Goal: Answer question/provide support: Share knowledge or assist other users

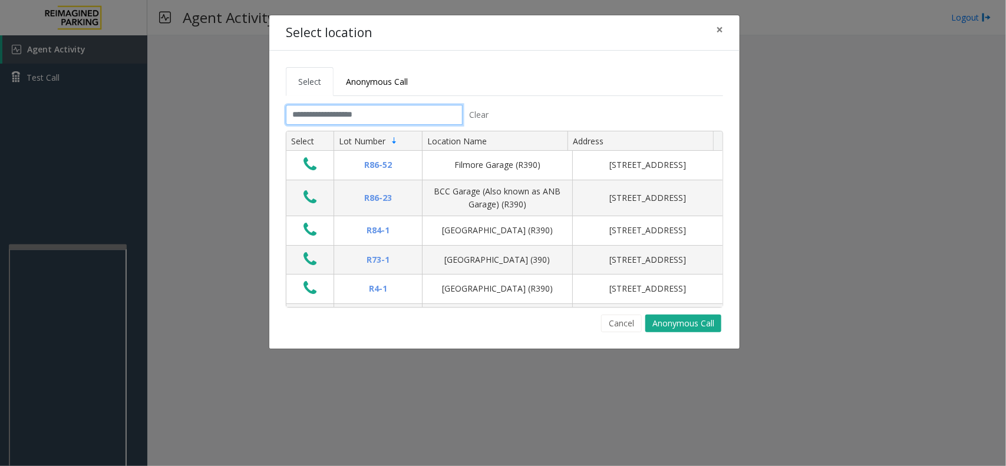
click at [335, 113] on input "text" at bounding box center [374, 115] width 177 height 20
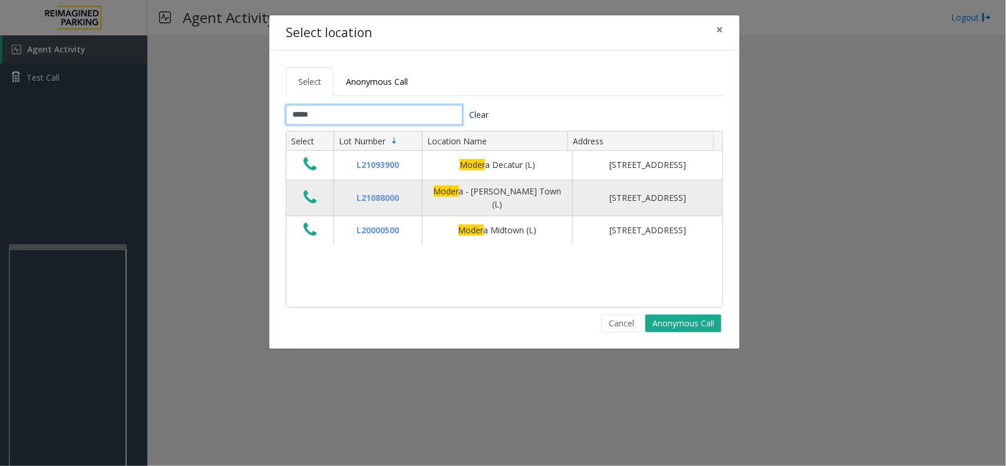
type input "*****"
click at [316, 206] on icon "Data table" at bounding box center [310, 197] width 13 height 17
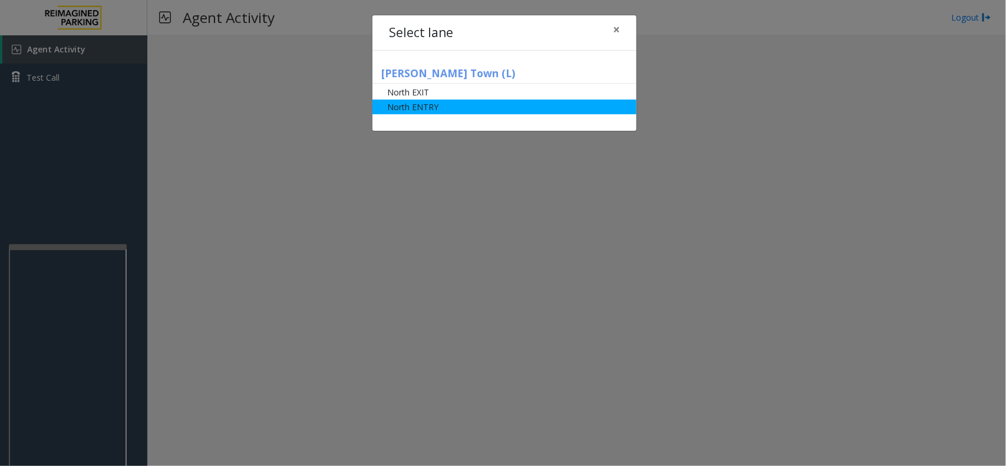
click at [411, 113] on li "North ENTRY" at bounding box center [505, 107] width 264 height 15
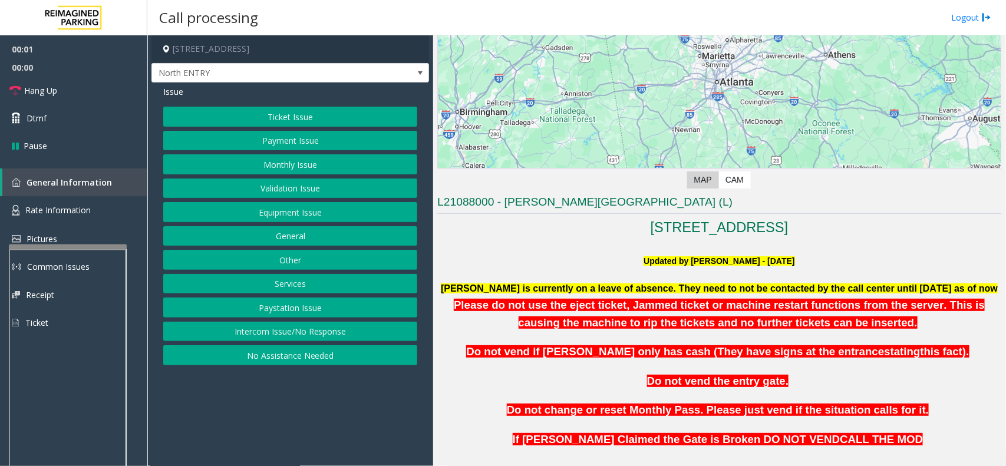
scroll to position [295, 0]
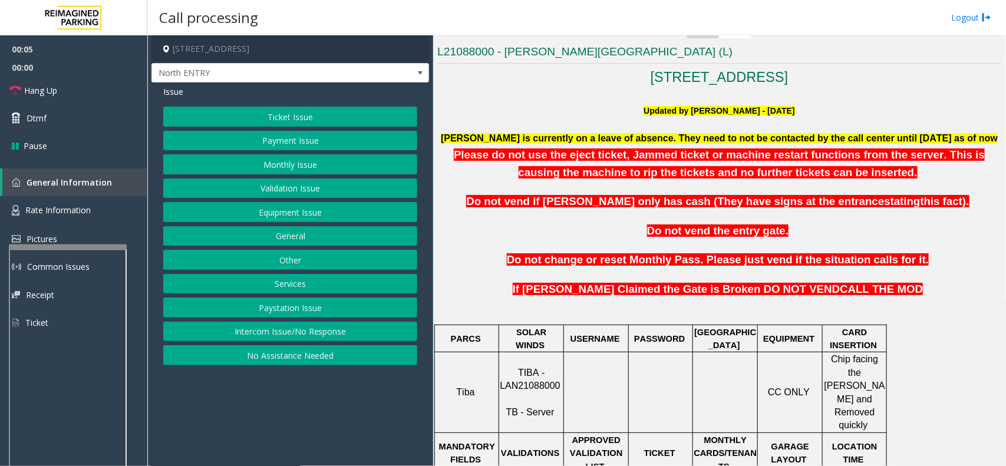
click at [275, 165] on button "Monthly Issue" at bounding box center [290, 164] width 254 height 20
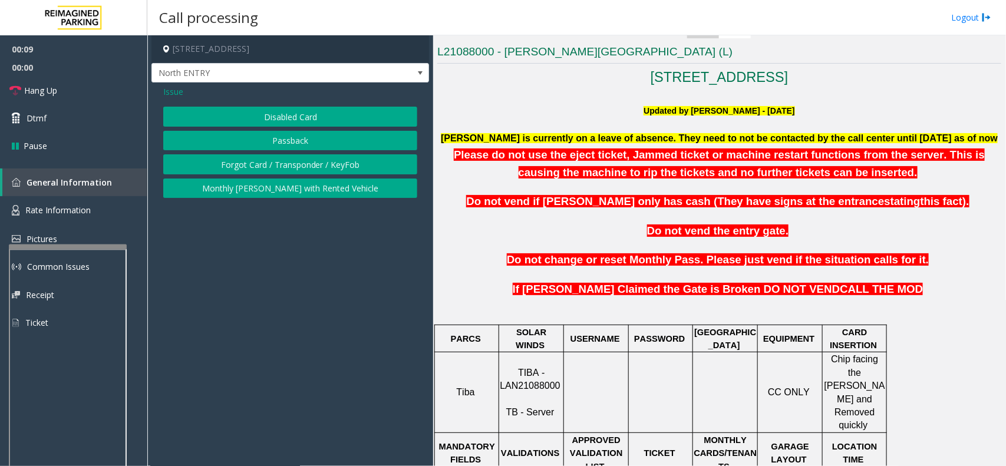
click at [265, 120] on button "Disabled Card" at bounding box center [290, 117] width 254 height 20
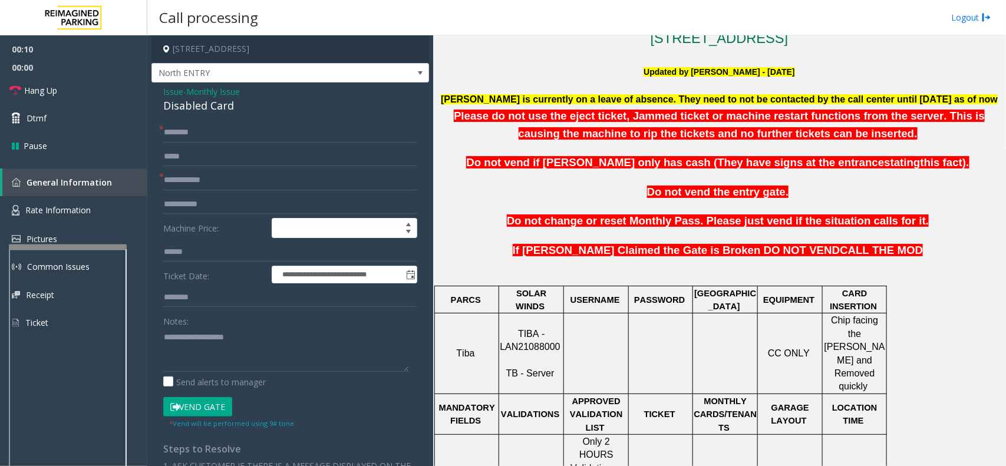
scroll to position [368, 0]
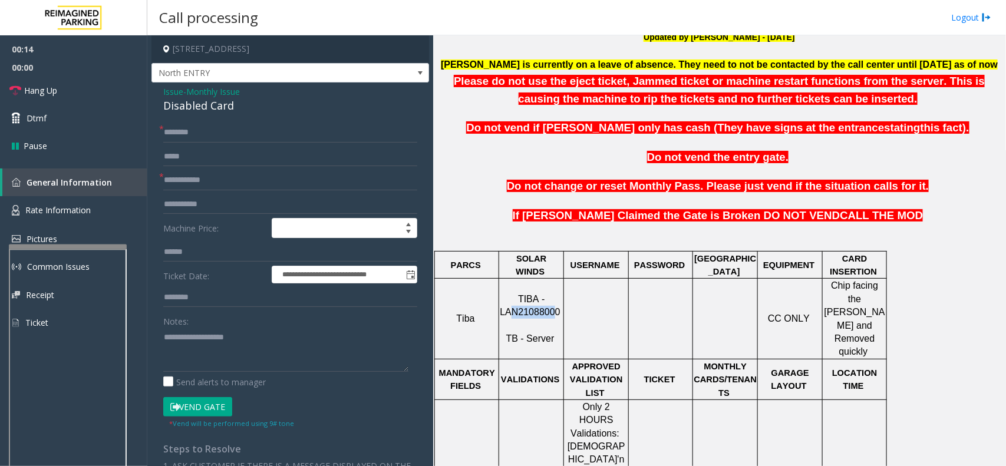
drag, startPoint x: 555, startPoint y: 299, endPoint x: 557, endPoint y: 312, distance: 13.8
click at [552, 312] on p "TIBA - LAN21088000 TB - Server" at bounding box center [531, 319] width 63 height 53
click at [556, 305] on p "TIBA - LAN21088000 TB - Server" at bounding box center [531, 319] width 63 height 53
drag, startPoint x: 556, startPoint y: 301, endPoint x: 502, endPoint y: 304, distance: 53.7
click at [502, 304] on p "TIBA - LAN21088000 TB - Server" at bounding box center [531, 319] width 63 height 53
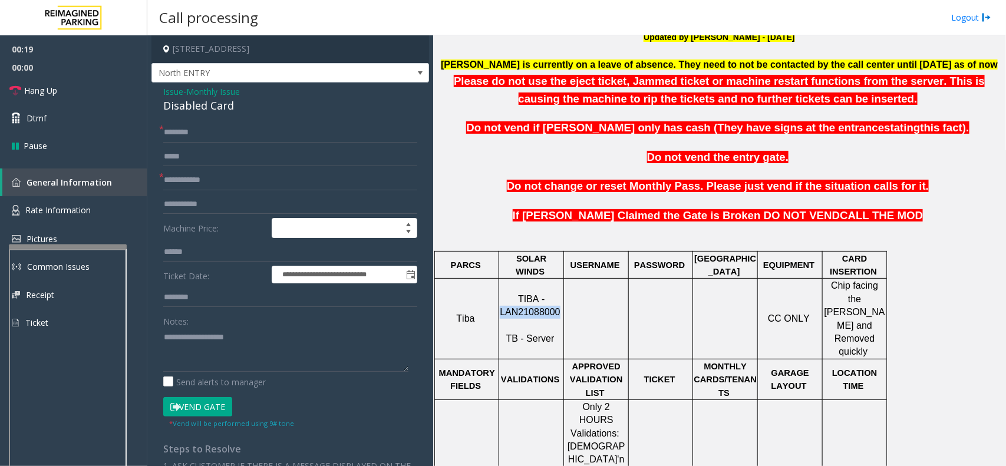
copy span "LAN21088000"
click at [174, 179] on input "text" at bounding box center [290, 180] width 254 height 20
click at [208, 340] on textarea at bounding box center [285, 350] width 245 height 44
click at [202, 104] on div "Disabled Card" at bounding box center [290, 106] width 254 height 16
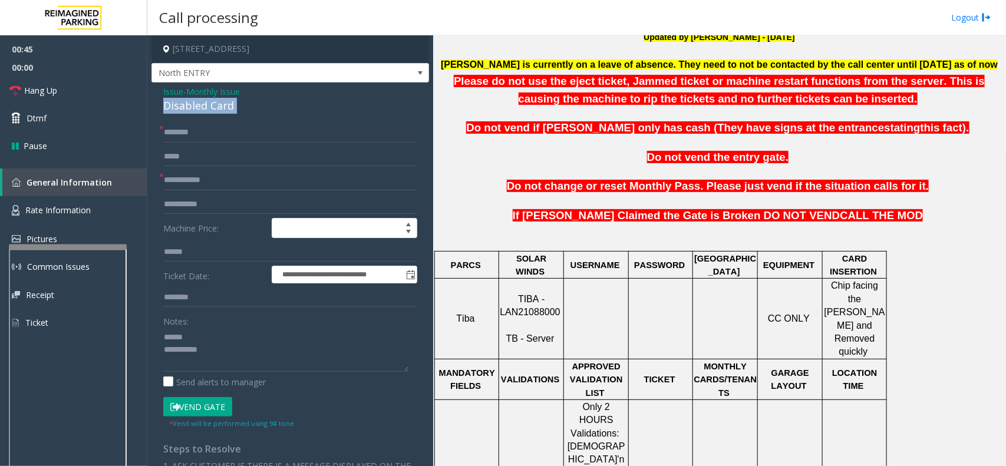
click at [202, 104] on div "Disabled Card" at bounding box center [290, 106] width 254 height 16
click at [215, 360] on textarea at bounding box center [285, 350] width 245 height 44
type textarea "**********"
click at [174, 183] on input "text" at bounding box center [290, 180] width 254 height 20
click at [177, 90] on span "Issue" at bounding box center [173, 91] width 20 height 12
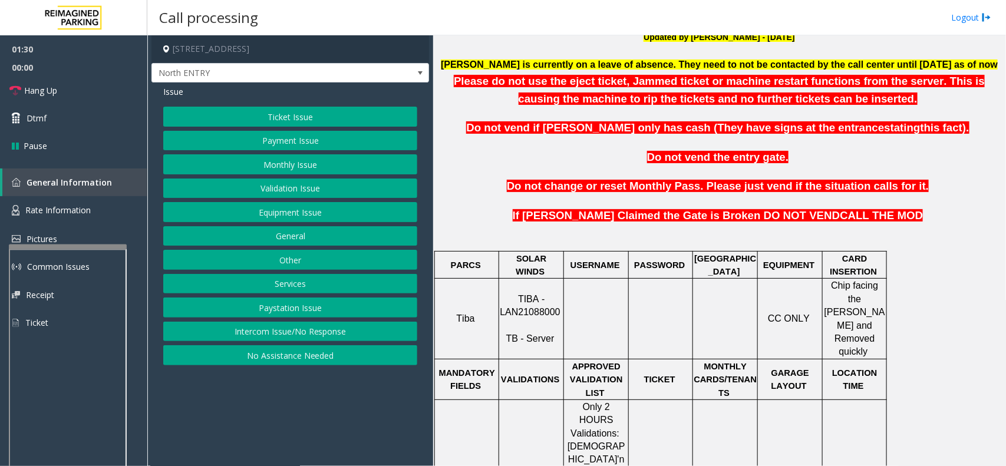
click at [226, 120] on button "Ticket Issue" at bounding box center [290, 117] width 254 height 20
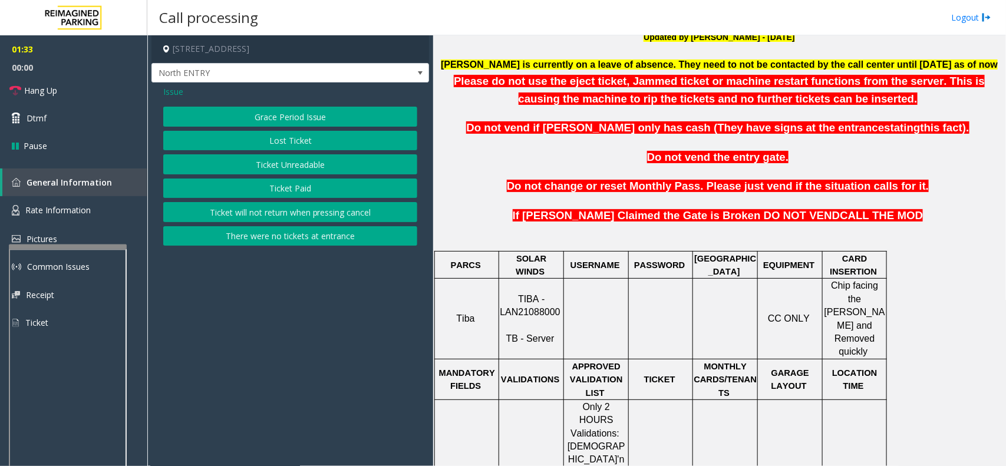
click at [245, 239] on button "There were no tickets at entrance" at bounding box center [290, 236] width 254 height 20
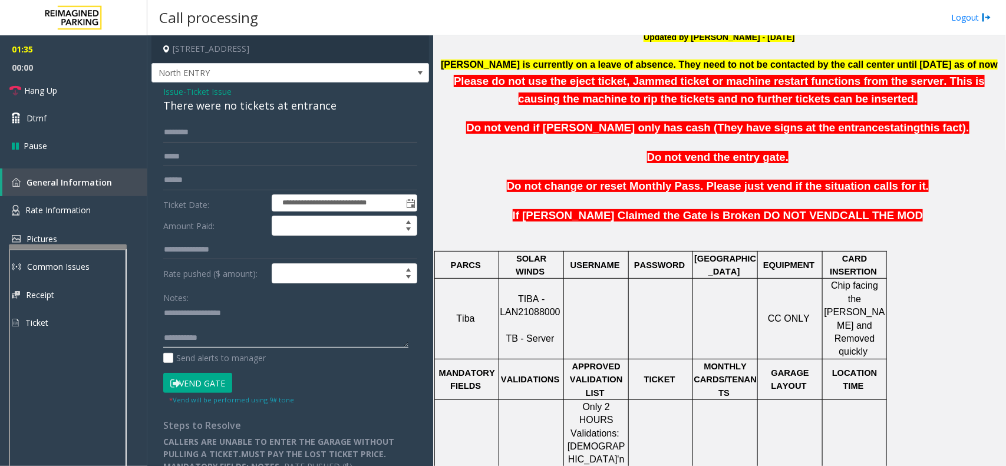
click at [249, 318] on textarea at bounding box center [285, 326] width 245 height 44
type textarea "**********"
click at [74, 84] on link "Hang Up" at bounding box center [73, 91] width 147 height 28
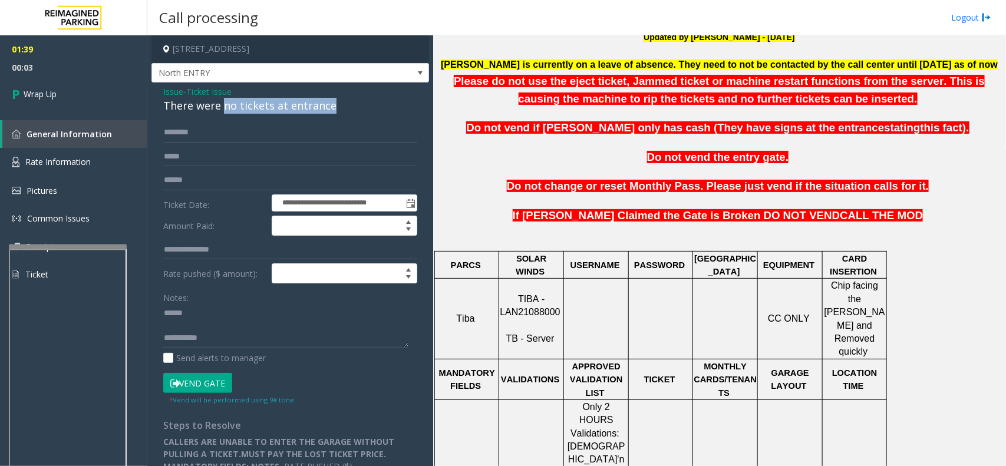
drag, startPoint x: 221, startPoint y: 107, endPoint x: 360, endPoint y: 114, distance: 139.3
click at [360, 114] on div "There were no tickets at entrance" at bounding box center [290, 106] width 254 height 16
type input "**********"
click at [207, 90] on span "Ticket Issue" at bounding box center [208, 91] width 45 height 12
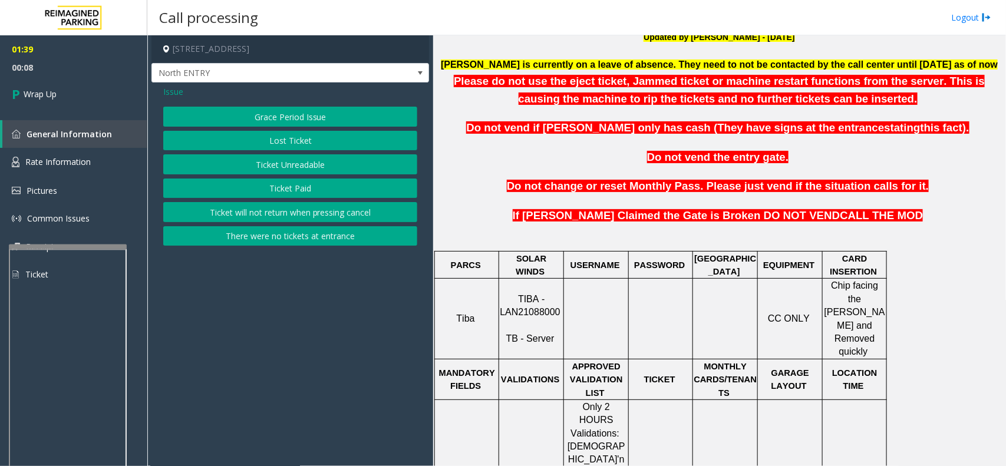
click at [180, 93] on span "Issue" at bounding box center [173, 91] width 20 height 12
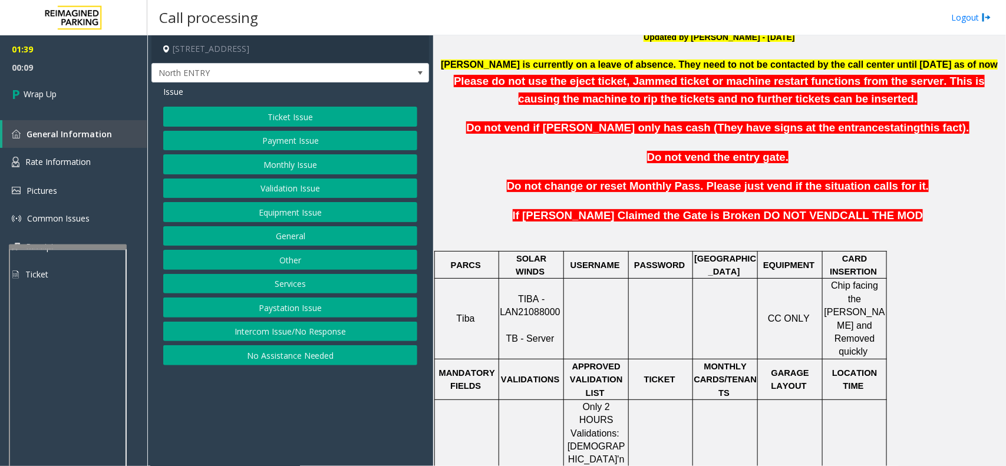
click at [242, 213] on button "Equipment Issue" at bounding box center [290, 212] width 254 height 20
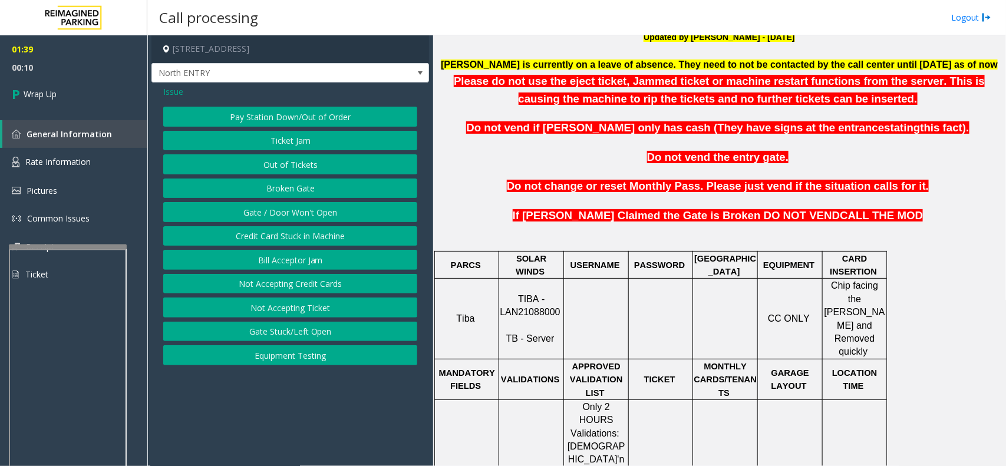
click at [242, 213] on button "Gate / Door Won't Open" at bounding box center [290, 212] width 254 height 20
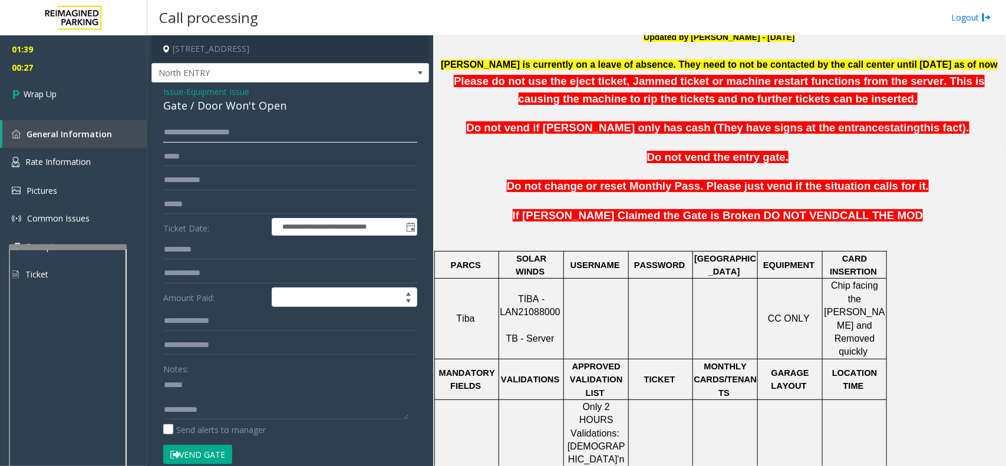
click at [251, 128] on input "**********" at bounding box center [290, 133] width 254 height 20
type input "*"
click at [236, 108] on div "Gate / Door Won't Open" at bounding box center [290, 106] width 254 height 16
click at [236, 107] on div "Gate / Door Won't Open" at bounding box center [290, 106] width 254 height 16
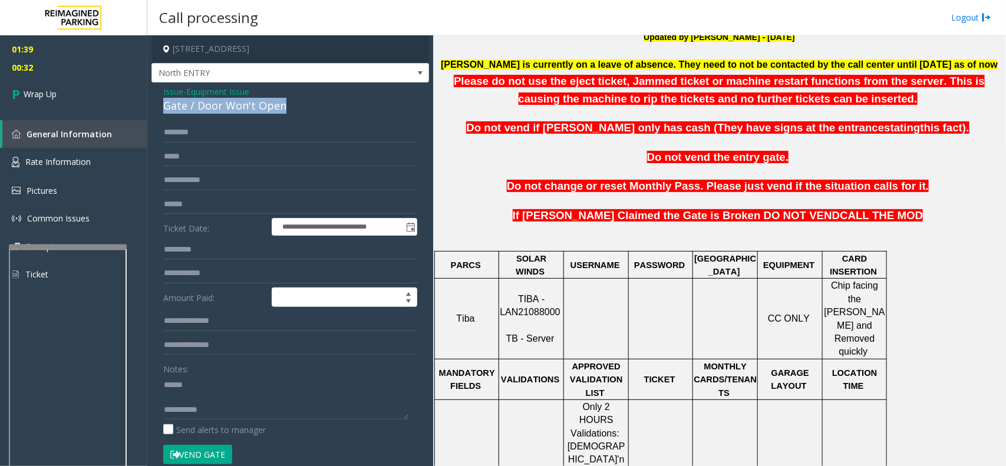
click at [236, 107] on div "Gate / Door Won't Open" at bounding box center [290, 106] width 254 height 16
click at [252, 404] on textarea at bounding box center [285, 398] width 245 height 44
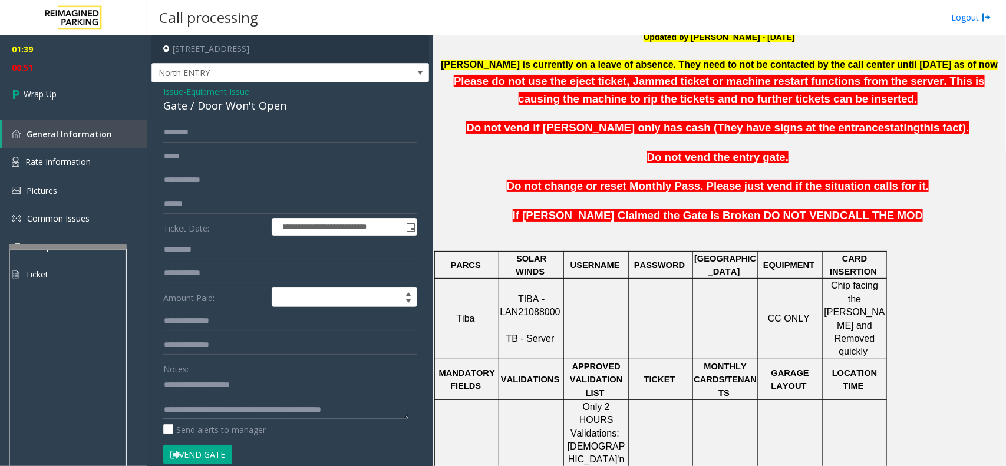
click at [355, 409] on textarea at bounding box center [285, 398] width 245 height 44
type textarea "**********"
click at [52, 98] on span "Wrap Up" at bounding box center [40, 94] width 33 height 12
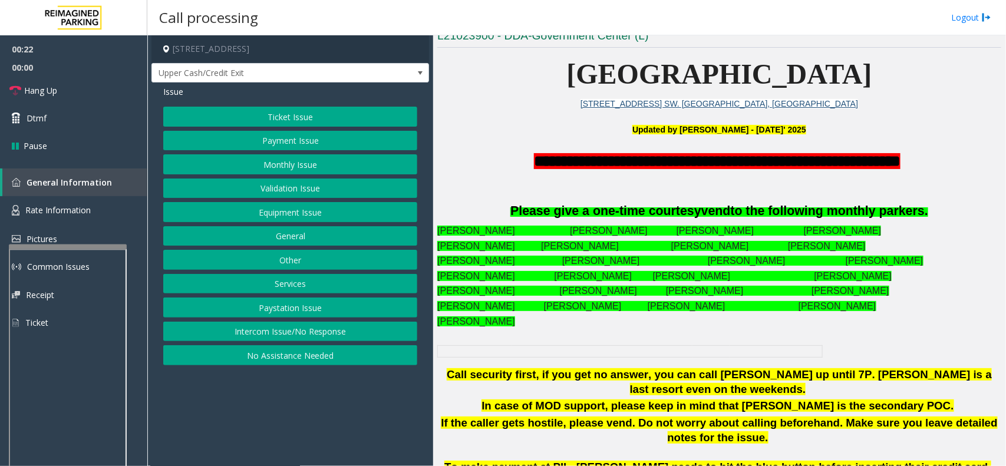
scroll to position [590, 0]
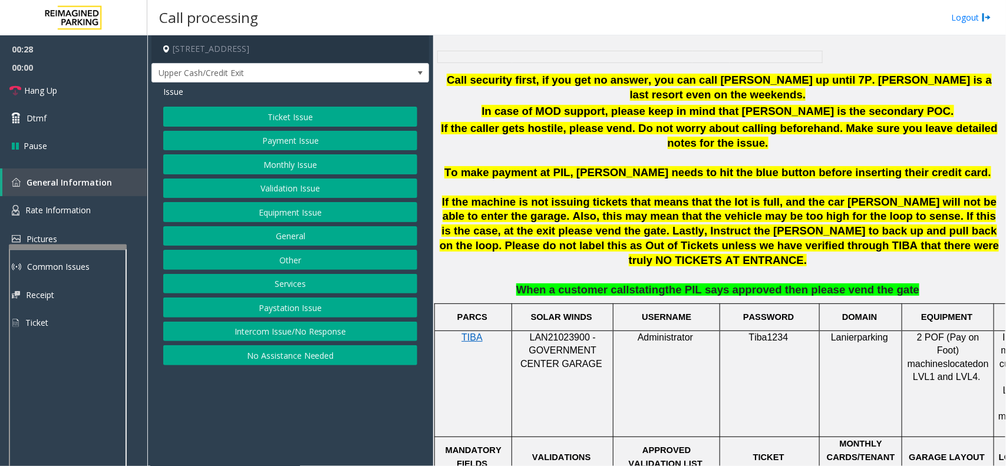
click at [307, 137] on button "Payment Issue" at bounding box center [290, 141] width 254 height 20
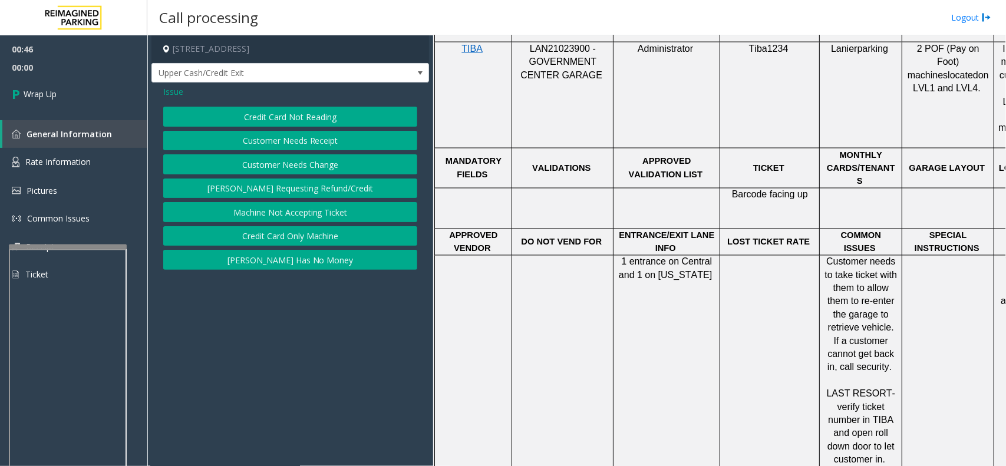
scroll to position [944, 0]
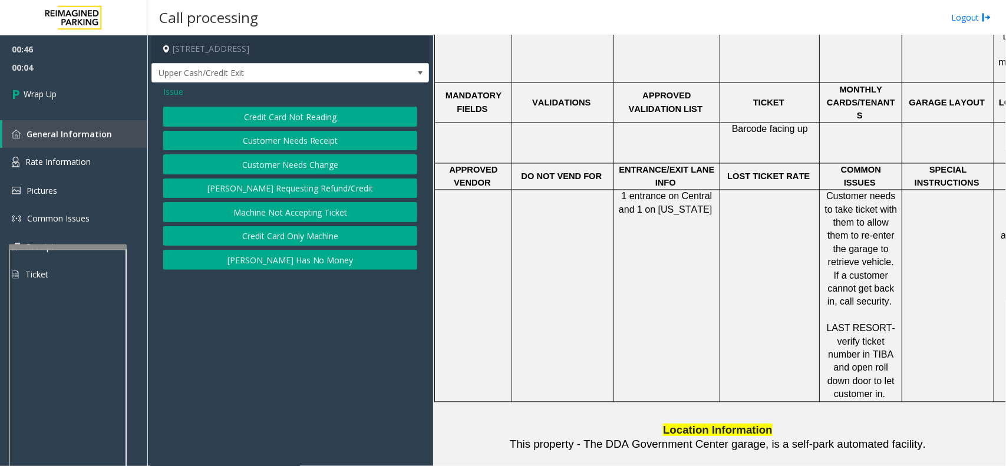
click at [168, 90] on span "Issue" at bounding box center [173, 91] width 20 height 12
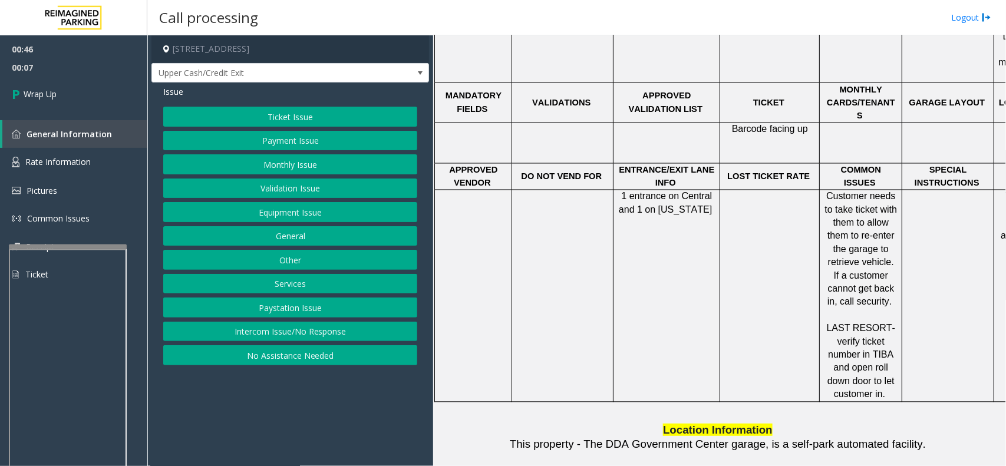
click at [278, 357] on button "No Assistance Needed" at bounding box center [290, 355] width 254 height 20
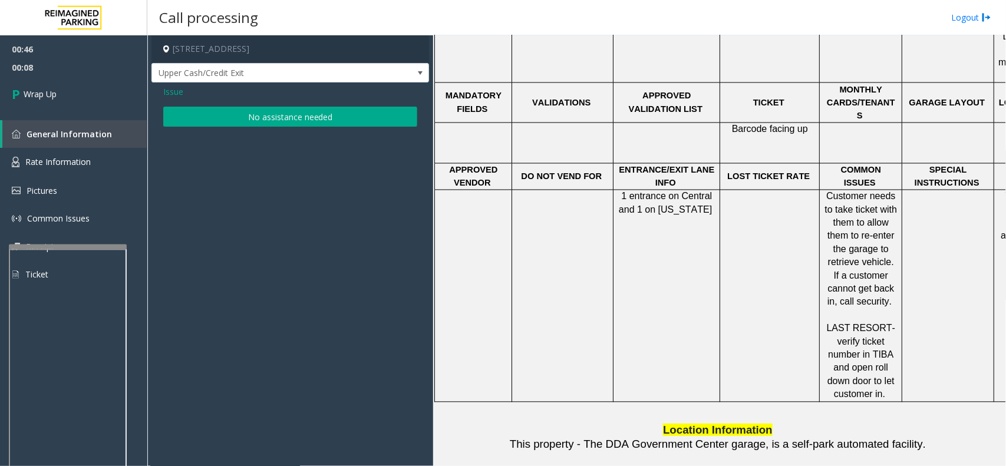
click at [239, 118] on button "No assistance needed" at bounding box center [290, 117] width 254 height 20
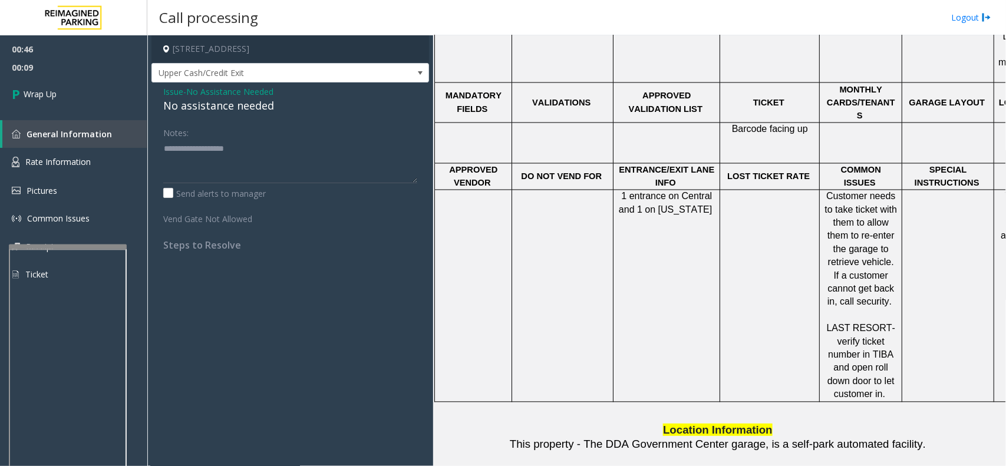
click at [239, 106] on div "No assistance needed" at bounding box center [290, 106] width 254 height 16
type textarea "**********"
click at [63, 98] on link "Wrap Up" at bounding box center [73, 94] width 147 height 35
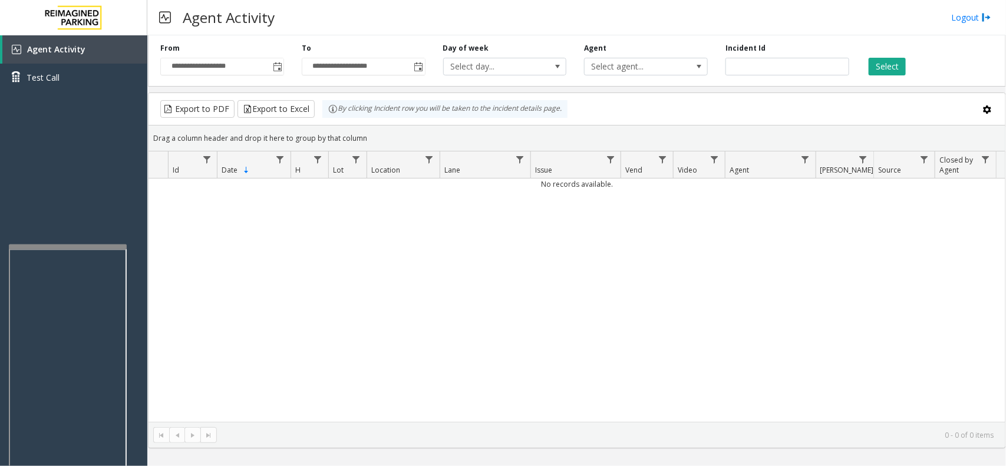
click at [446, 246] on div "No records available." at bounding box center [577, 300] width 857 height 243
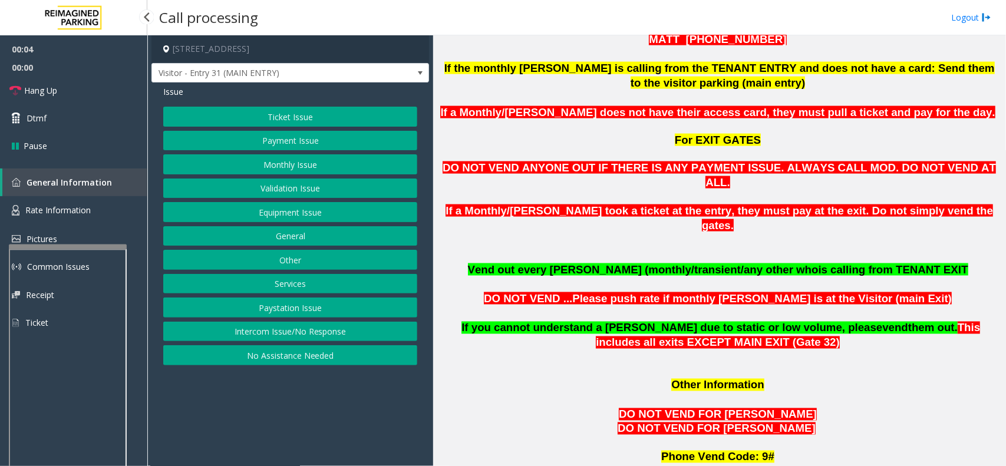
scroll to position [737, 0]
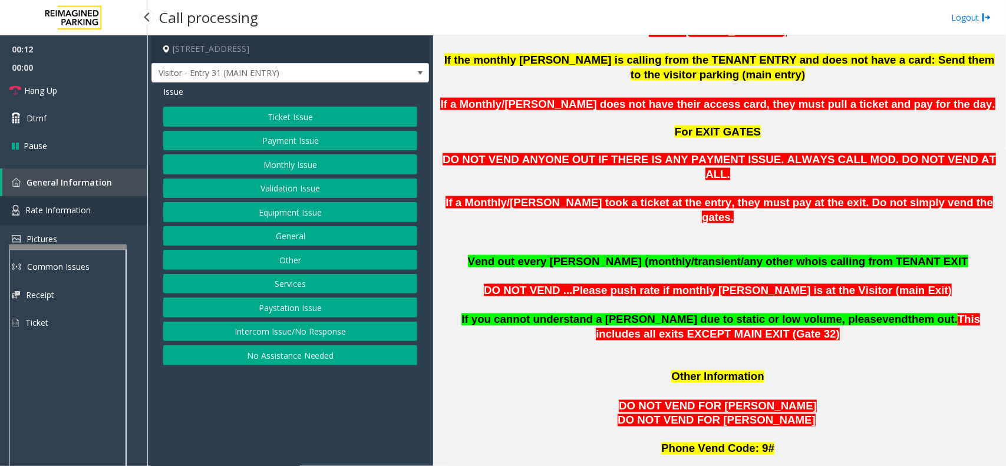
click at [61, 213] on span "Rate Information" at bounding box center [57, 210] width 65 height 11
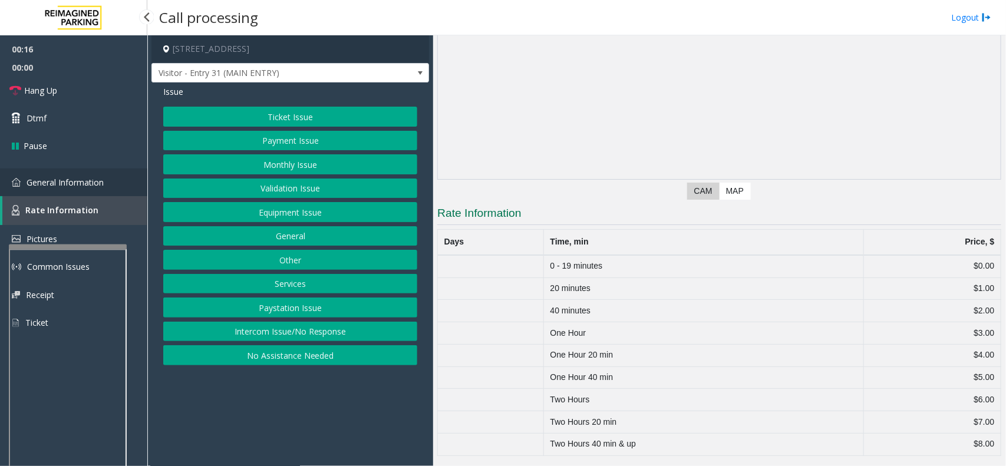
click at [88, 180] on span "General Information" at bounding box center [65, 182] width 77 height 11
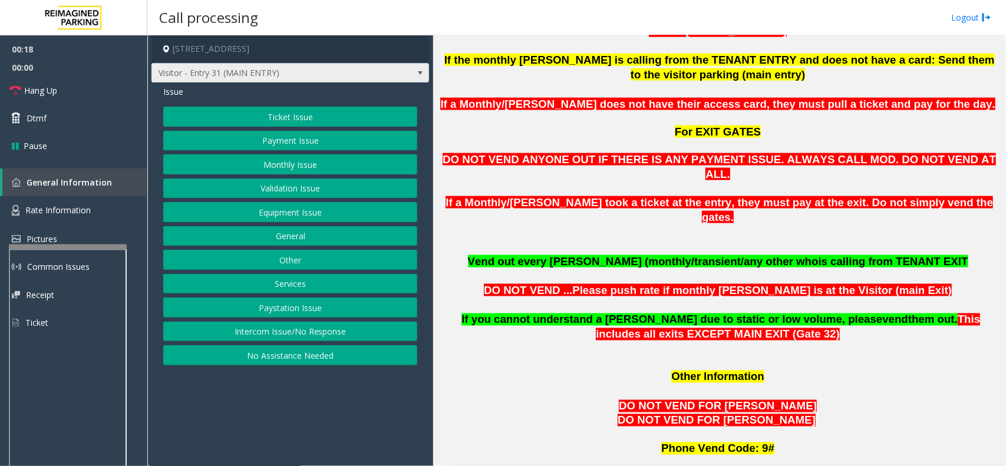
click at [348, 73] on span "Visitor - Entry 31 (MAIN ENTRY)" at bounding box center [262, 73] width 221 height 19
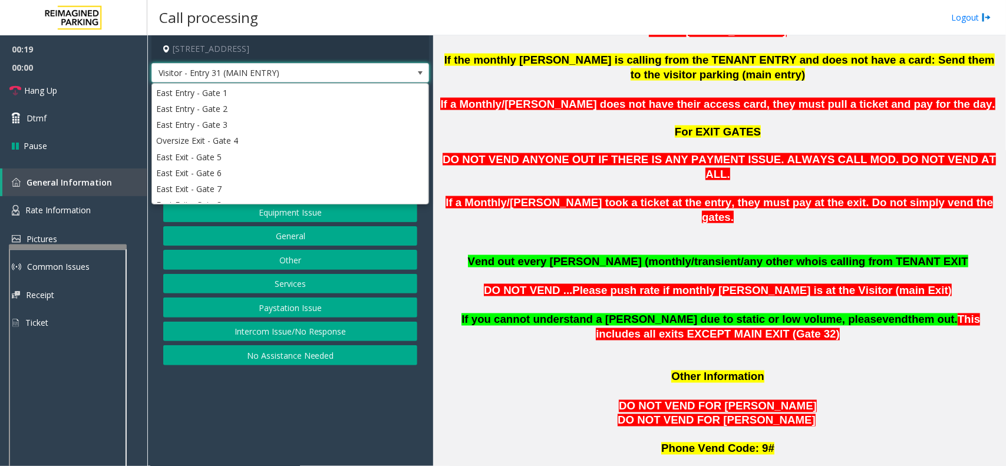
scroll to position [176, 0]
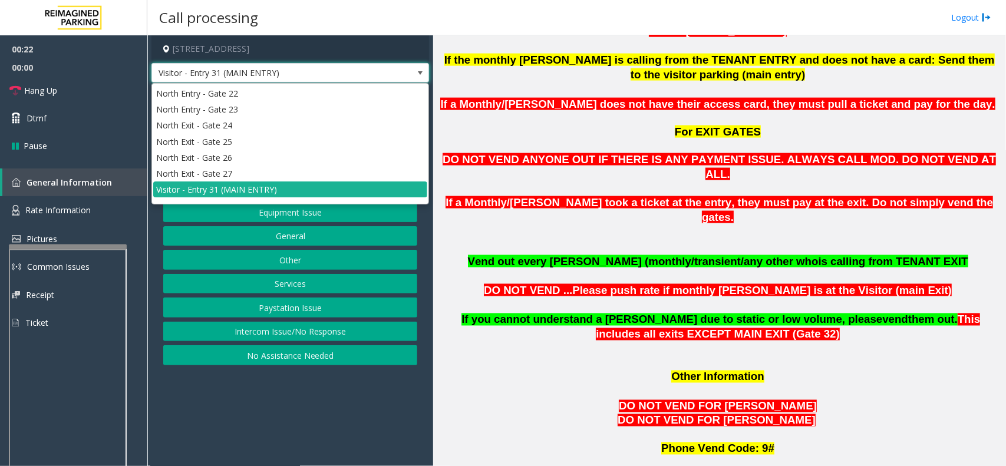
click at [472, 269] on p at bounding box center [719, 276] width 564 height 15
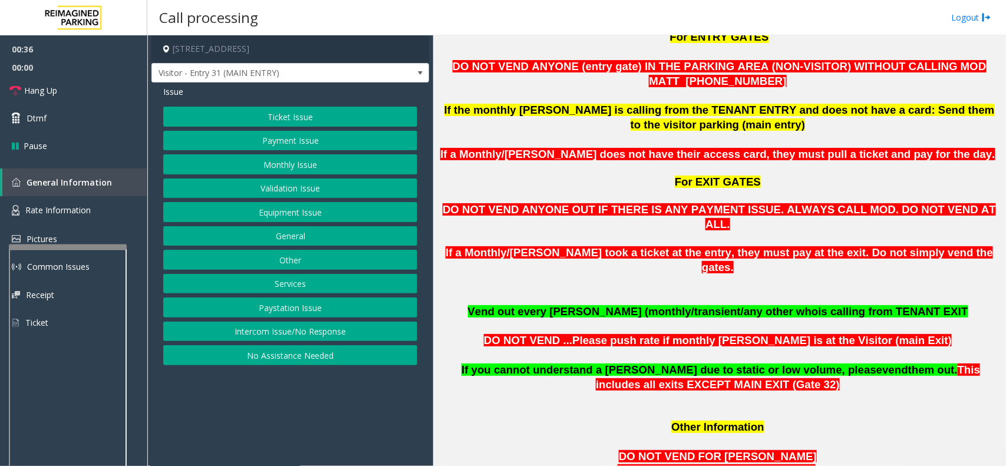
scroll to position [884, 0]
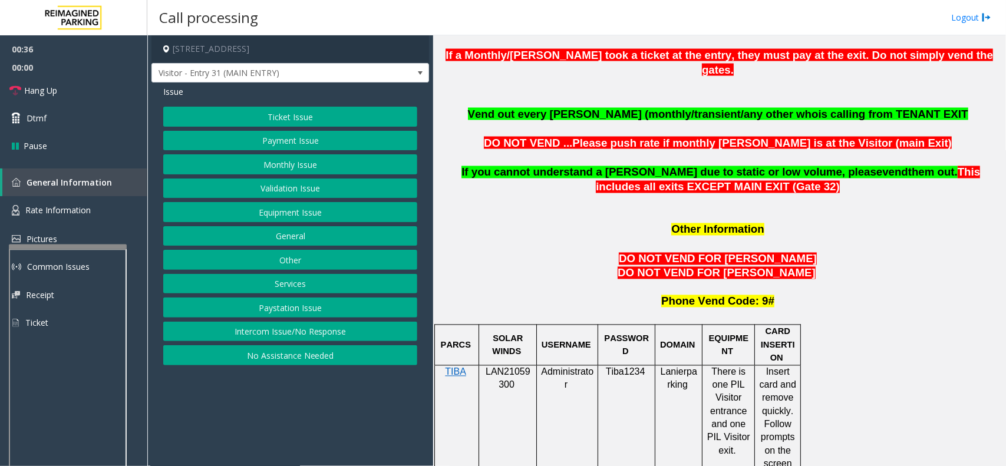
click at [504, 367] on span "LAN21059300" at bounding box center [508, 378] width 45 height 23
copy p "LAN21059300"
click at [301, 284] on button "Services" at bounding box center [290, 284] width 254 height 20
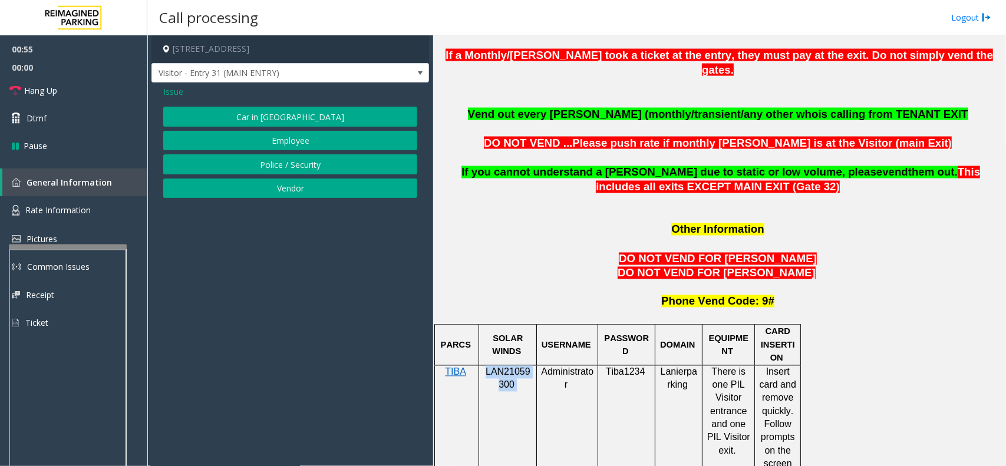
click at [297, 187] on button "Vendor" at bounding box center [290, 189] width 254 height 20
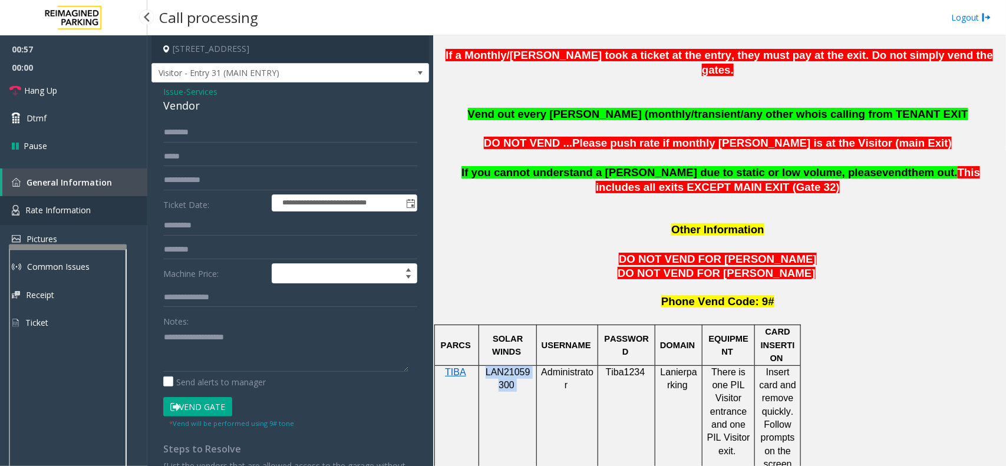
drag, startPoint x: 78, startPoint y: 202, endPoint x: 95, endPoint y: 205, distance: 17.5
click at [78, 202] on link "Rate Information" at bounding box center [73, 210] width 147 height 29
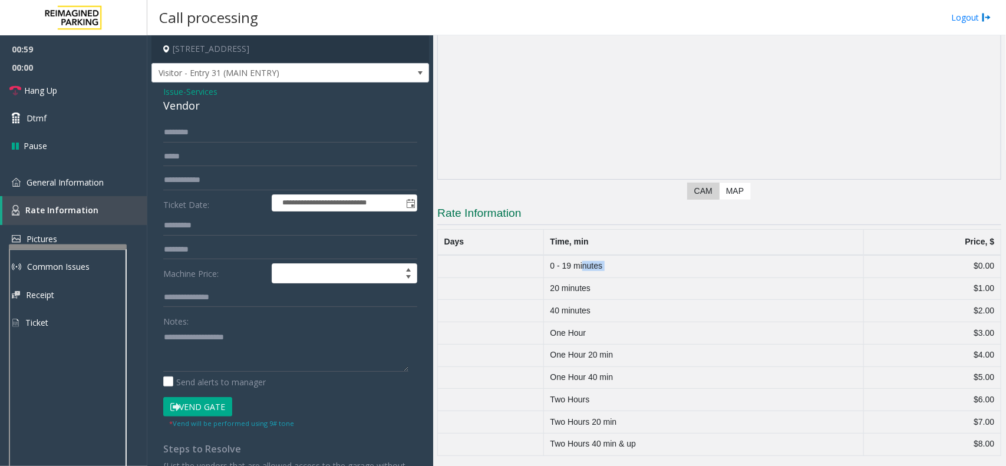
drag, startPoint x: 581, startPoint y: 260, endPoint x: 814, endPoint y: 268, distance: 232.4
click at [883, 268] on tr "0 - 19 minutes $0.00" at bounding box center [720, 266] width 564 height 22
drag, startPoint x: 554, startPoint y: 270, endPoint x: 617, endPoint y: 265, distance: 62.7
click at [617, 265] on tr "0 - 19 minutes $0.00" at bounding box center [720, 266] width 564 height 22
click at [42, 185] on span "General Information" at bounding box center [65, 182] width 77 height 11
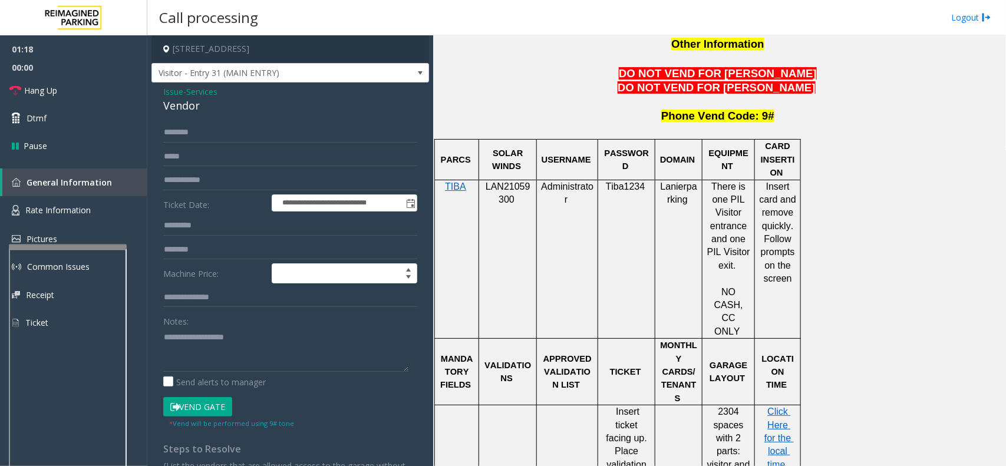
scroll to position [1105, 0]
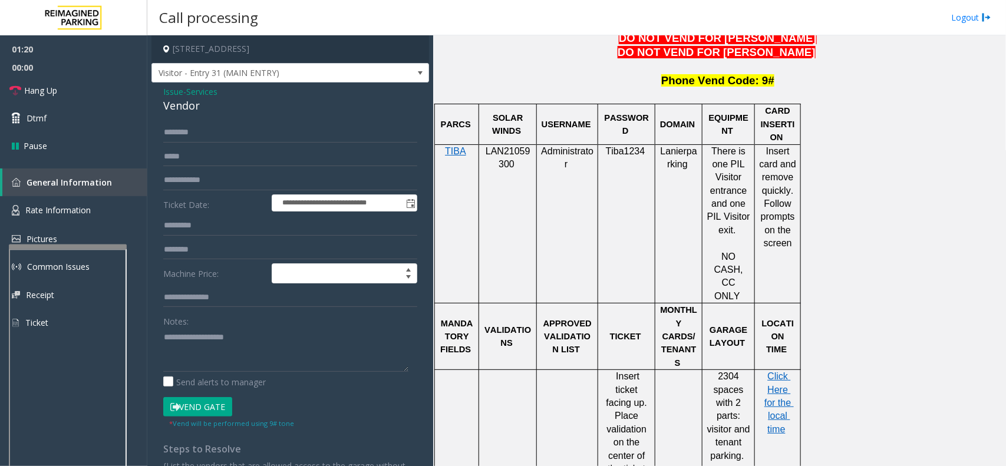
drag, startPoint x: 604, startPoint y: 280, endPoint x: 648, endPoint y: 358, distance: 89.5
click at [648, 370] on p "Insert ticket facing up. Place validation on the center of the ticket" at bounding box center [626, 423] width 48 height 106
click at [676, 370] on td at bounding box center [679, 423] width 47 height 106
click at [326, 92] on div "Issue - Services Vendor" at bounding box center [290, 99] width 254 height 28
click at [311, 74] on span "Visitor - Entry 31 (MAIN ENTRY)" at bounding box center [262, 73] width 221 height 19
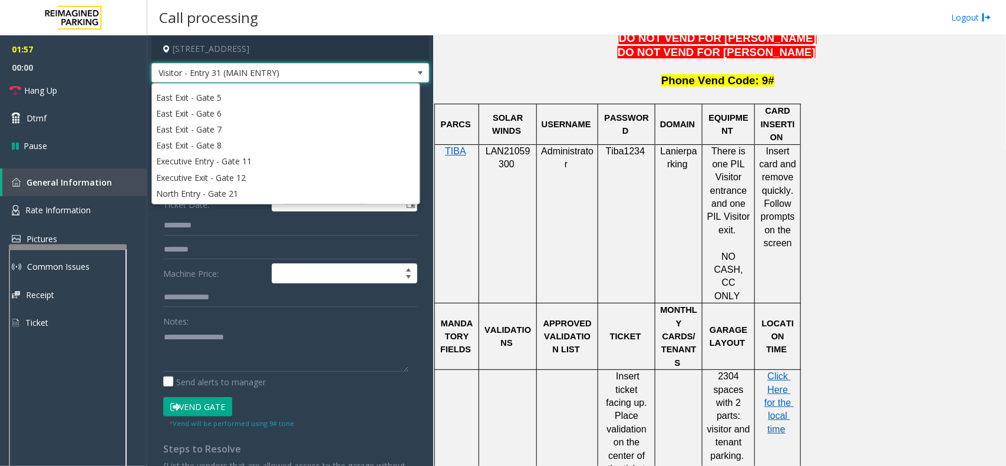
scroll to position [221, 0]
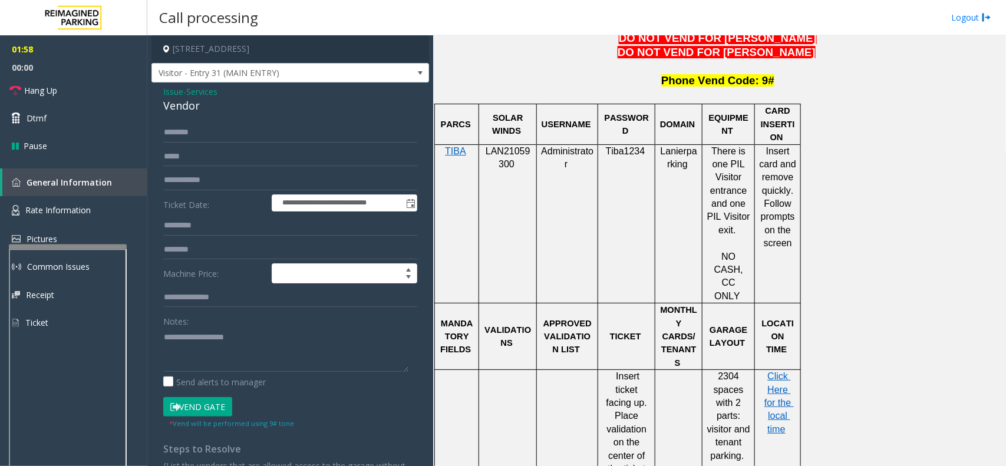
click at [482, 368] on div at bounding box center [508, 370] width 58 height 4
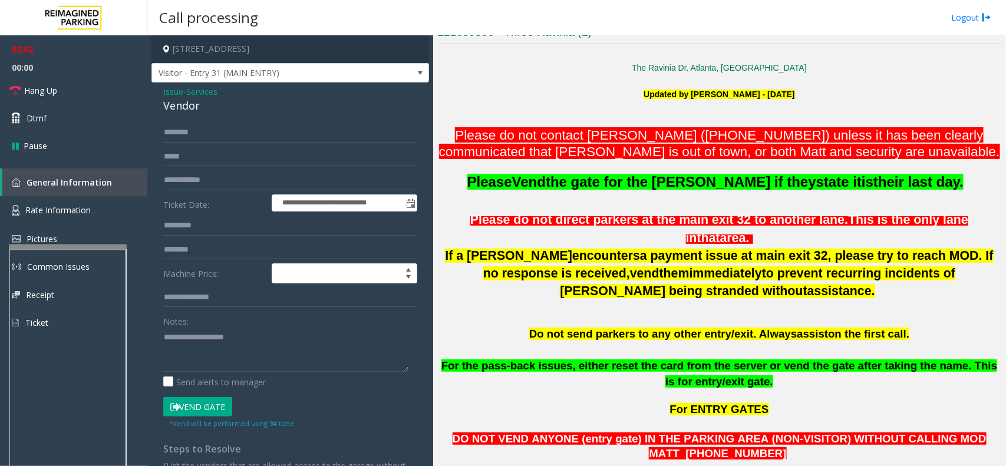
scroll to position [295, 0]
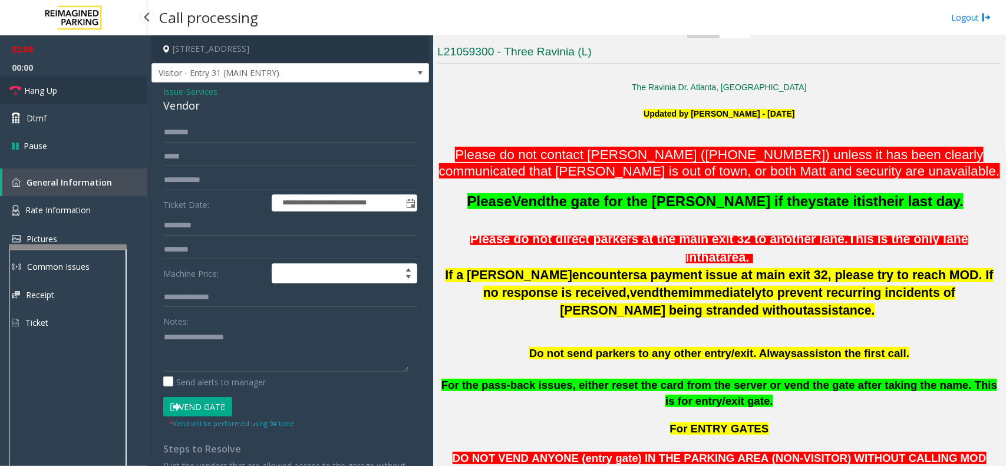
click at [98, 92] on link "Hang Up" at bounding box center [73, 91] width 147 height 28
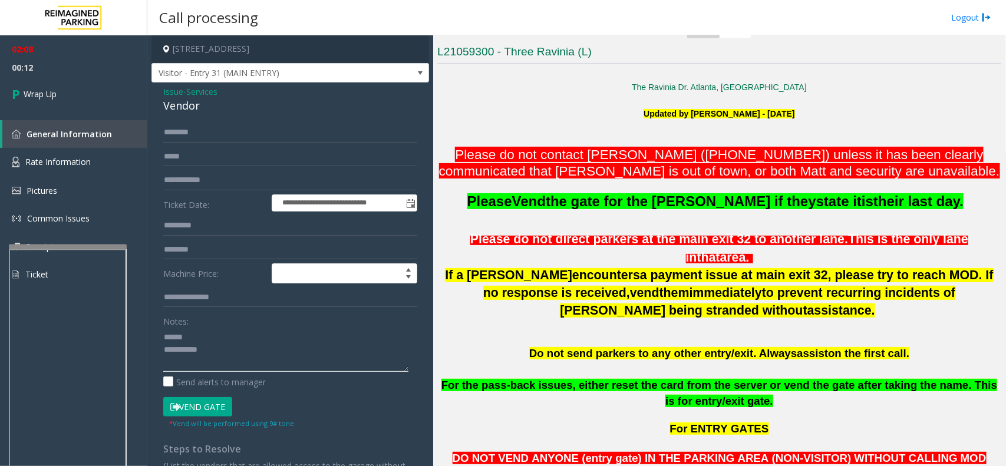
click at [205, 330] on textarea at bounding box center [285, 350] width 245 height 44
click at [180, 108] on div "Vendor" at bounding box center [290, 106] width 254 height 16
click at [179, 109] on div "Vendor" at bounding box center [290, 106] width 254 height 16
click at [219, 360] on textarea at bounding box center [285, 350] width 245 height 44
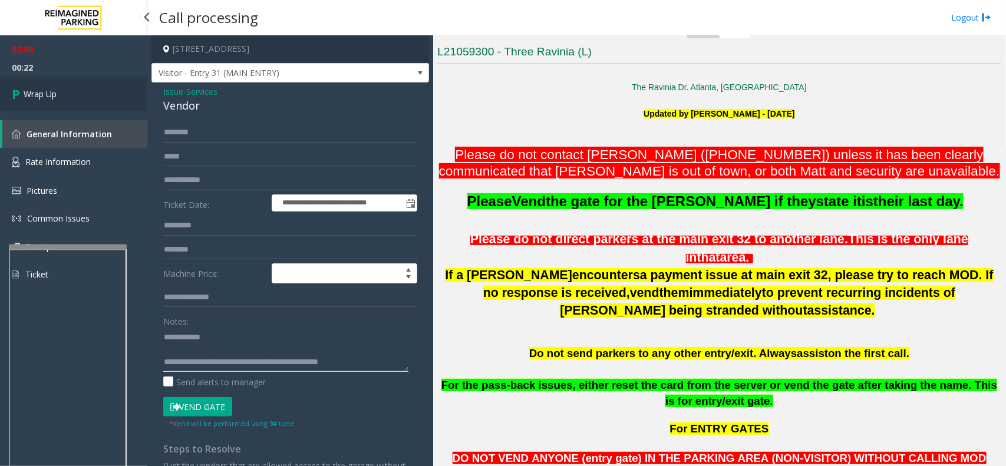
type textarea "**********"
click at [65, 96] on link "Wrap Up" at bounding box center [73, 94] width 147 height 35
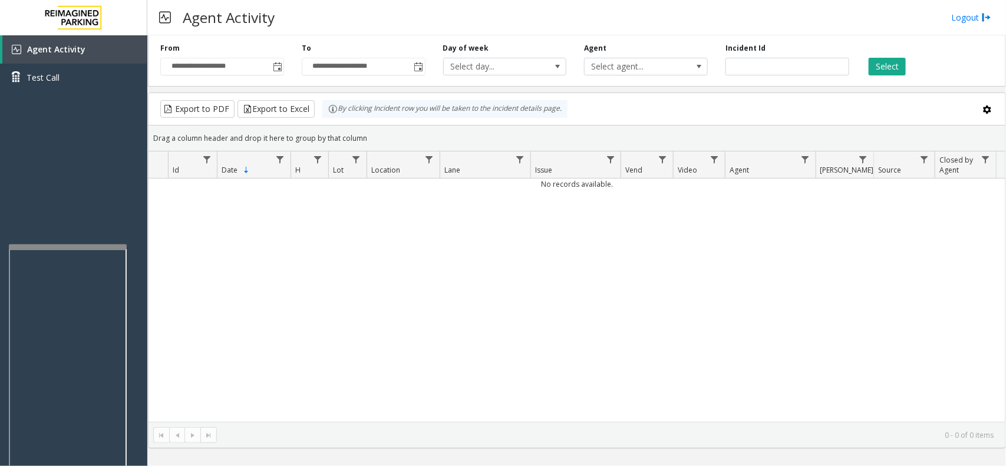
click at [620, 297] on div "No records available." at bounding box center [577, 300] width 857 height 243
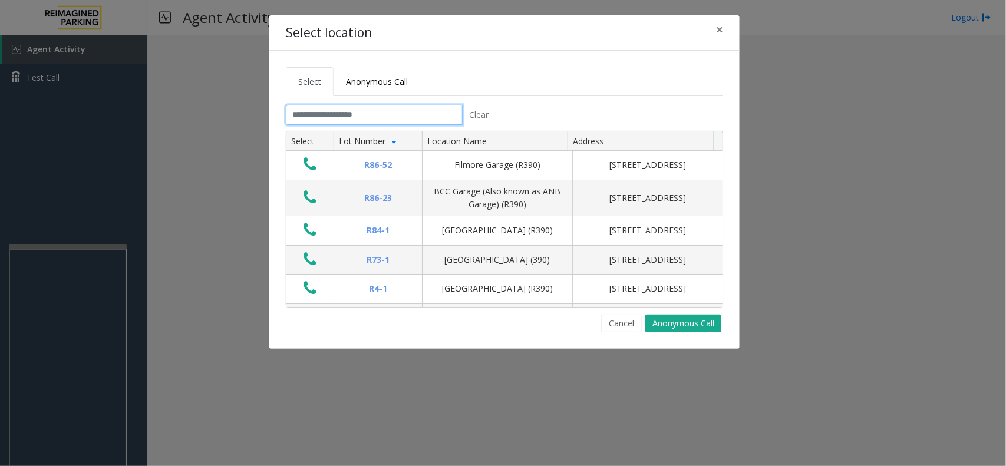
click at [419, 107] on input "text" at bounding box center [374, 115] width 177 height 20
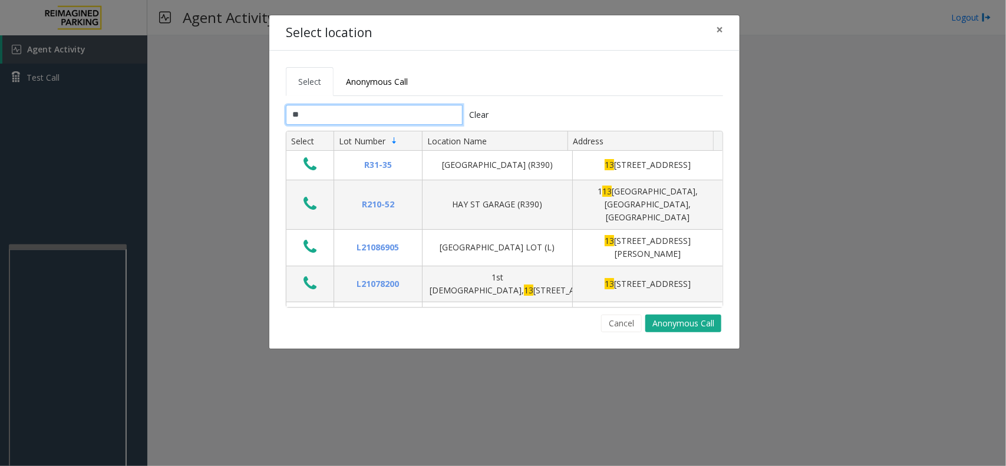
type input "*"
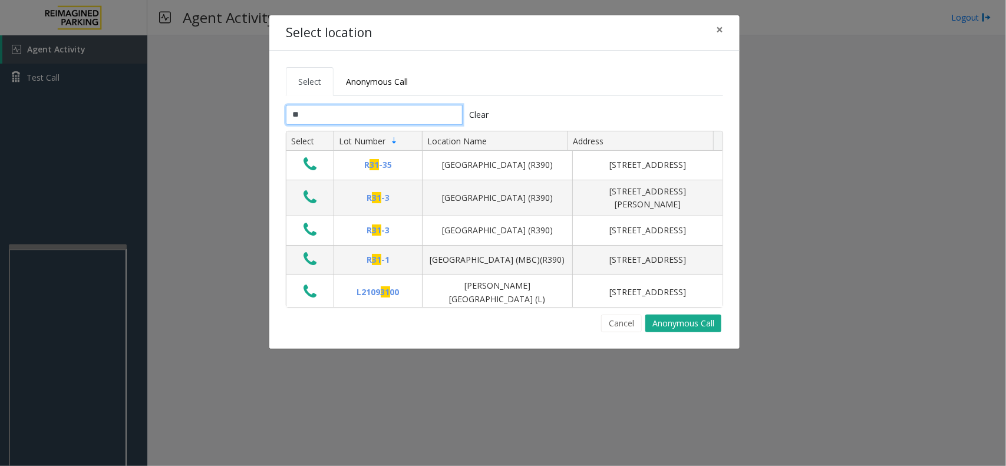
type input "*"
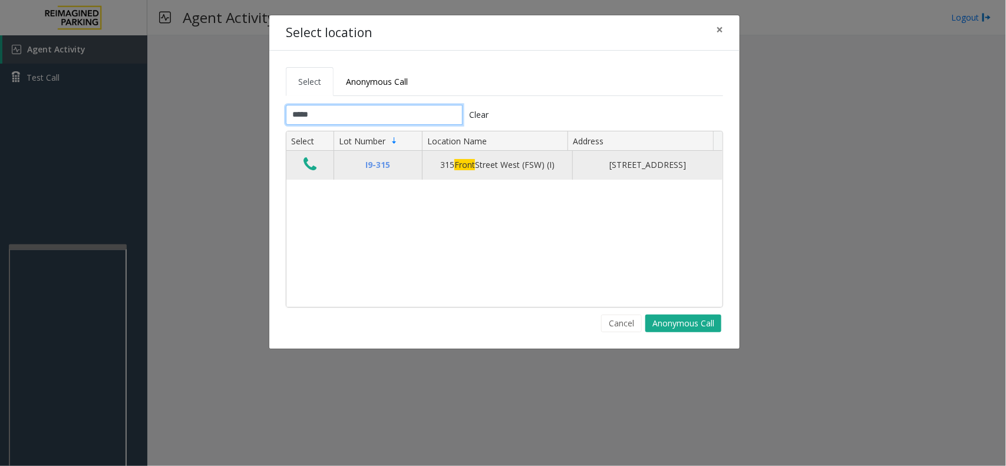
type input "*****"
click at [309, 173] on icon "Data table" at bounding box center [310, 164] width 13 height 17
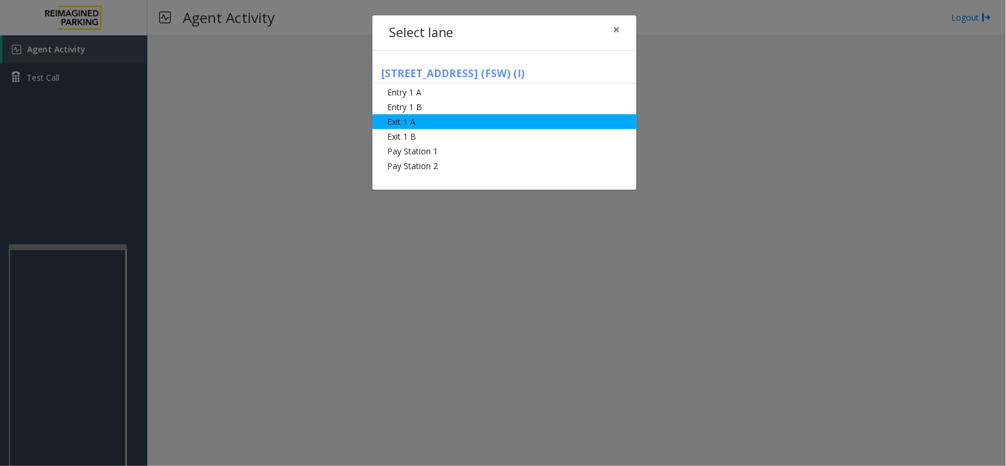
click at [417, 122] on li "Exit 1 A" at bounding box center [505, 121] width 264 height 15
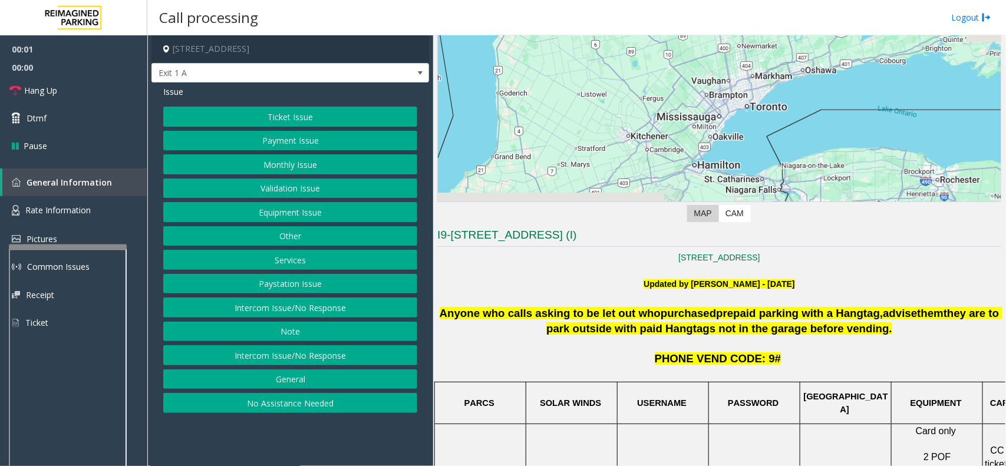
scroll to position [295, 0]
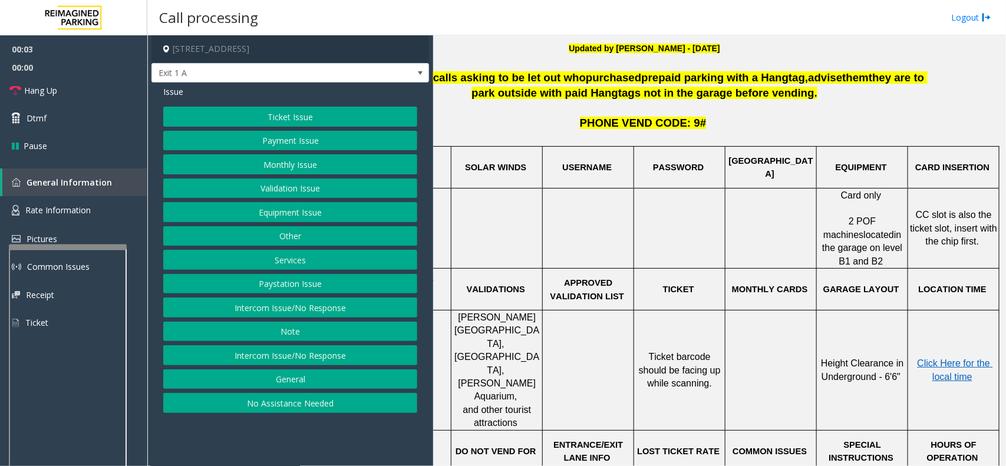
drag, startPoint x: 591, startPoint y: 196, endPoint x: 732, endPoint y: 226, distance: 144.5
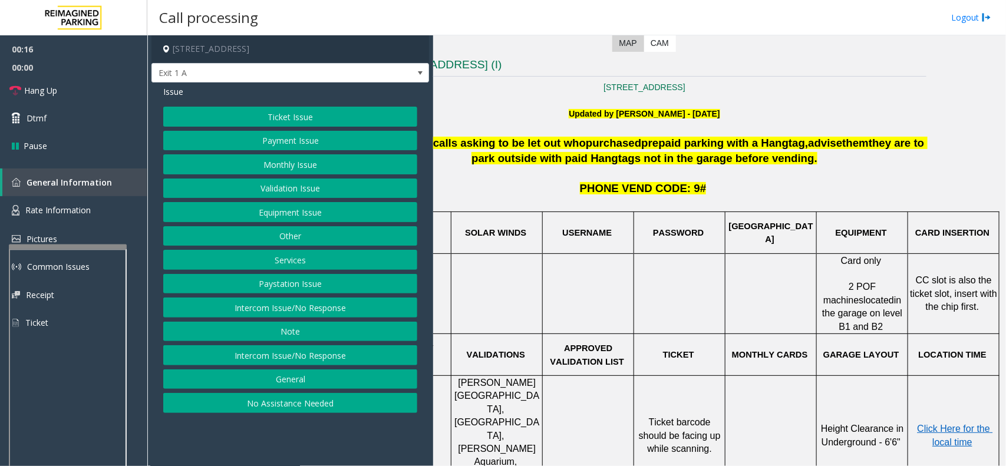
scroll to position [269, 83]
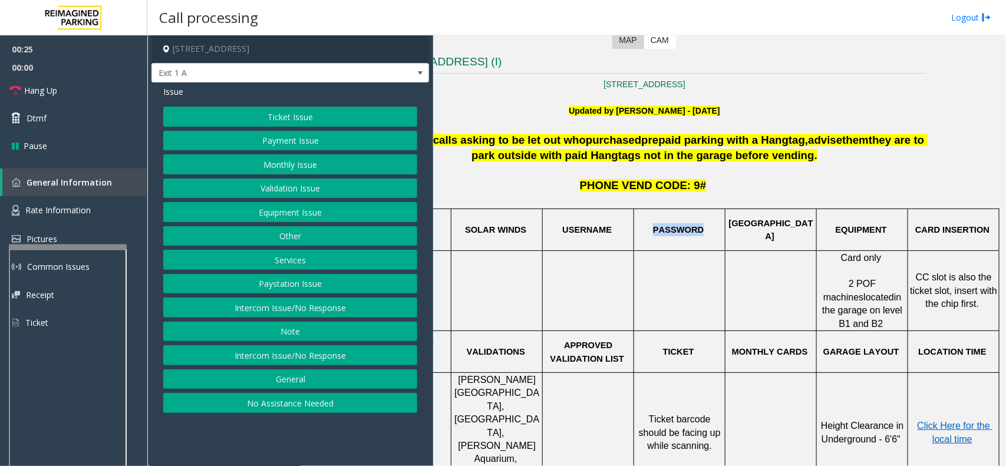
drag, startPoint x: 693, startPoint y: 230, endPoint x: 633, endPoint y: 229, distance: 60.1
click at [635, 229] on p "PASSWORD" at bounding box center [680, 229] width 90 height 13
click at [635, 226] on p "PASSWORD" at bounding box center [680, 229] width 90 height 13
click at [352, 140] on button "Payment Issue" at bounding box center [290, 141] width 254 height 20
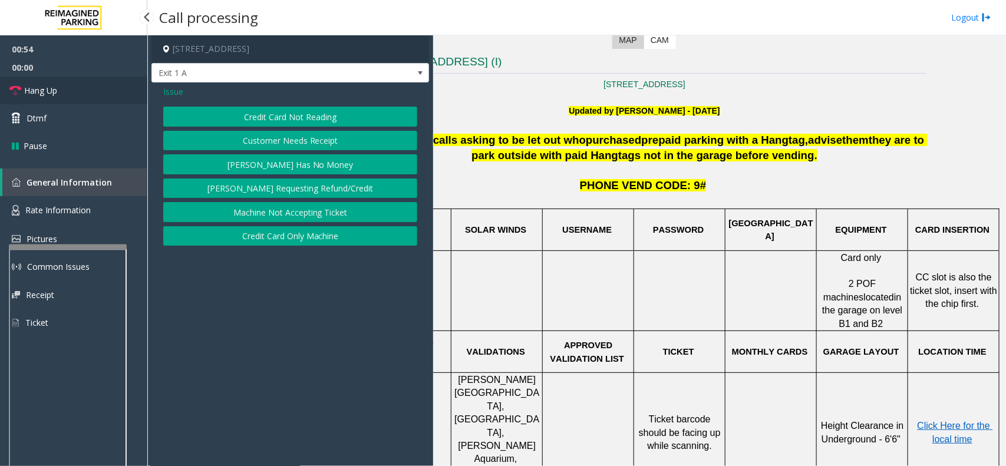
click at [110, 83] on link "Hang Up" at bounding box center [73, 91] width 147 height 28
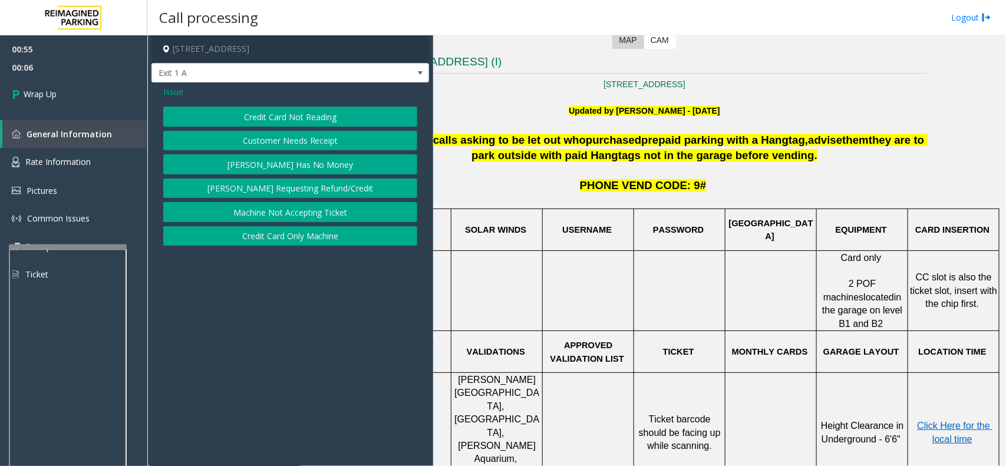
click at [292, 115] on button "Credit Card Not Reading" at bounding box center [290, 117] width 254 height 20
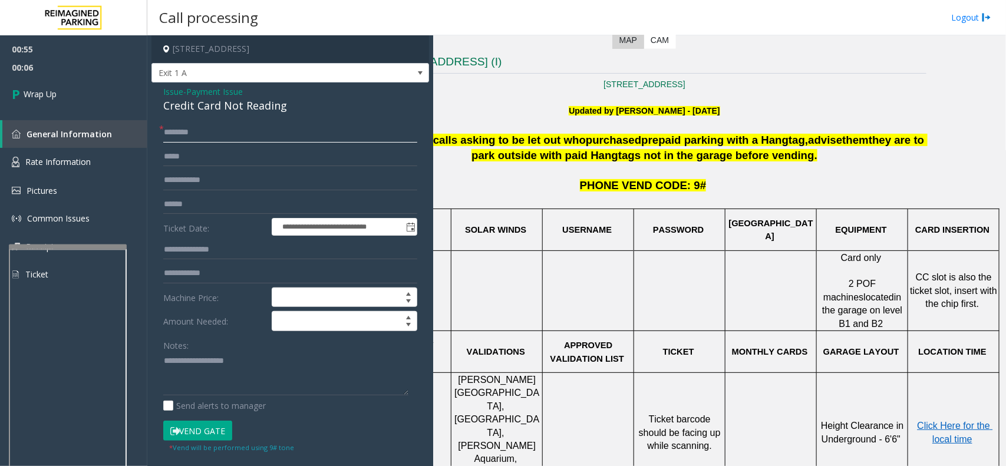
click at [257, 130] on input "text" at bounding box center [290, 133] width 254 height 20
type input "**"
click at [187, 107] on div "Credit Card Not Reading" at bounding box center [290, 106] width 254 height 16
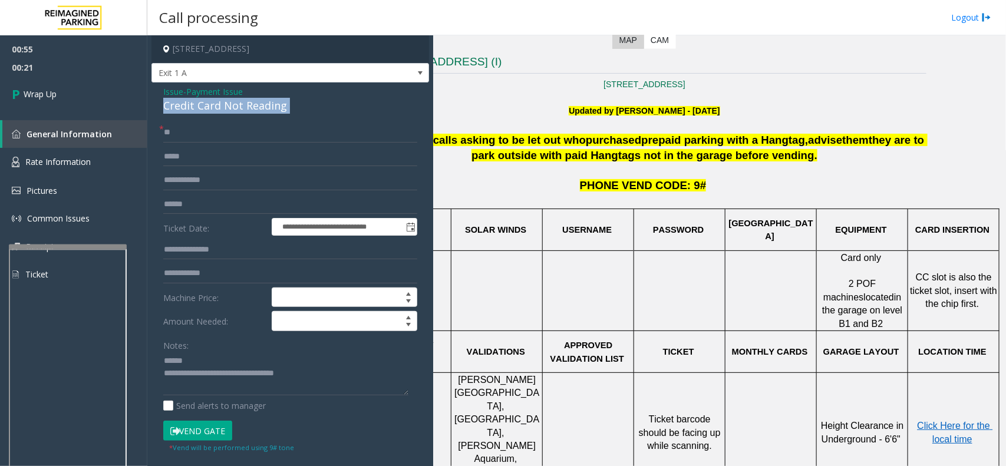
click at [187, 107] on div "Credit Card Not Reading" at bounding box center [290, 106] width 254 height 16
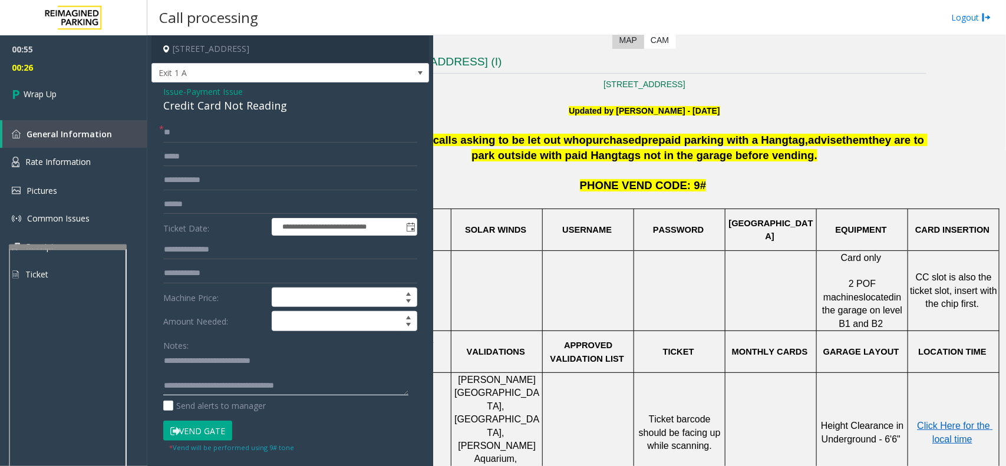
click at [287, 363] on textarea at bounding box center [285, 374] width 245 height 44
click at [295, 363] on textarea at bounding box center [285, 374] width 245 height 44
click at [299, 355] on textarea at bounding box center [285, 374] width 245 height 44
type textarea "**********"
click at [84, 87] on link "Wrap Up" at bounding box center [73, 94] width 147 height 35
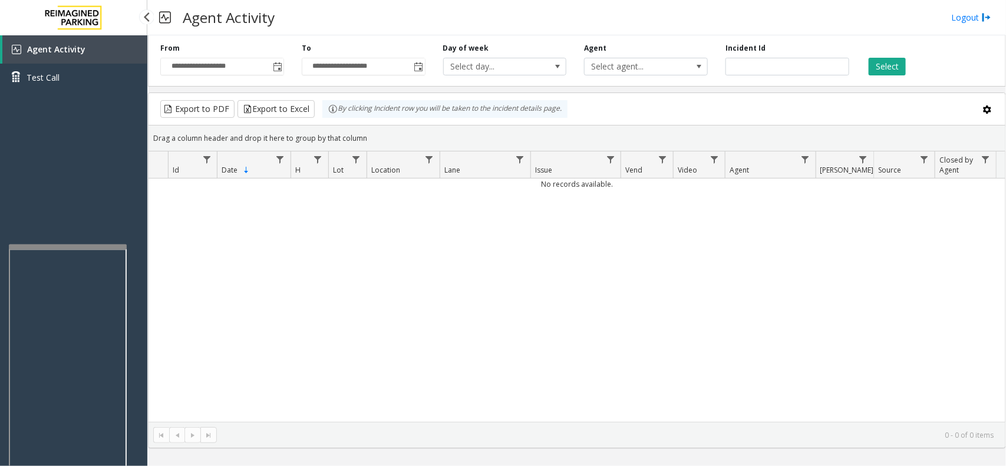
click at [54, 196] on div "Agent Activity Test Call" at bounding box center [73, 268] width 147 height 466
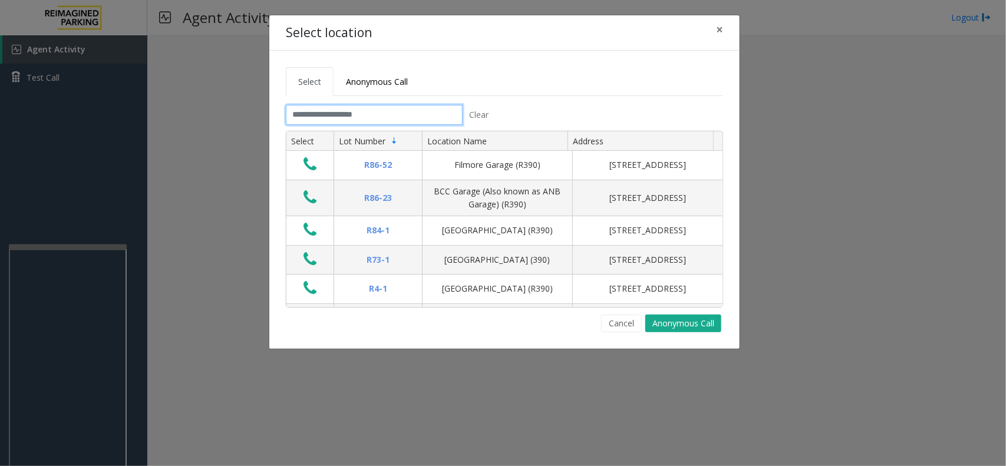
click at [317, 118] on input "text" at bounding box center [374, 115] width 177 height 20
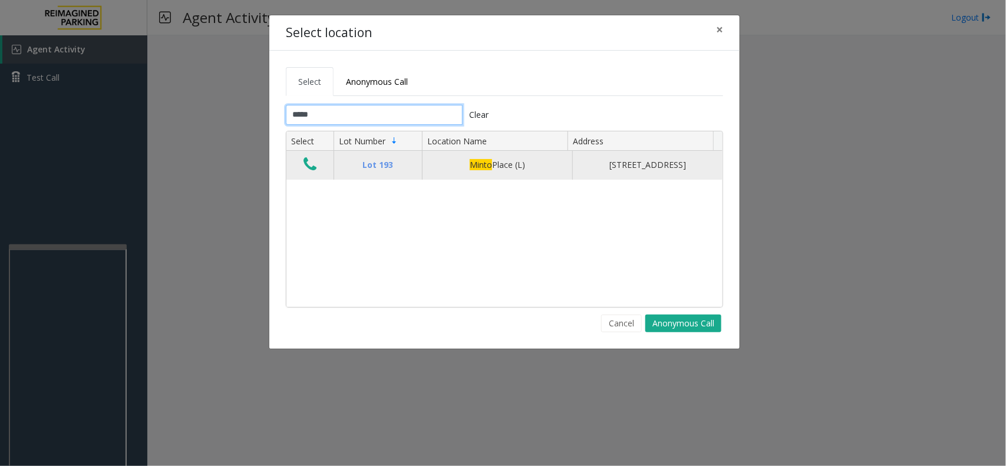
type input "*****"
click at [309, 166] on icon "Data table" at bounding box center [310, 164] width 13 height 17
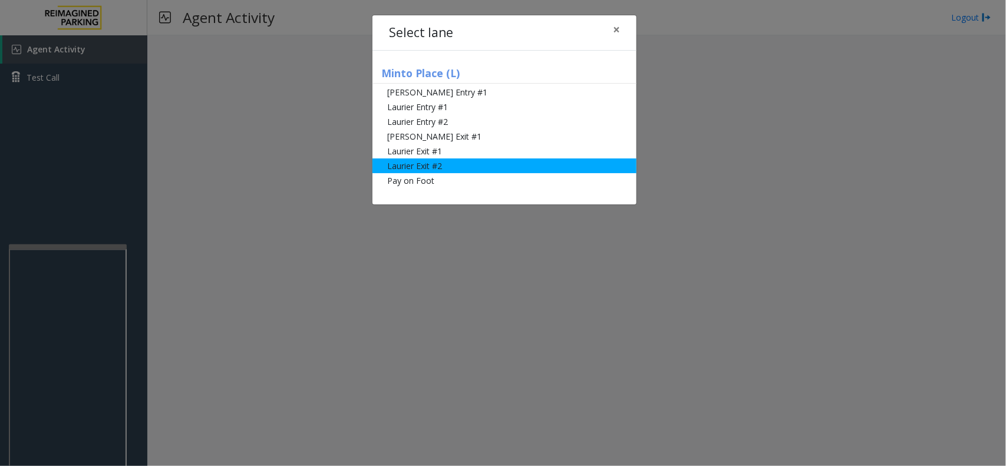
click at [447, 170] on li "Laurier Exit #2" at bounding box center [505, 166] width 264 height 15
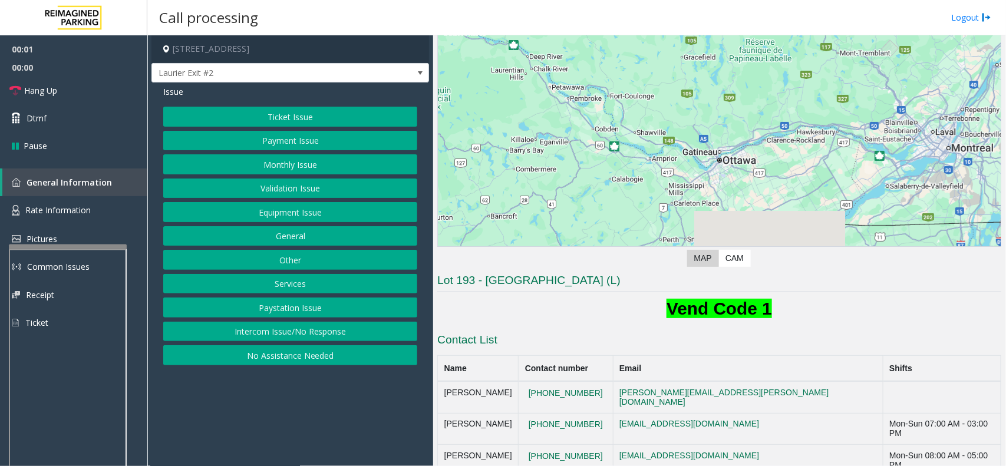
scroll to position [114, 0]
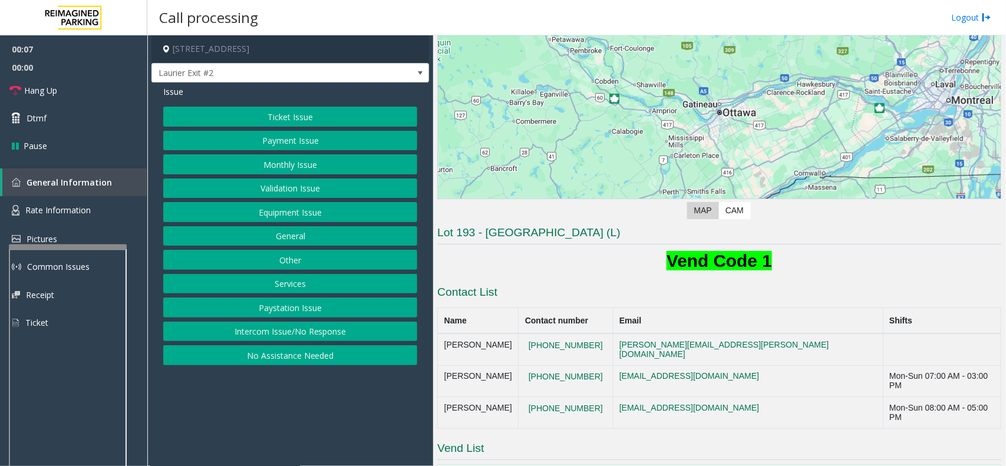
click at [298, 116] on button "Ticket Issue" at bounding box center [290, 117] width 254 height 20
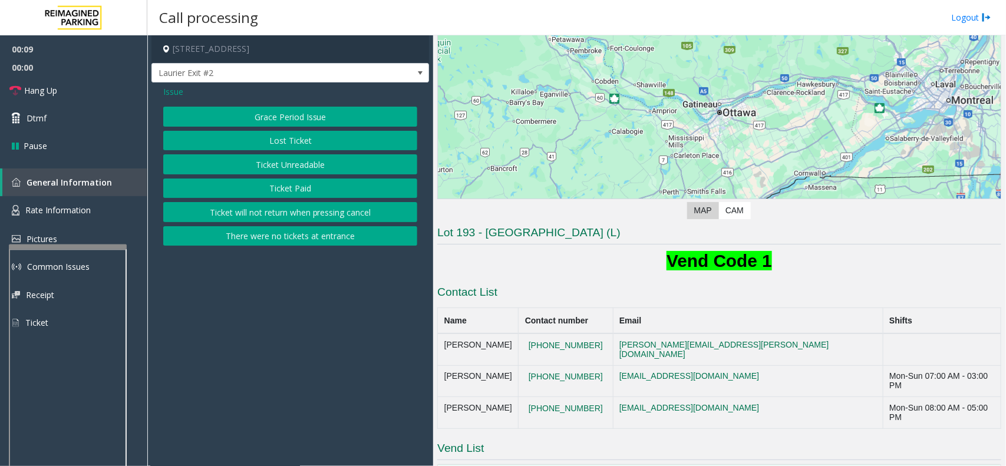
click at [291, 160] on button "Ticket Unreadable" at bounding box center [290, 164] width 254 height 20
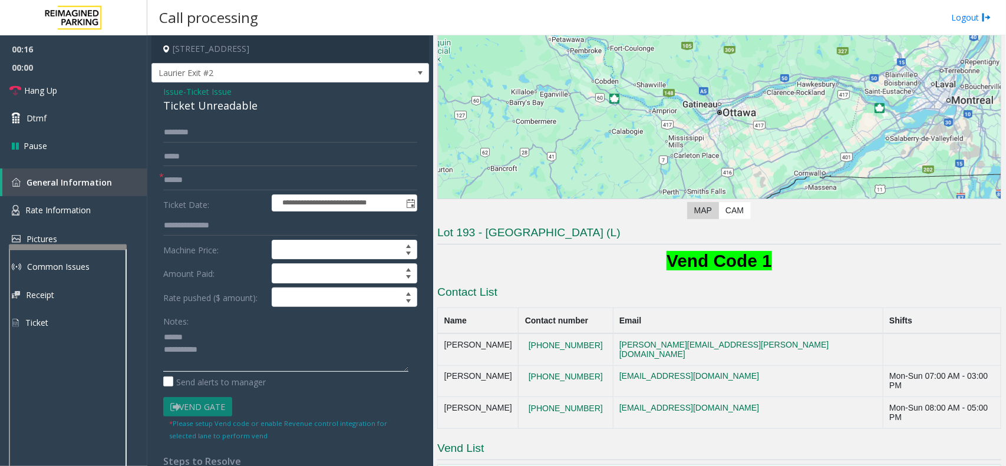
click at [208, 340] on textarea at bounding box center [285, 350] width 245 height 44
type textarea "**********"
click at [200, 174] on input "text" at bounding box center [290, 180] width 254 height 20
click at [180, 92] on span "Issue" at bounding box center [173, 91] width 20 height 12
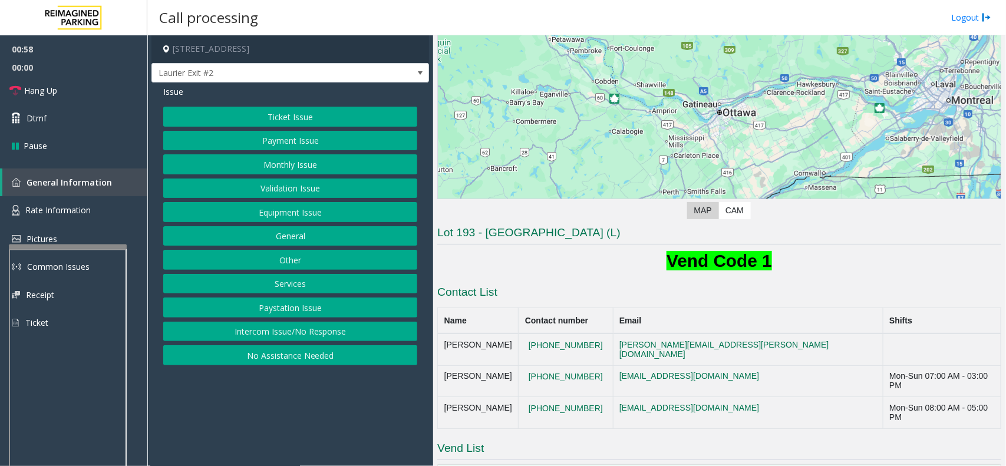
click at [278, 119] on button "Ticket Issue" at bounding box center [290, 117] width 254 height 20
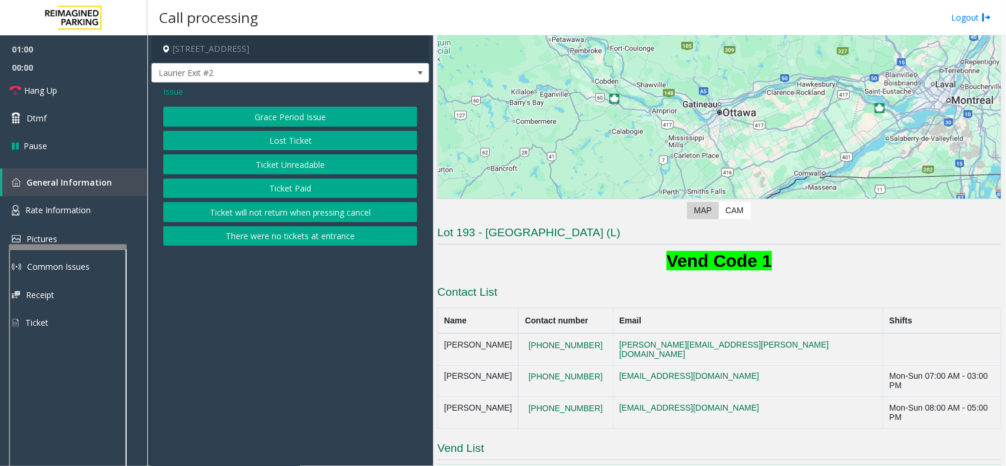
click at [278, 185] on button "Ticket Paid" at bounding box center [290, 189] width 254 height 20
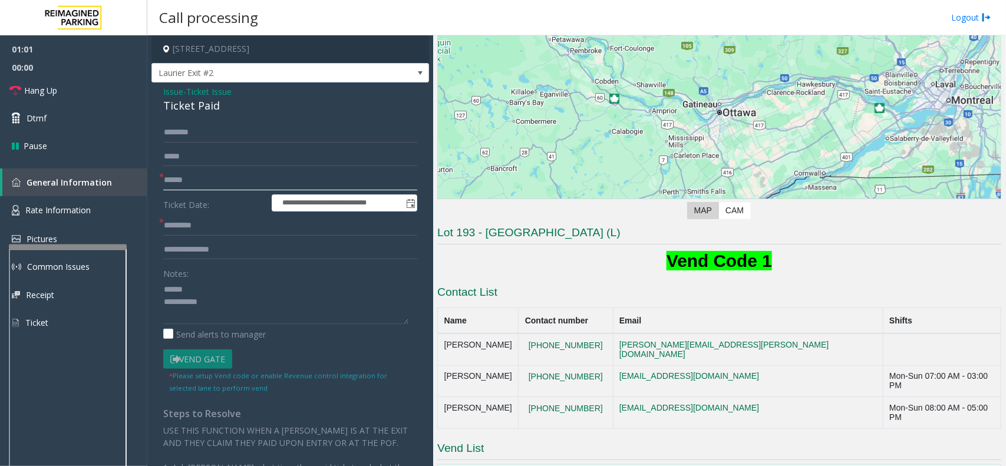
click at [229, 180] on input "text" at bounding box center [290, 180] width 254 height 20
type input "*****"
click at [210, 131] on input "text" at bounding box center [290, 133] width 254 height 20
type input "*****"
click at [180, 108] on div "Ticket Paid" at bounding box center [290, 106] width 254 height 16
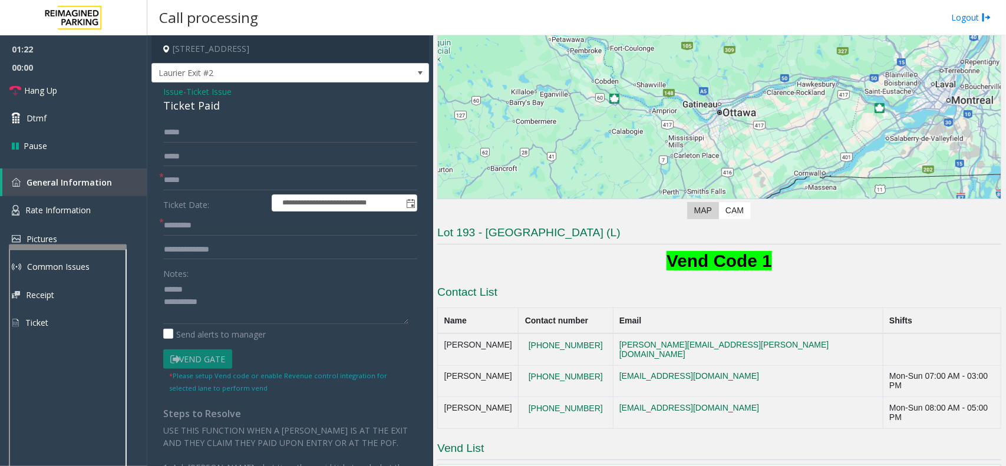
click at [180, 105] on div "Ticket Paid" at bounding box center [290, 106] width 254 height 16
type textarea "**********"
click at [206, 222] on input "text" at bounding box center [290, 226] width 254 height 20
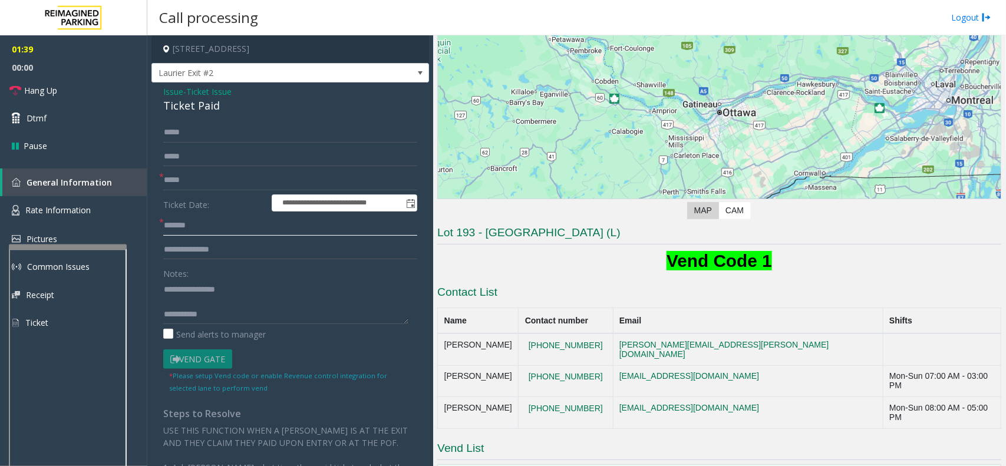
type input "*******"
click at [211, 253] on input "text" at bounding box center [290, 250] width 254 height 20
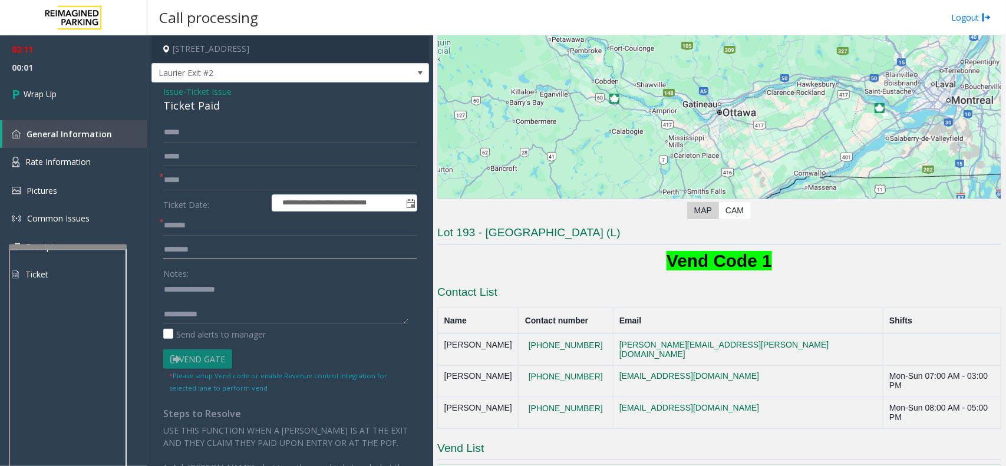
type input "********"
type textarea "**********"
click at [72, 93] on link "Wrap Up" at bounding box center [73, 94] width 147 height 35
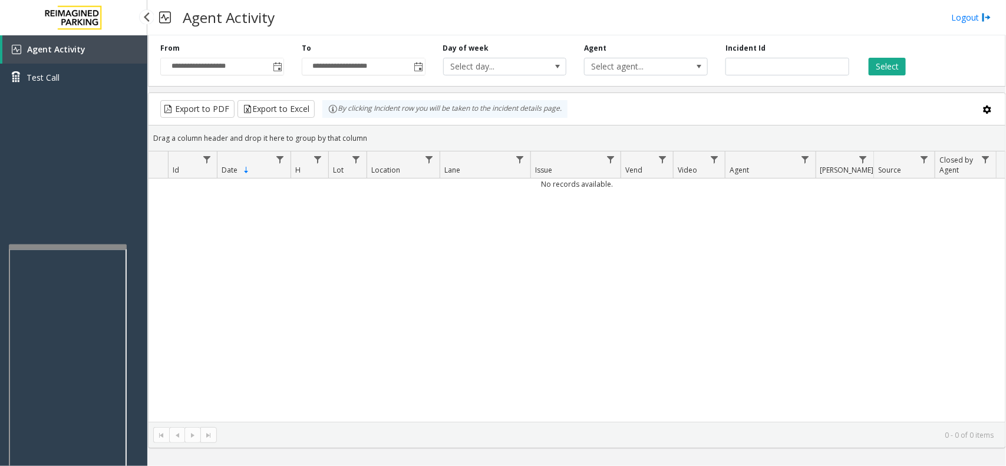
click at [104, 180] on div "Agent Activity Test Call" at bounding box center [73, 268] width 147 height 466
drag, startPoint x: 104, startPoint y: 177, endPoint x: 97, endPoint y: 159, distance: 18.8
click at [99, 163] on div "Agent Activity Test Call" at bounding box center [73, 268] width 147 height 466
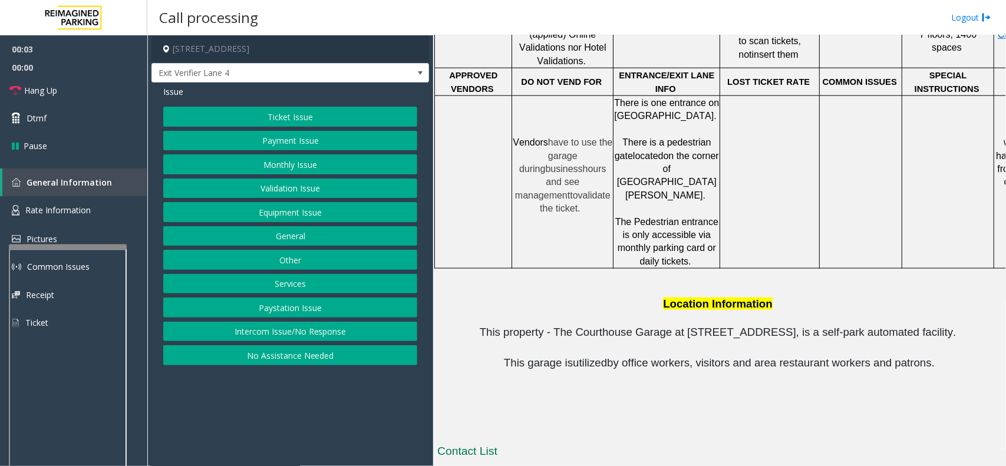
scroll to position [590, 0]
click at [312, 332] on button "Intercom Issue/No Response" at bounding box center [290, 332] width 254 height 20
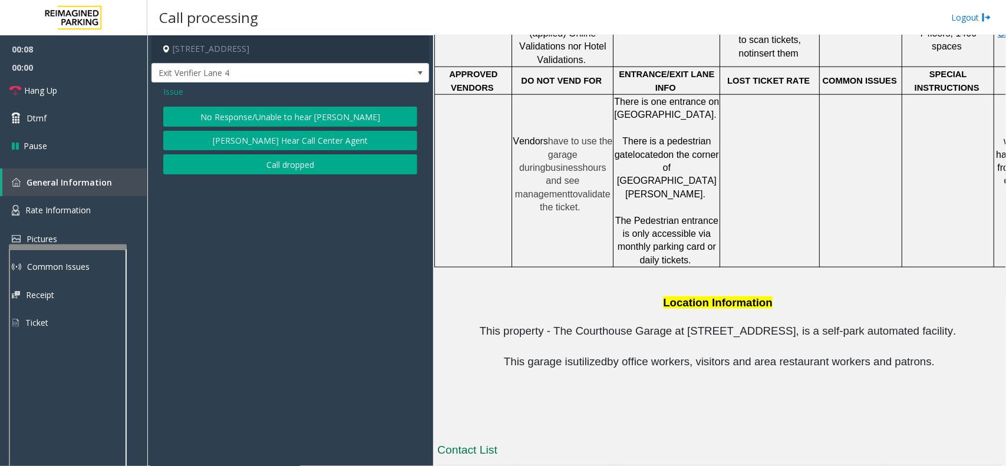
click at [249, 118] on button "No Response/Unable to hear [PERSON_NAME]" at bounding box center [290, 117] width 254 height 20
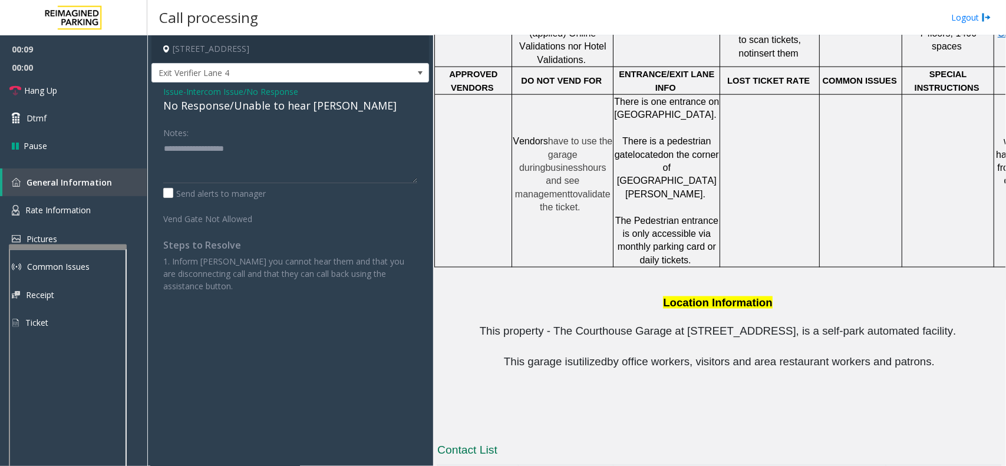
click at [240, 101] on div "No Response/Unable to hear [PERSON_NAME]" at bounding box center [290, 106] width 254 height 16
click at [238, 103] on div "No Response/Unable to hear [PERSON_NAME]" at bounding box center [290, 106] width 254 height 16
click at [236, 163] on textarea at bounding box center [290, 161] width 254 height 44
type textarea "**********"
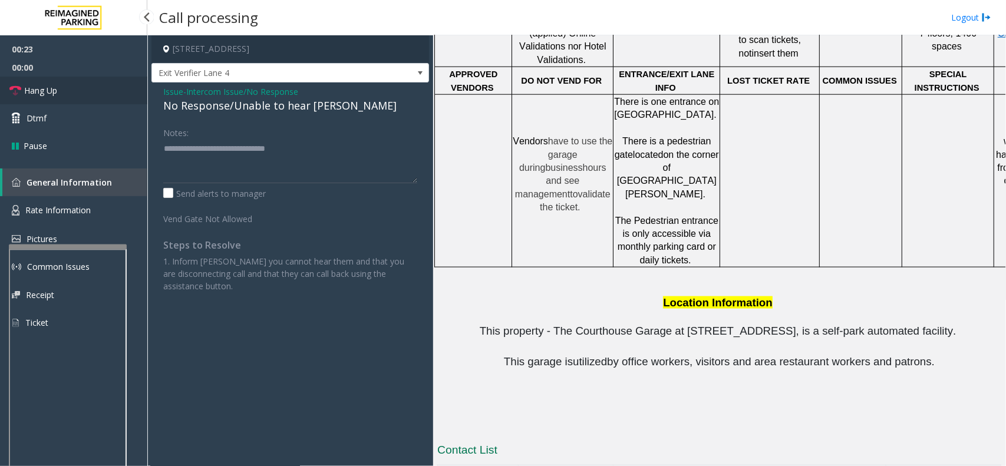
click at [49, 86] on span "Hang Up" at bounding box center [40, 90] width 33 height 12
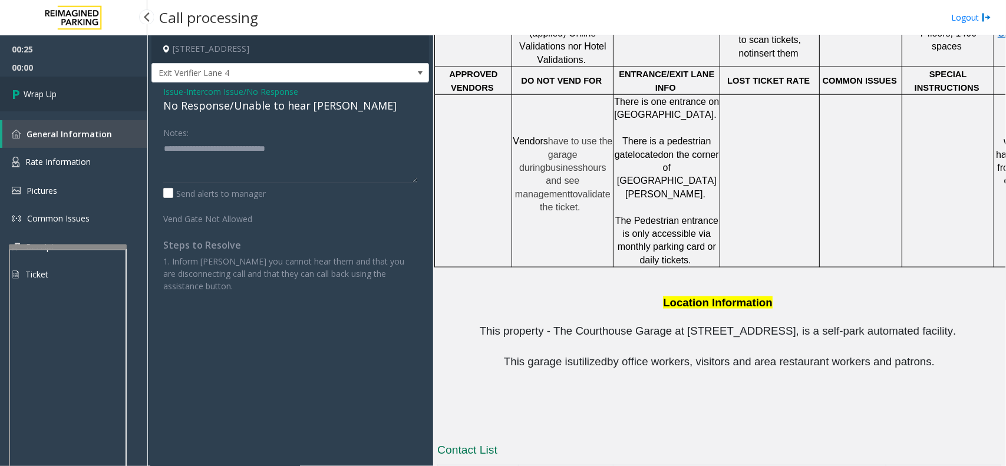
click at [49, 86] on link "Wrap Up" at bounding box center [73, 94] width 147 height 35
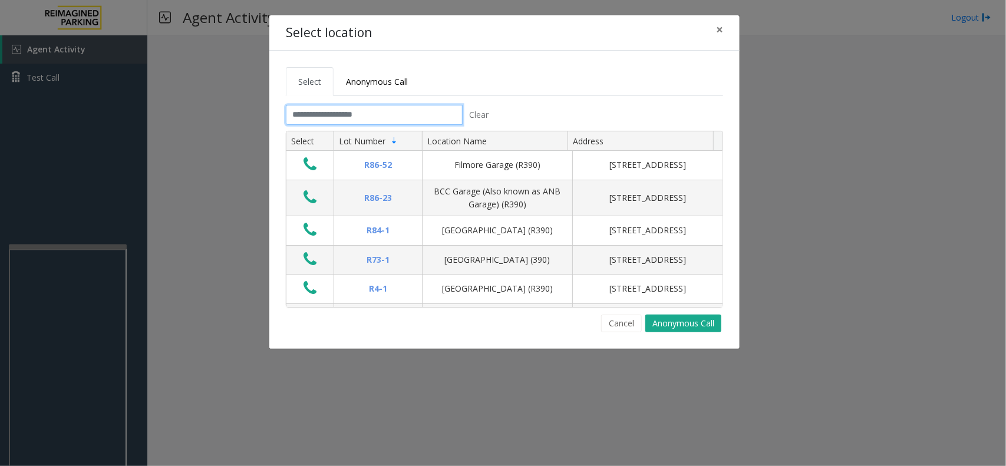
click at [327, 121] on input "text" at bounding box center [374, 115] width 177 height 20
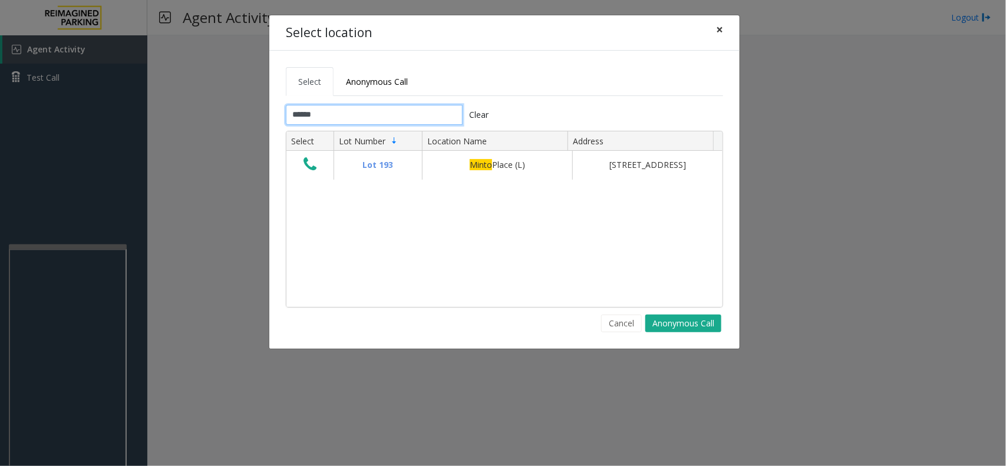
type input "*****"
click at [721, 31] on span "×" at bounding box center [719, 29] width 7 height 17
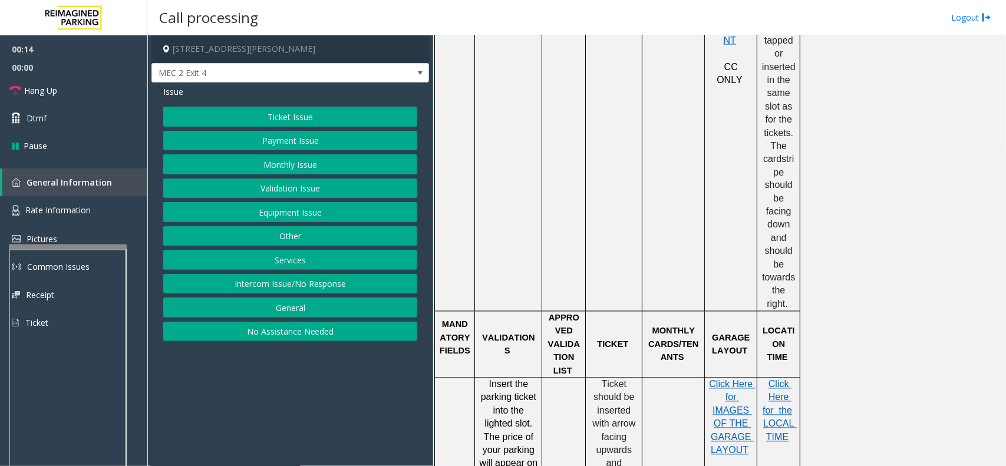
scroll to position [737, 0]
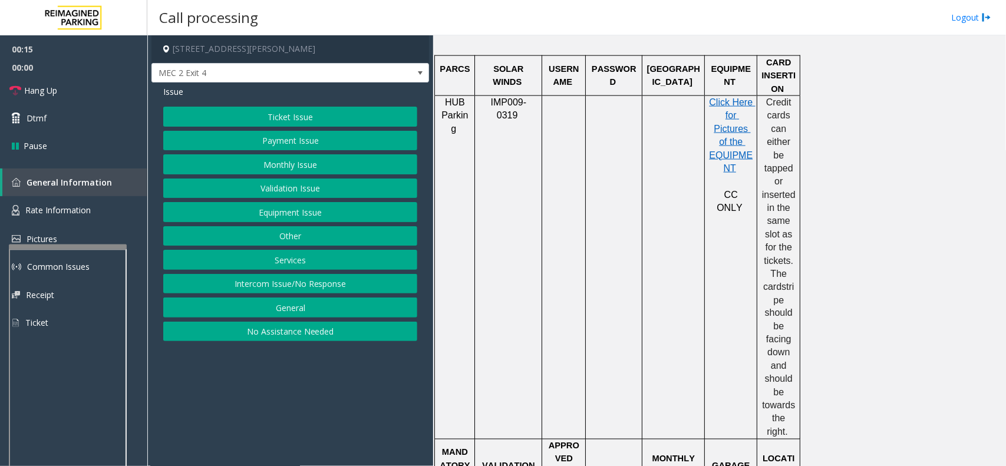
click at [321, 284] on button "Intercom Issue/No Response" at bounding box center [290, 284] width 254 height 20
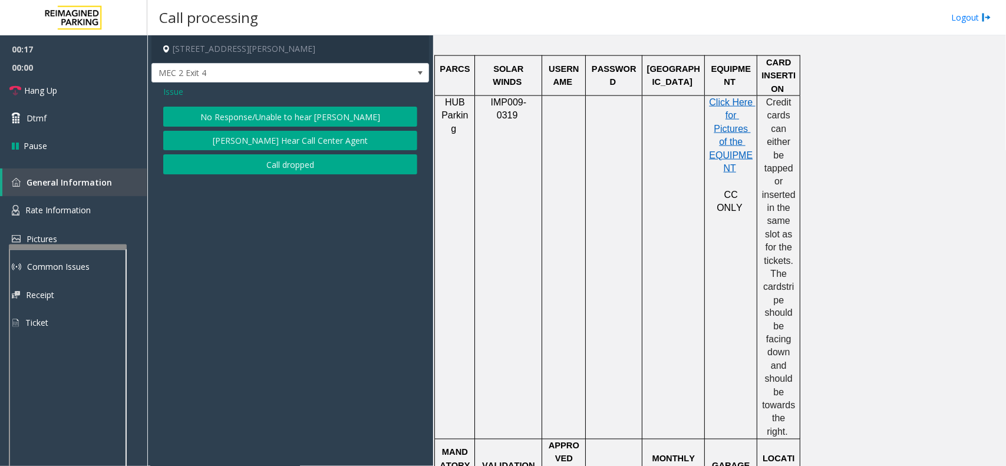
click at [212, 113] on button "No Response/Unable to hear [PERSON_NAME]" at bounding box center [290, 117] width 254 height 20
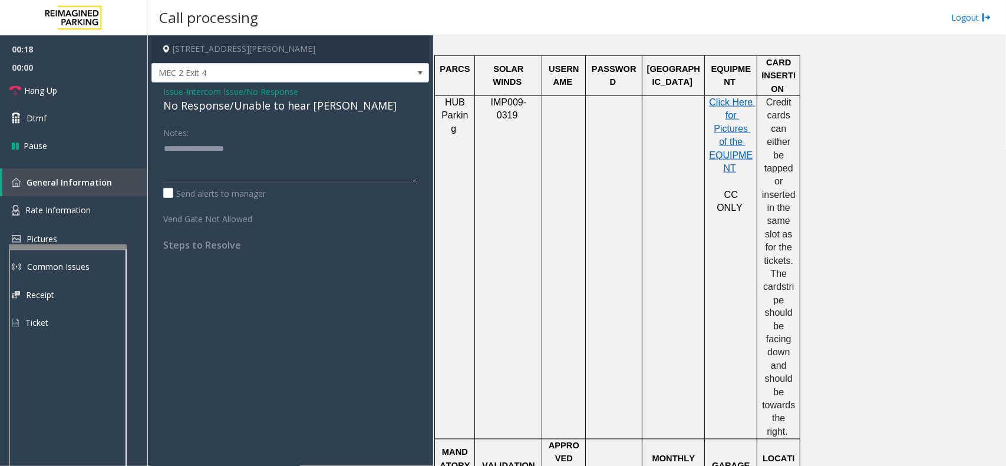
click at [212, 105] on div "No Response/Unable to hear [PERSON_NAME]" at bounding box center [290, 106] width 254 height 16
drag, startPoint x: 212, startPoint y: 105, endPoint x: 293, endPoint y: 140, distance: 87.9
click at [293, 140] on div "Issue - Intercom Issue/No Response No Response/Unable to hear [PERSON_NAME] Not…" at bounding box center [291, 173] width 278 height 180
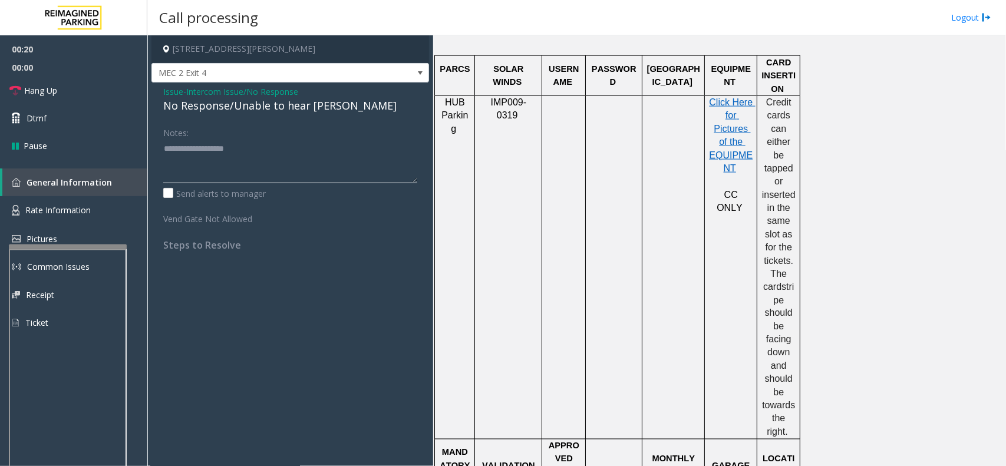
click at [269, 141] on textarea at bounding box center [290, 161] width 254 height 44
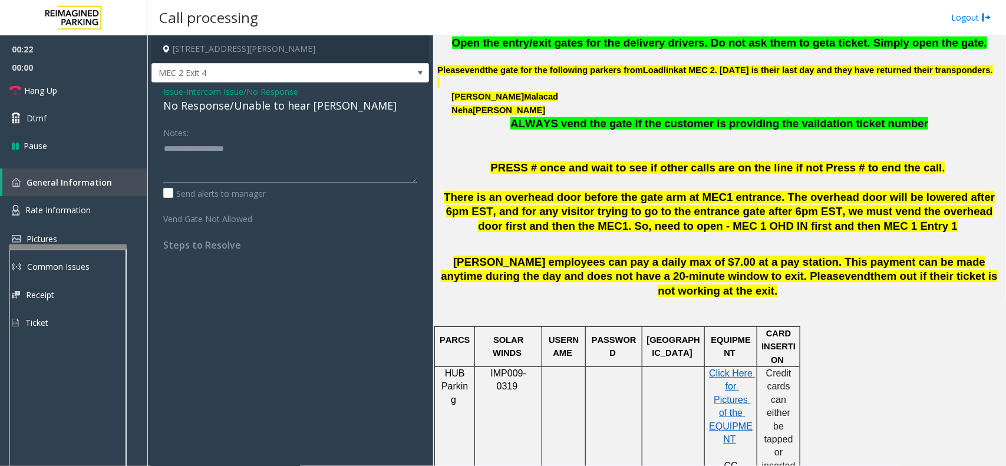
scroll to position [368, 0]
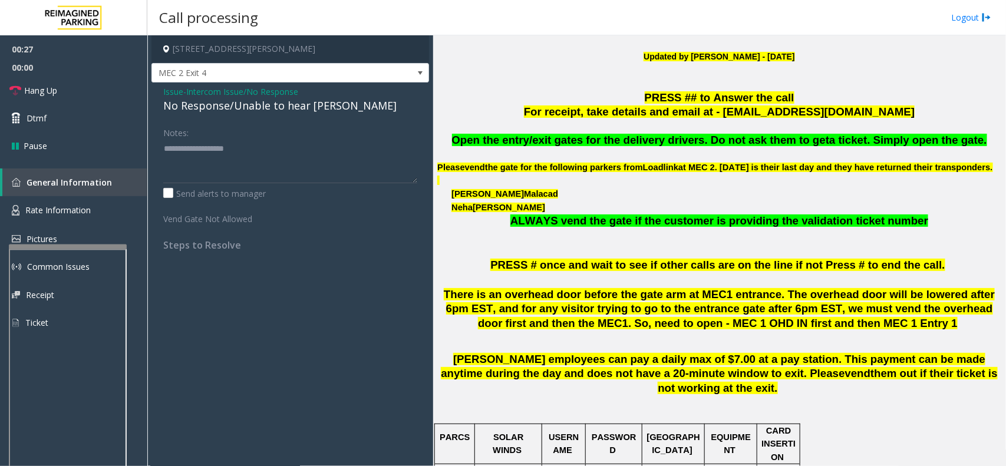
click at [270, 107] on div "No Response/Unable to hear [PERSON_NAME]" at bounding box center [290, 106] width 254 height 16
type textarea "**********"
click at [327, 136] on div "Notes:" at bounding box center [290, 153] width 254 height 61
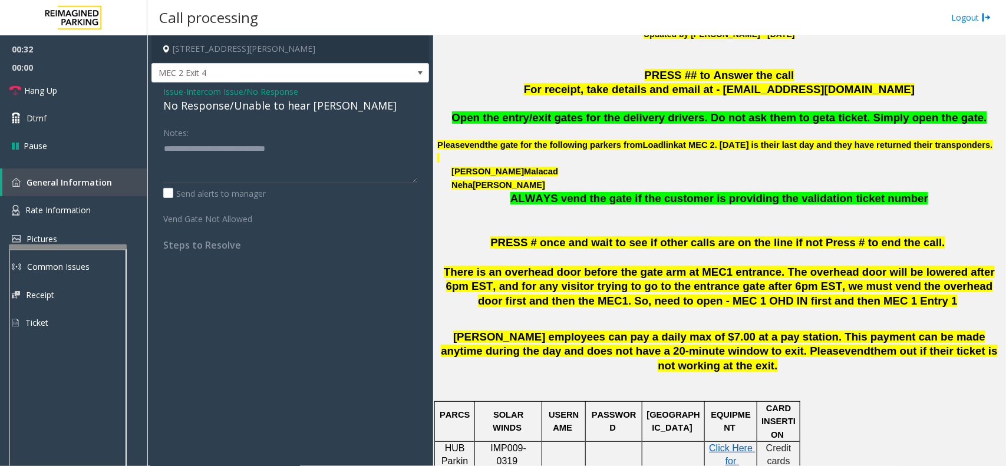
scroll to position [295, 0]
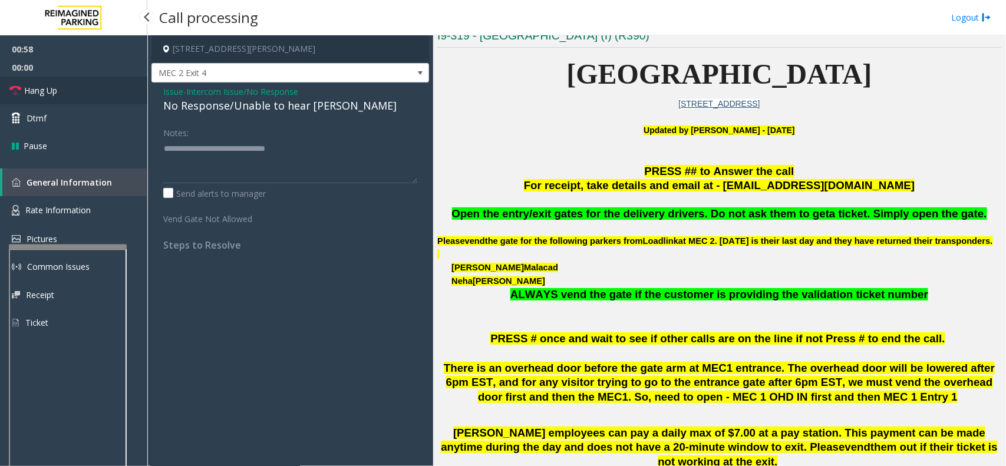
click at [54, 89] on span "Hang Up" at bounding box center [40, 90] width 33 height 12
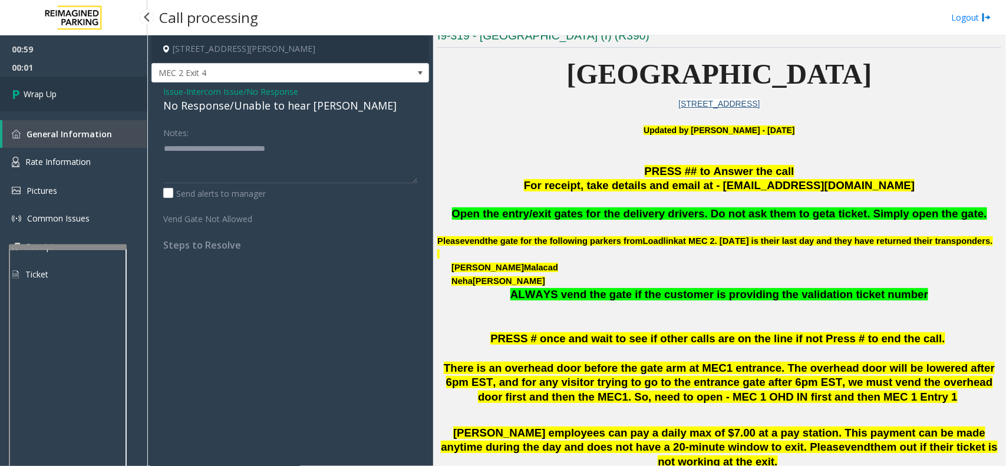
click at [54, 89] on span "Wrap Up" at bounding box center [40, 94] width 33 height 12
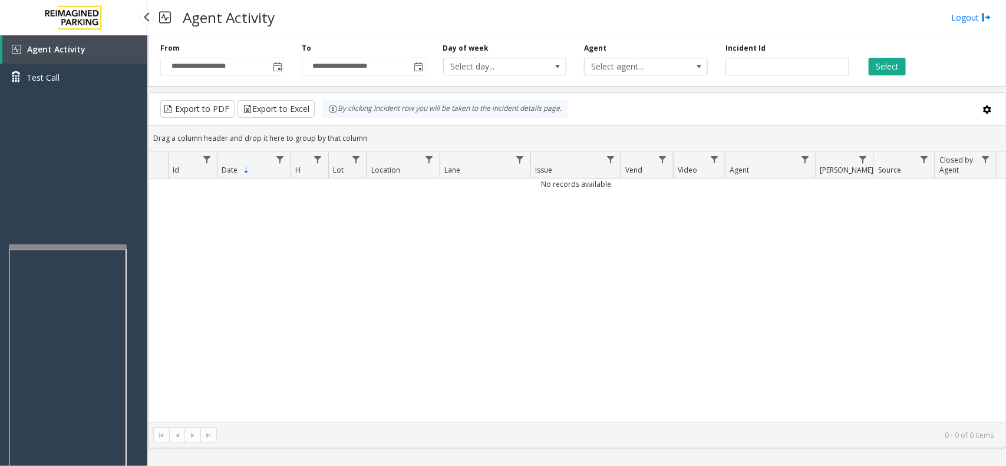
drag, startPoint x: 30, startPoint y: 144, endPoint x: 18, endPoint y: 131, distance: 17.9
click at [19, 136] on div "Agent Activity Test Call" at bounding box center [73, 268] width 147 height 466
click at [69, 140] on div "Agent Activity Test Call" at bounding box center [73, 268] width 147 height 466
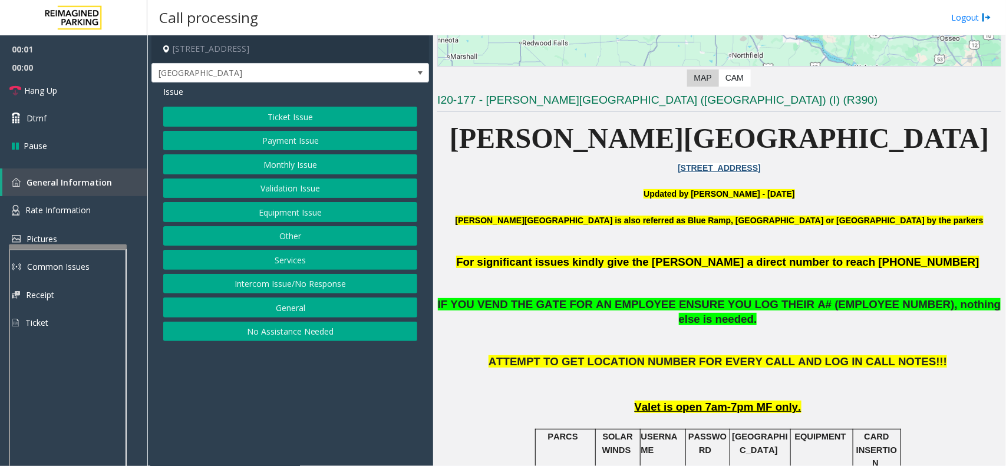
scroll to position [368, 0]
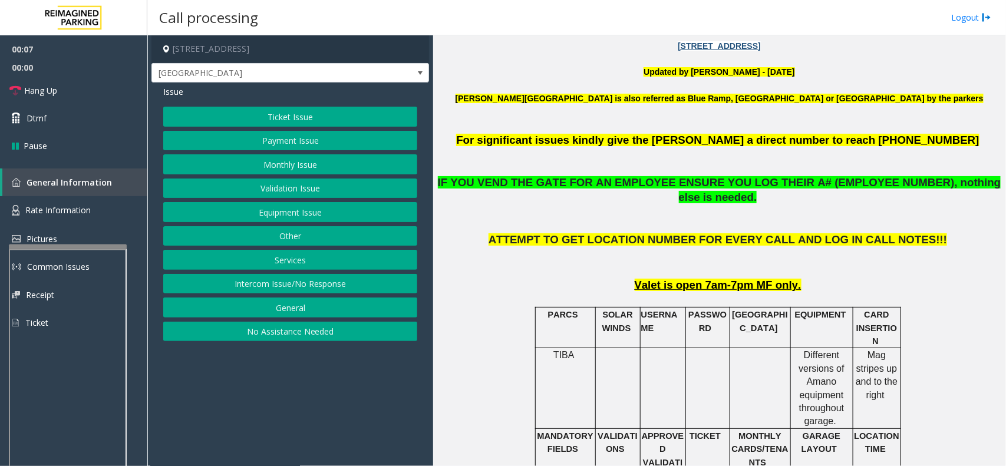
click at [296, 116] on button "Ticket Issue" at bounding box center [290, 117] width 254 height 20
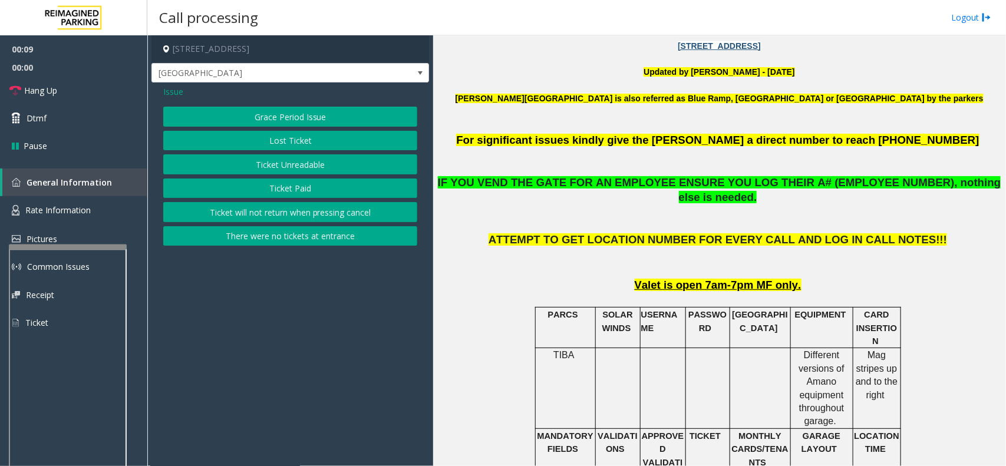
click at [268, 165] on button "Ticket Unreadable" at bounding box center [290, 164] width 254 height 20
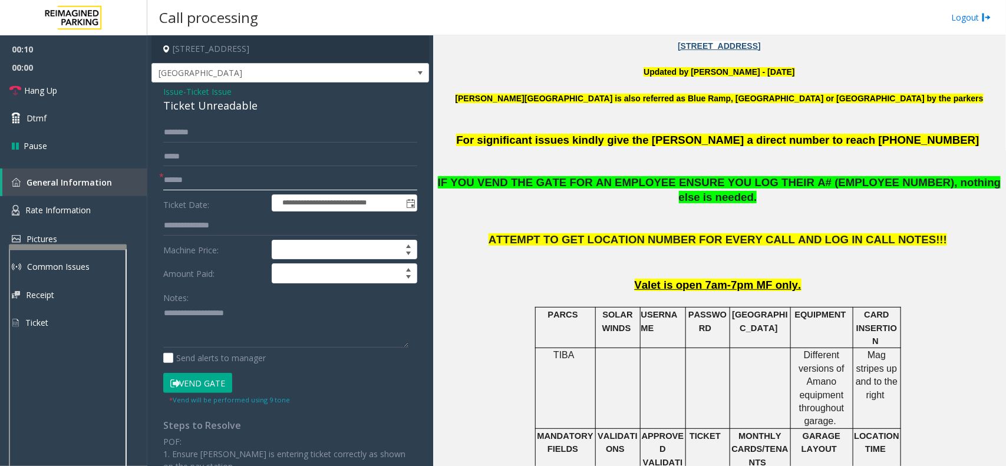
click at [170, 179] on input "text" at bounding box center [290, 180] width 254 height 20
click at [282, 316] on textarea at bounding box center [285, 326] width 245 height 44
type textarea "**********"
click at [232, 186] on input "text" at bounding box center [290, 180] width 254 height 20
click at [186, 179] on input "******" at bounding box center [290, 180] width 254 height 20
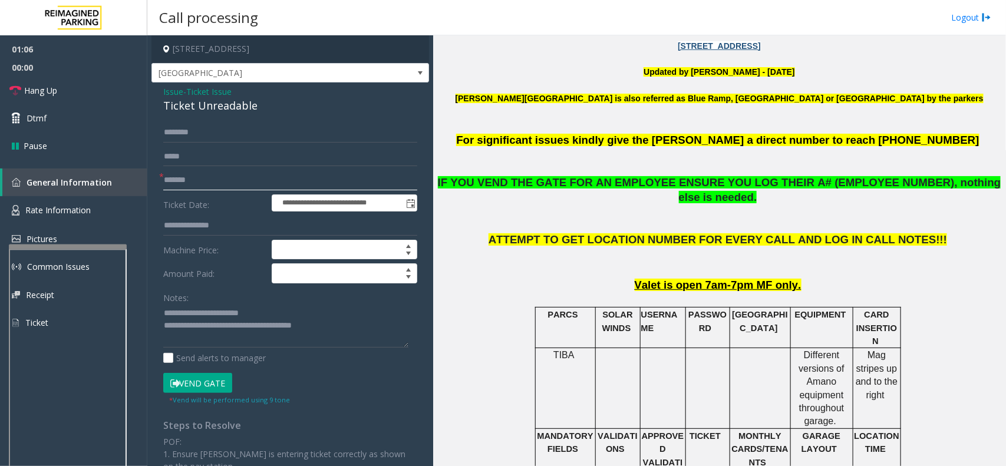
click at [181, 182] on input "*******" at bounding box center [290, 180] width 254 height 20
click at [168, 177] on input "********" at bounding box center [290, 180] width 254 height 20
click at [196, 178] on input "*********" at bounding box center [290, 180] width 254 height 20
type input "********"
click at [187, 379] on button "Vend Gate" at bounding box center [197, 383] width 69 height 20
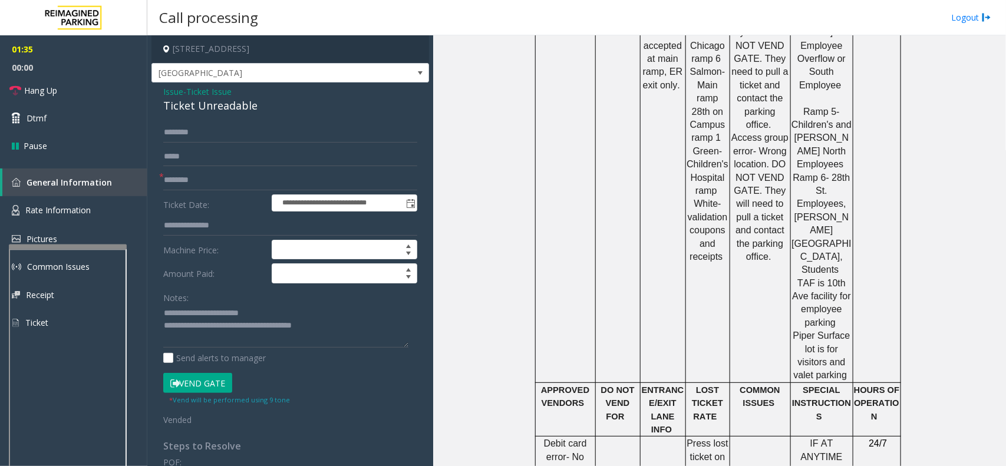
scroll to position [884, 0]
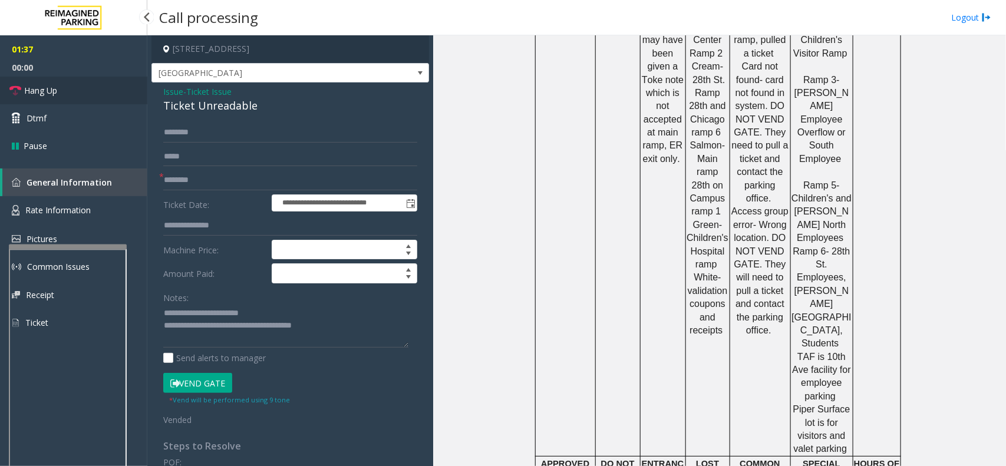
click at [49, 84] on span "Hang Up" at bounding box center [40, 90] width 33 height 12
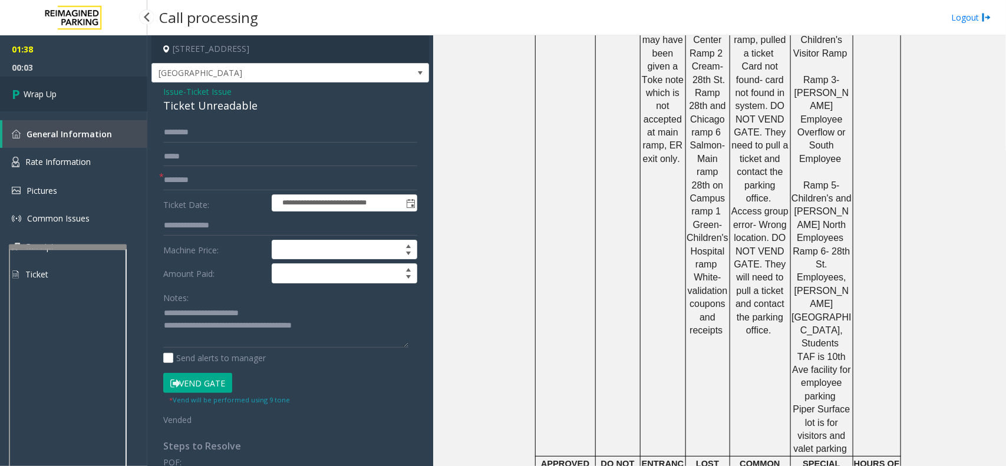
click at [65, 83] on link "Wrap Up" at bounding box center [73, 94] width 147 height 35
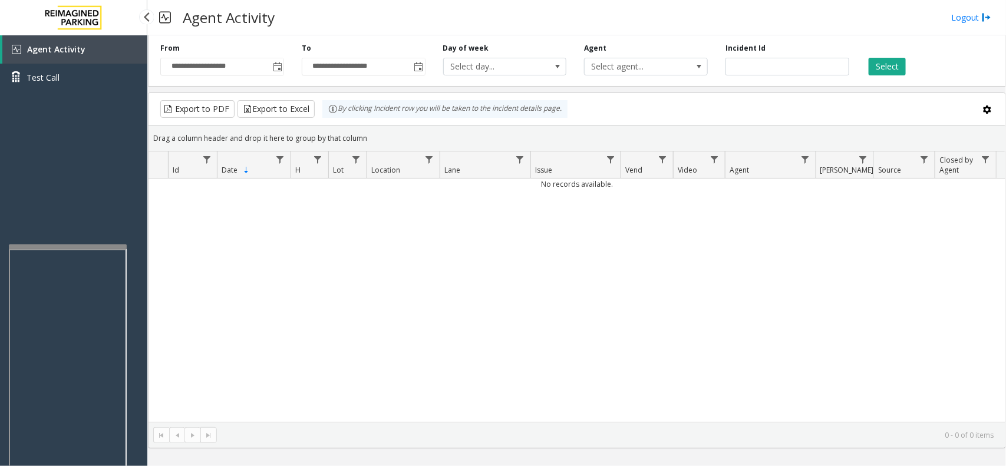
click at [90, 146] on div "Agent Activity Test Call" at bounding box center [73, 268] width 147 height 466
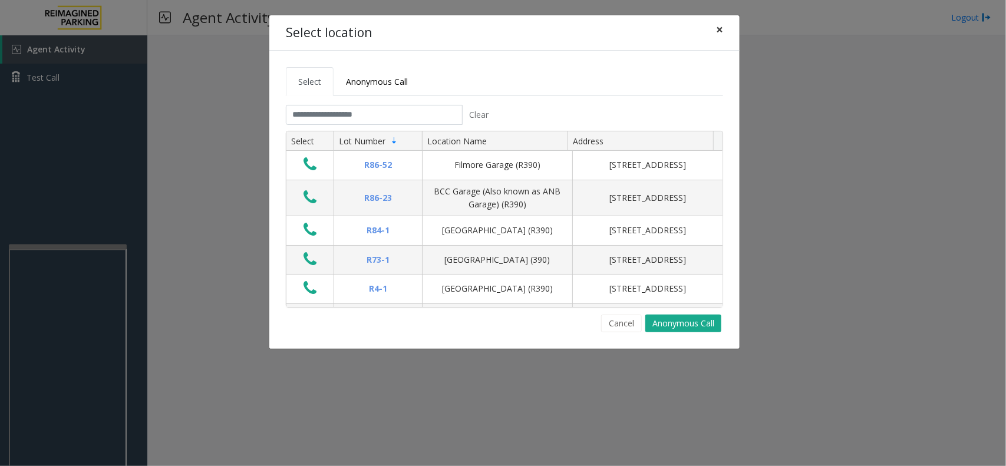
click at [717, 31] on span "×" at bounding box center [719, 29] width 7 height 17
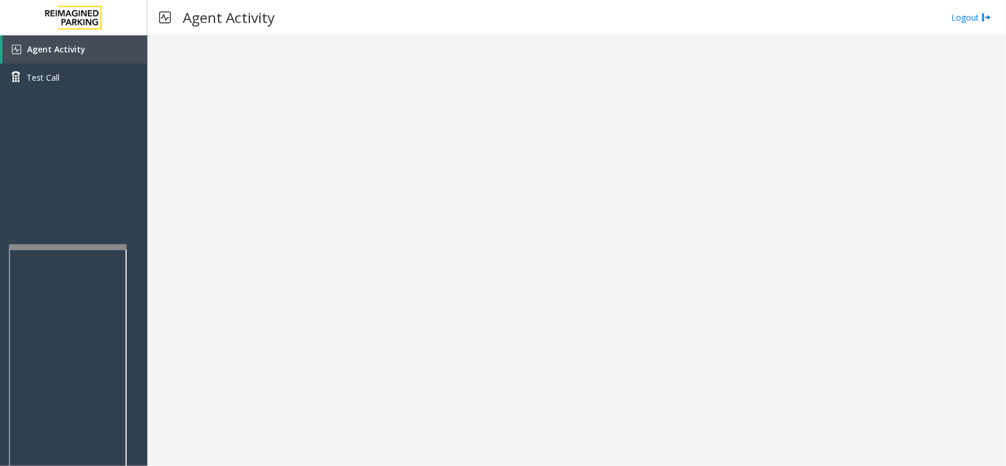
click at [251, 365] on div at bounding box center [576, 250] width 859 height 431
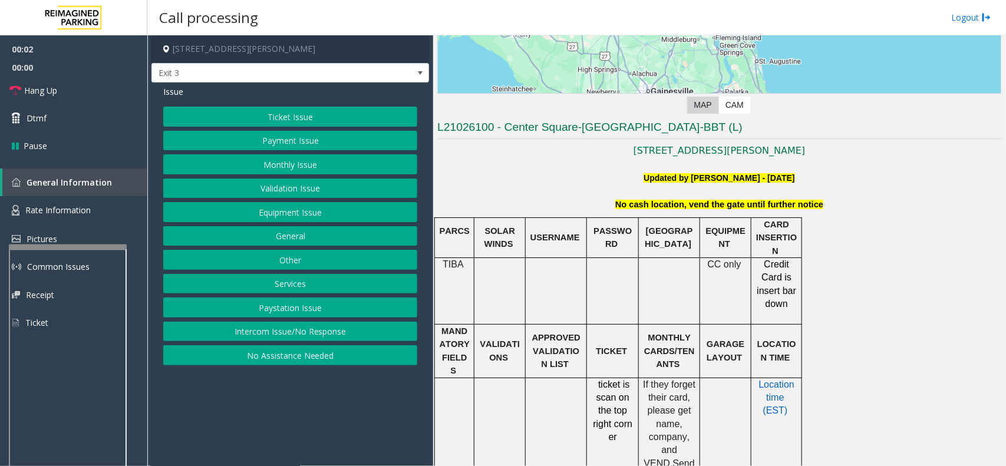
scroll to position [221, 0]
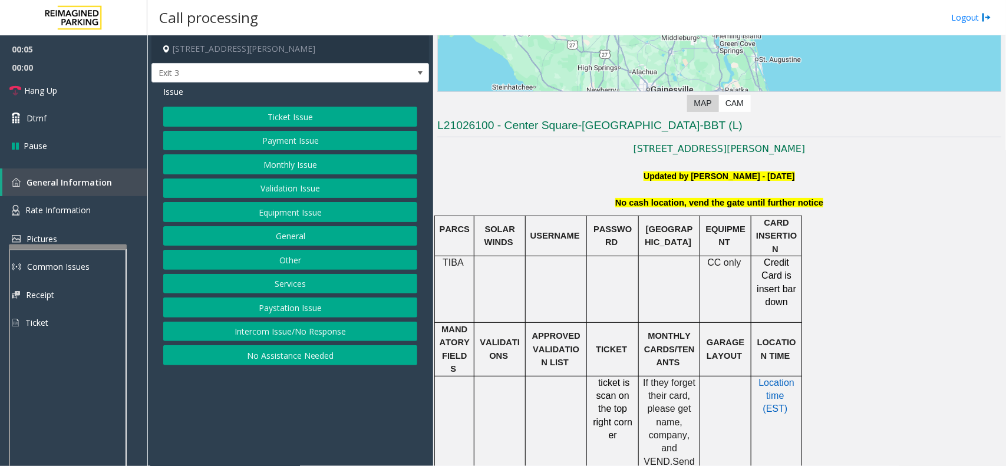
click at [238, 354] on button "No Assistance Needed" at bounding box center [290, 355] width 254 height 20
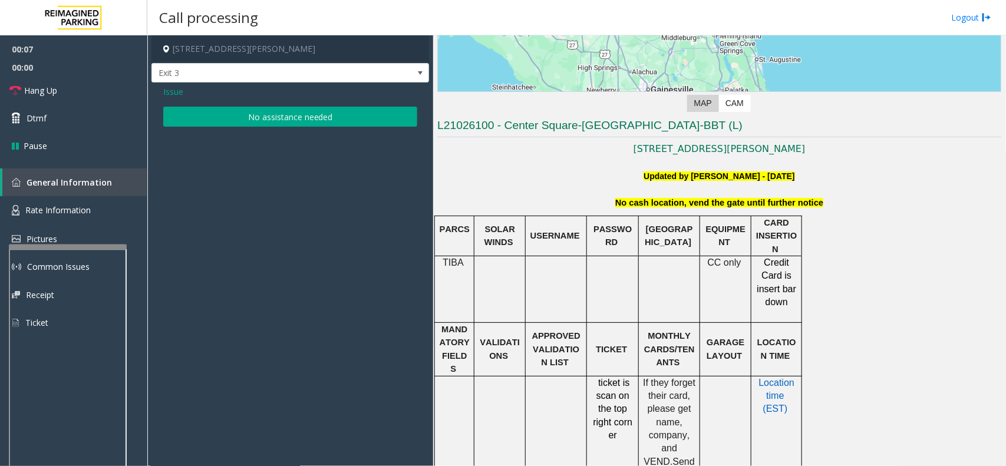
click at [195, 127] on button "No assistance needed" at bounding box center [290, 117] width 254 height 20
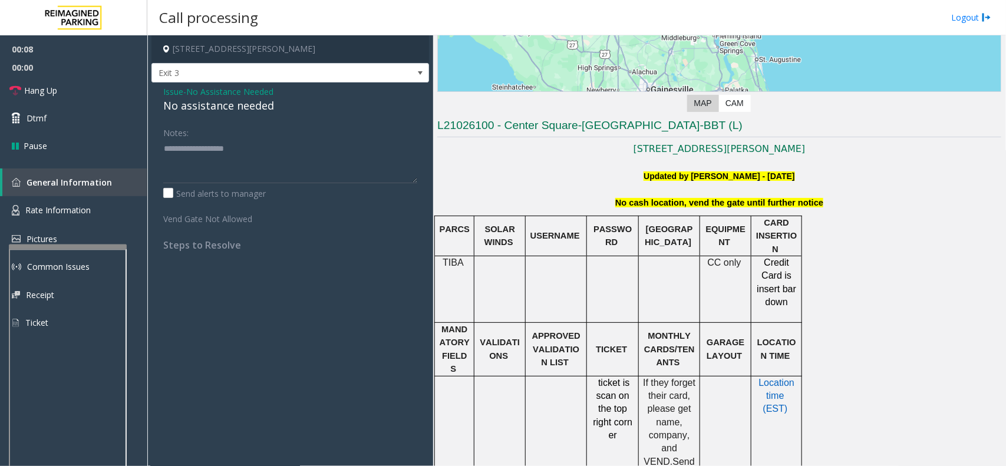
click at [199, 103] on div "No assistance needed" at bounding box center [290, 106] width 254 height 16
drag, startPoint x: 239, startPoint y: 121, endPoint x: 253, endPoint y: 131, distance: 17.0
click at [253, 131] on div "Issue - No Assistance Needed No assistance needed Notes: Send alerts to manager…" at bounding box center [291, 173] width 278 height 180
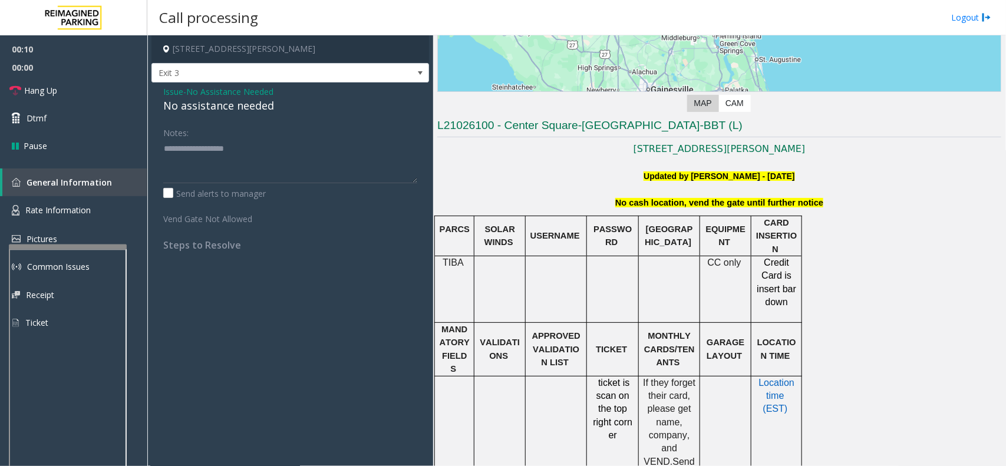
click at [210, 104] on div "No assistance needed" at bounding box center [290, 106] width 254 height 16
click at [210, 105] on div "No assistance needed" at bounding box center [290, 106] width 254 height 16
type textarea "**********"
click at [37, 87] on span "Hang Up" at bounding box center [40, 90] width 33 height 12
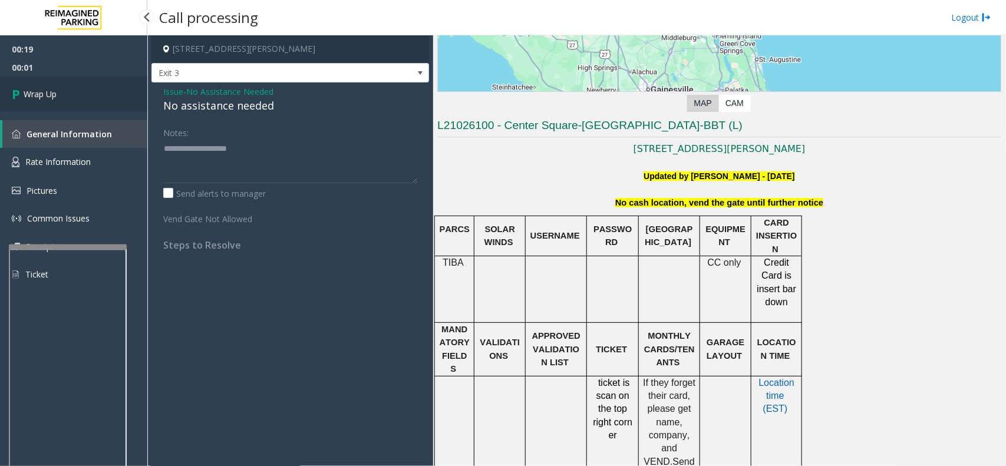
click at [16, 92] on icon at bounding box center [18, 93] width 12 height 19
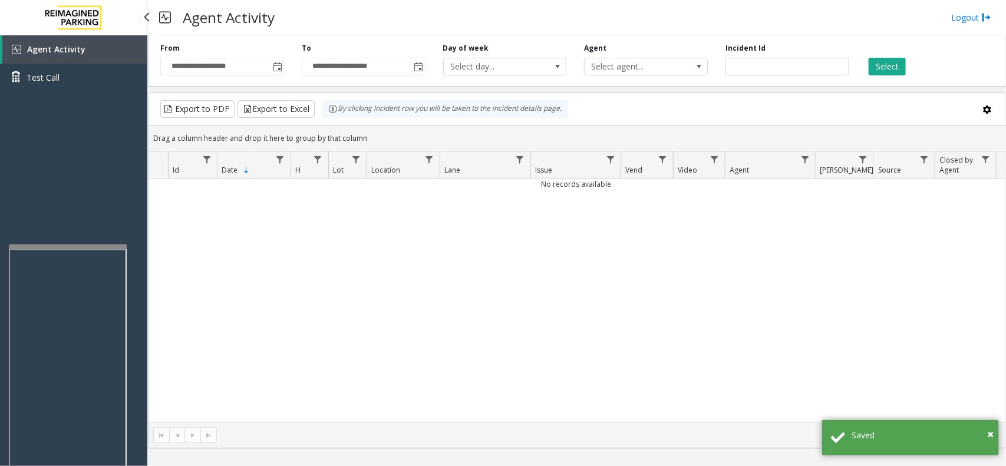
click at [95, 154] on div "Agent Activity Test Call" at bounding box center [73, 268] width 147 height 466
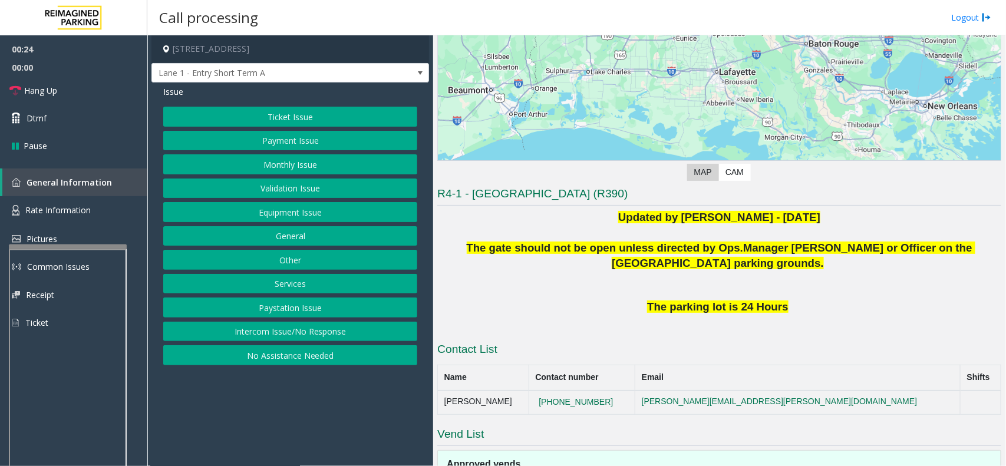
scroll to position [117, 0]
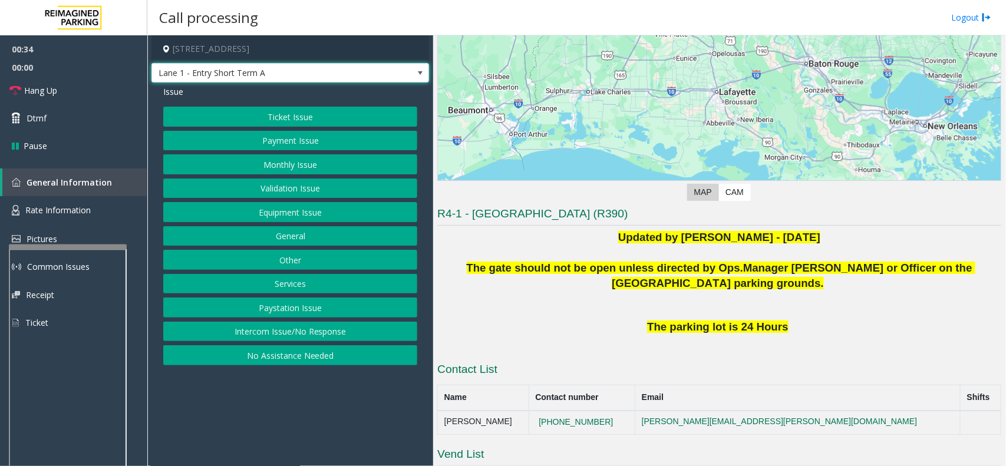
click at [287, 74] on span "Lane 1 - Entry Short Term A" at bounding box center [262, 73] width 221 height 19
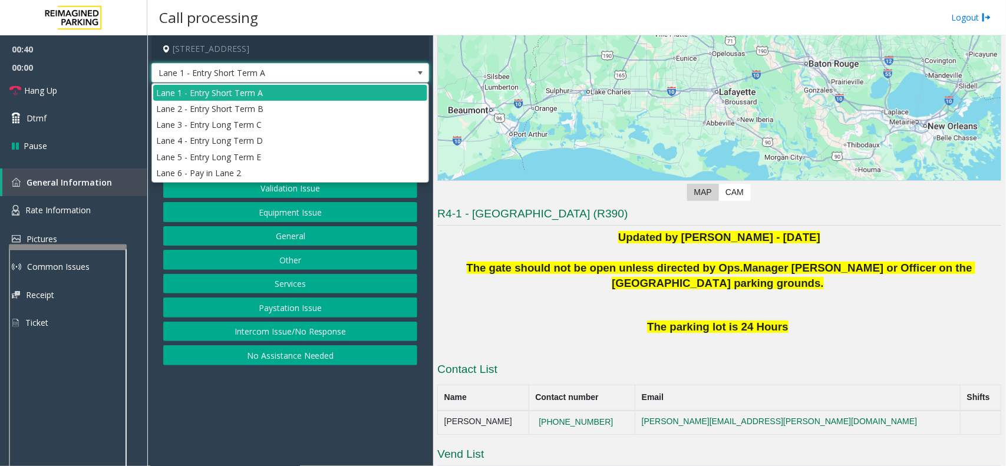
click at [489, 245] on p "Updated by [PERSON_NAME] - [DATE]" at bounding box center [719, 237] width 564 height 15
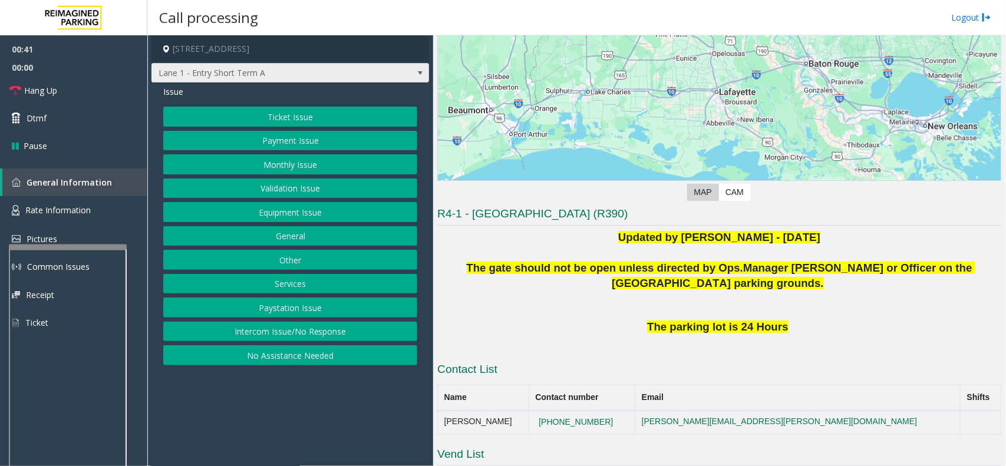
click at [375, 72] on span "Lane 1 - Entry Short Term A" at bounding box center [291, 73] width 278 height 20
click at [470, 251] on p at bounding box center [719, 252] width 564 height 15
click at [192, 74] on span "Lane 1 - Entry Short Term A" at bounding box center [262, 73] width 221 height 19
click at [511, 243] on p "Updated by [PERSON_NAME] - [DATE]" at bounding box center [719, 237] width 564 height 15
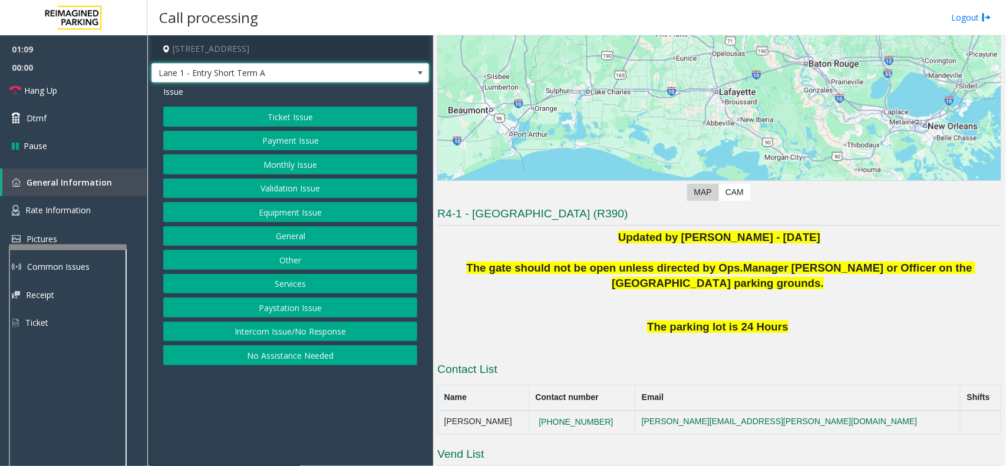
click at [216, 74] on span "Lane 1 - Entry Short Term A" at bounding box center [262, 73] width 221 height 19
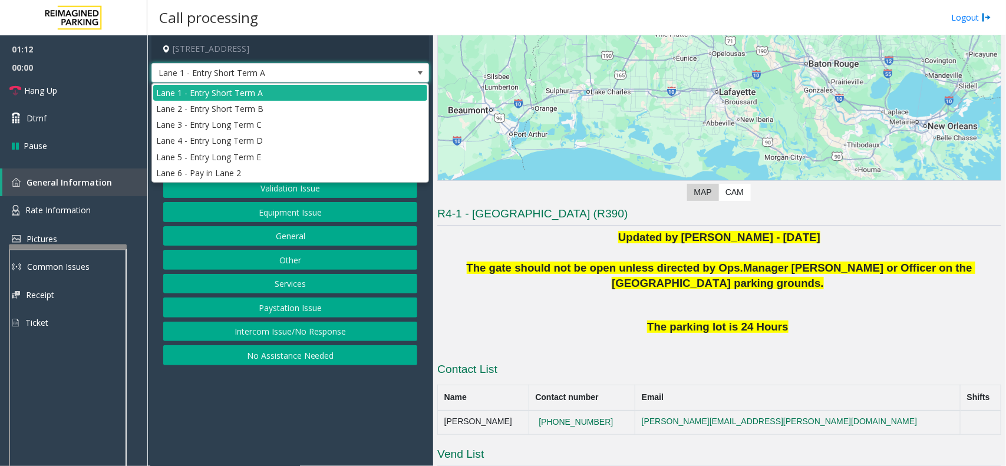
click at [483, 245] on p at bounding box center [719, 252] width 564 height 15
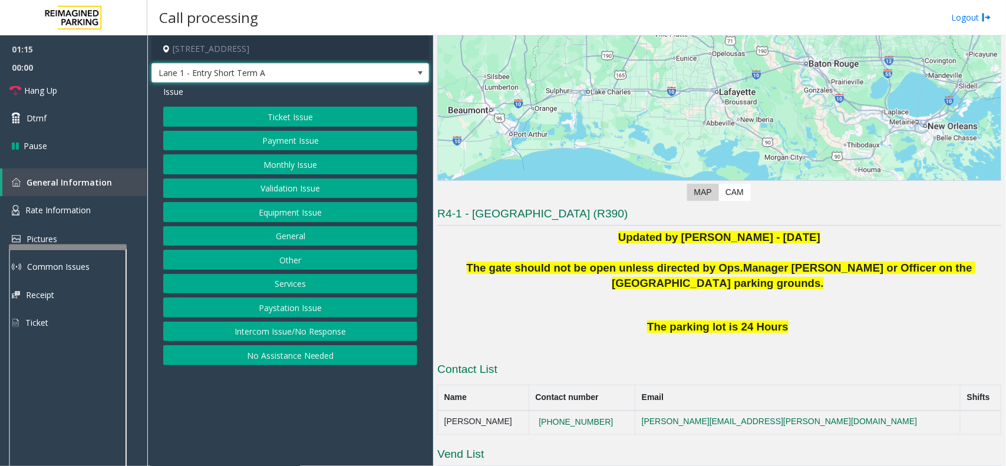
click at [263, 71] on span "Lane 1 - Entry Short Term A" at bounding box center [262, 73] width 221 height 19
click at [587, 257] on p at bounding box center [719, 252] width 564 height 15
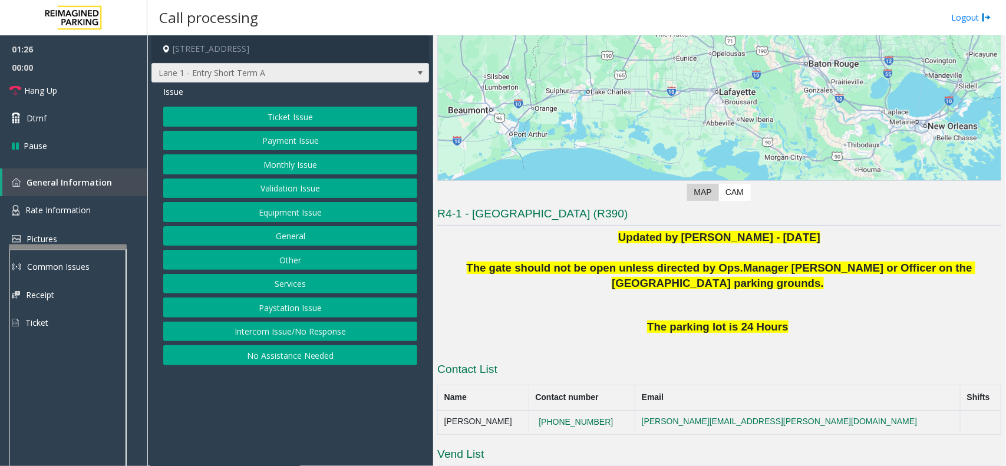
click at [278, 68] on span "Lane 1 - Entry Short Term A" at bounding box center [262, 73] width 221 height 19
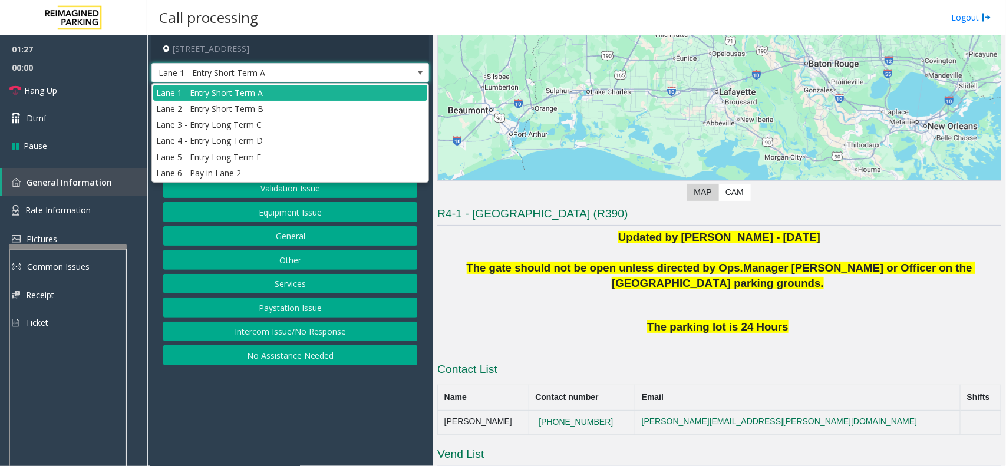
click at [278, 68] on span "Lane 1 - Entry Short Term A" at bounding box center [262, 73] width 221 height 19
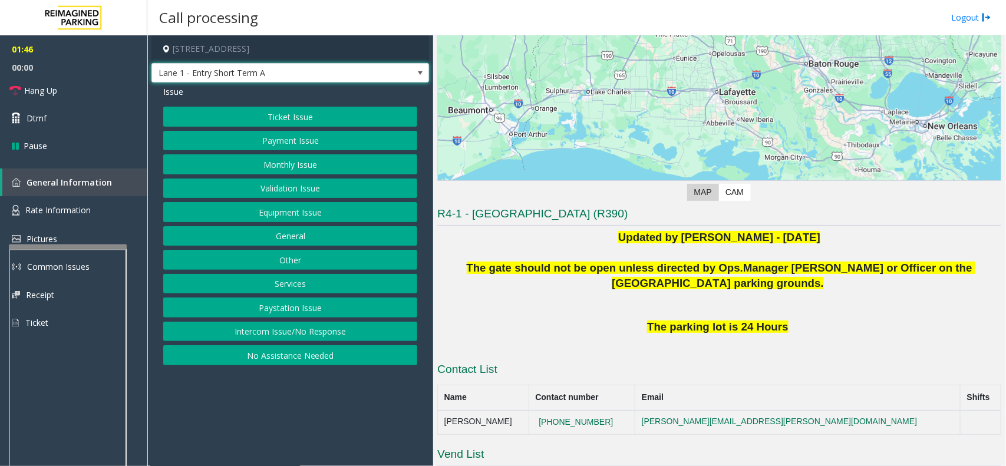
scroll to position [264, 0]
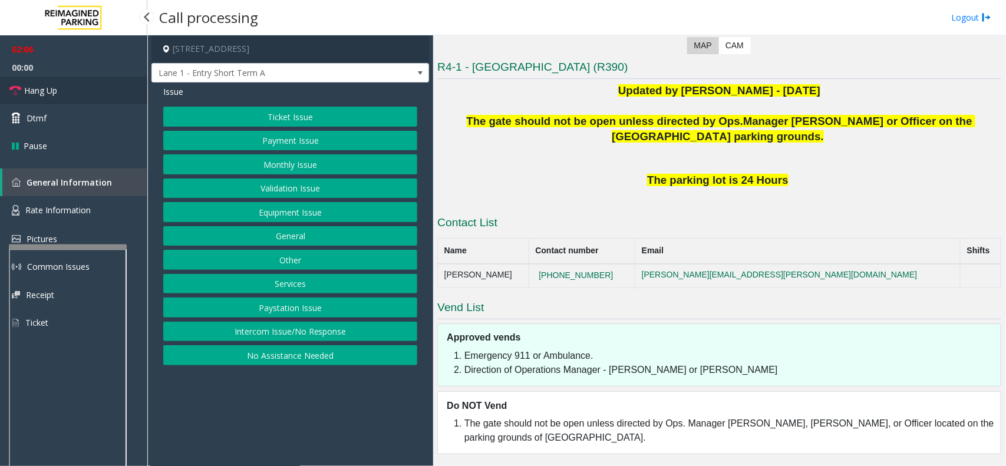
click at [21, 83] on link "Hang Up" at bounding box center [73, 91] width 147 height 28
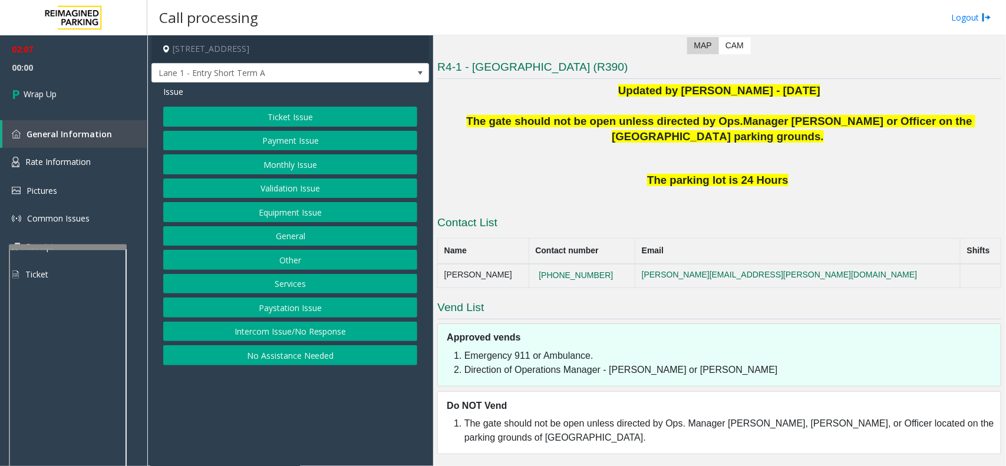
click at [328, 213] on button "Equipment Issue" at bounding box center [290, 212] width 254 height 20
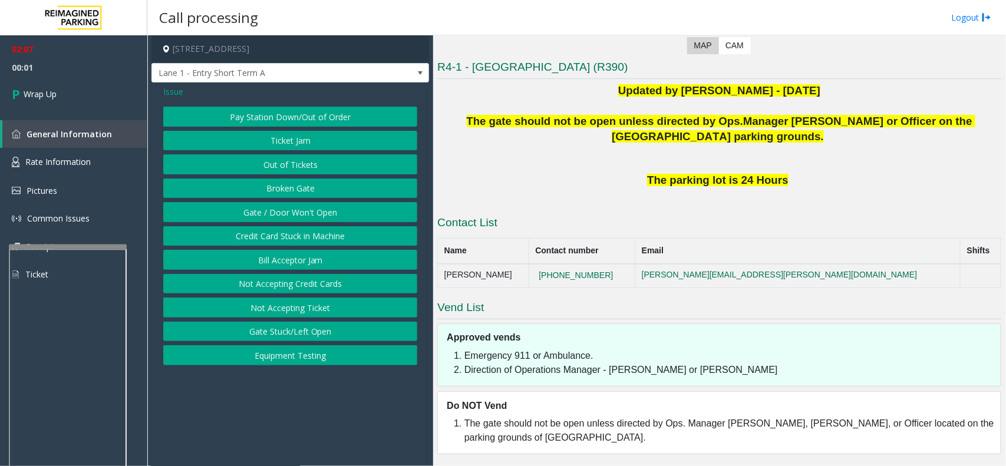
click at [273, 210] on button "Gate / Door Won't Open" at bounding box center [290, 212] width 254 height 20
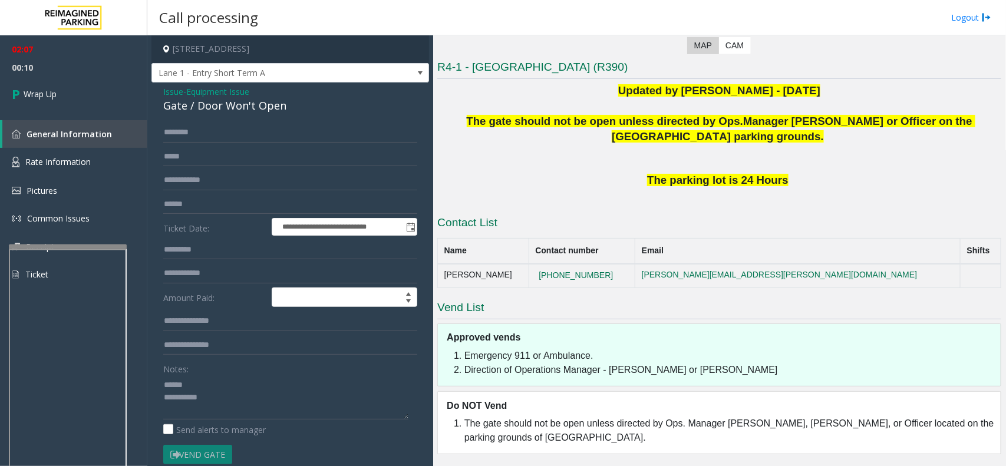
click at [219, 110] on div "Gate / Door Won't Open" at bounding box center [290, 106] width 254 height 16
click at [231, 404] on textarea at bounding box center [285, 398] width 245 height 44
click at [225, 417] on textarea at bounding box center [285, 398] width 245 height 44
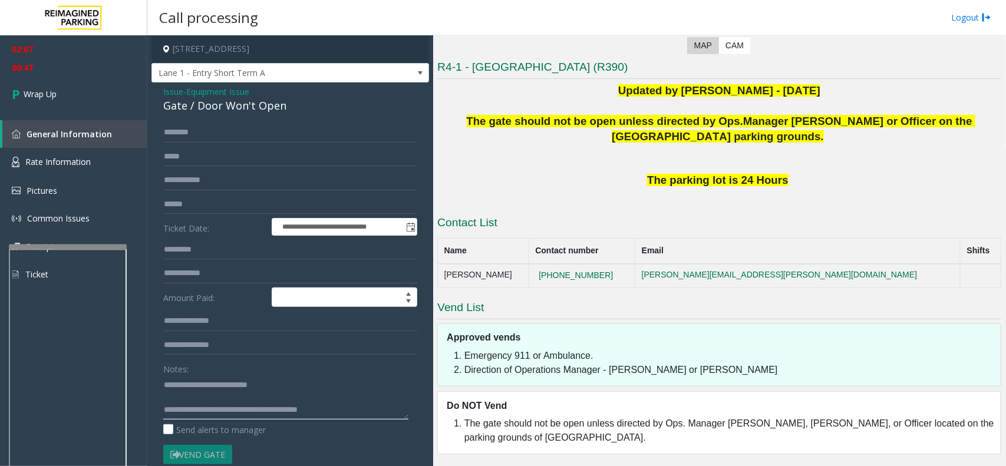
click at [249, 410] on textarea at bounding box center [285, 398] width 245 height 44
click at [260, 411] on textarea at bounding box center [285, 398] width 245 height 44
type textarea "**********"
click at [78, 93] on link "Wrap Up" at bounding box center [73, 94] width 147 height 35
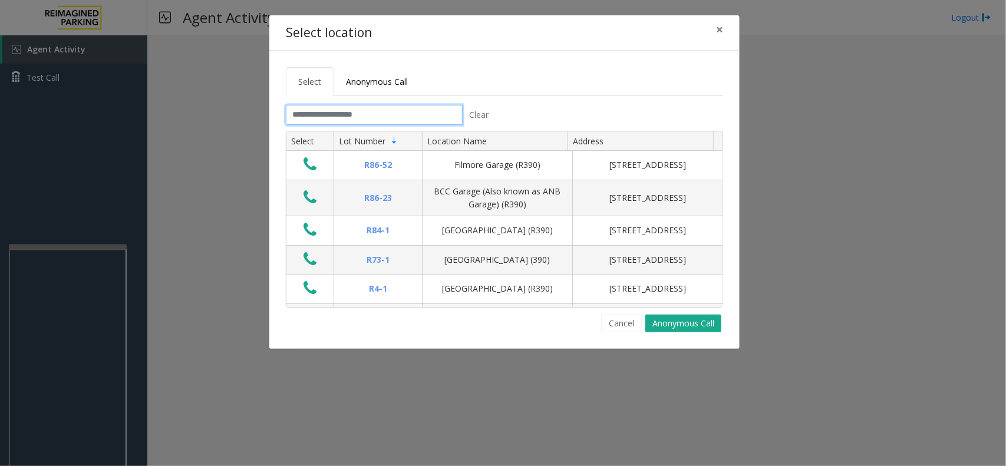
click at [329, 116] on input "text" at bounding box center [374, 115] width 177 height 20
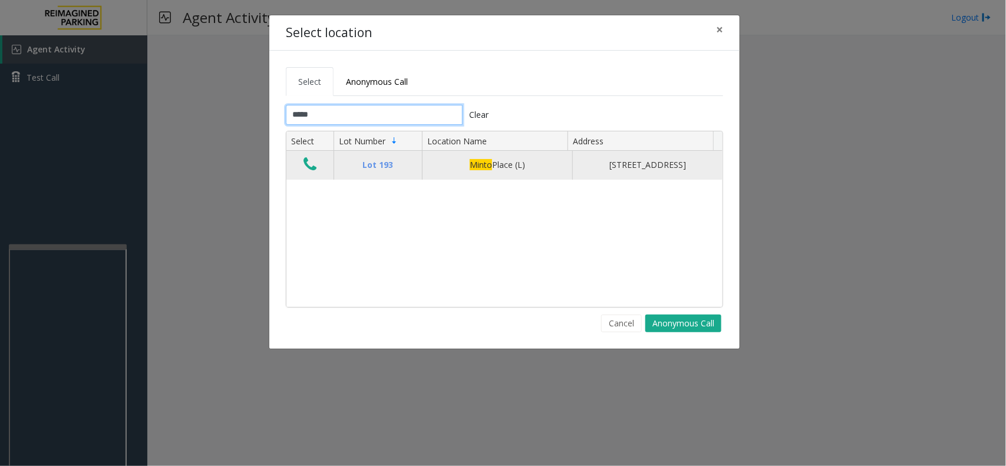
type input "*****"
click at [305, 169] on icon "Data table" at bounding box center [310, 164] width 13 height 17
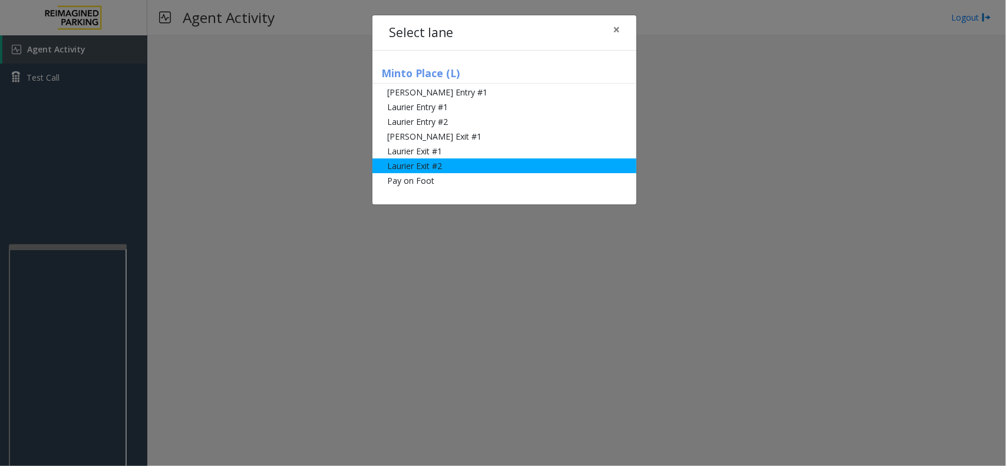
click at [423, 169] on li "Laurier Exit #2" at bounding box center [505, 166] width 264 height 15
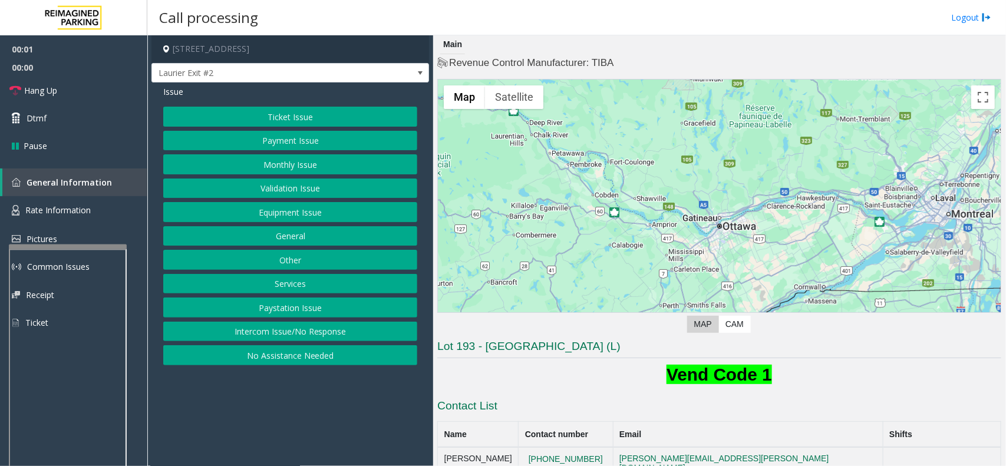
click at [274, 117] on button "Ticket Issue" at bounding box center [290, 117] width 254 height 20
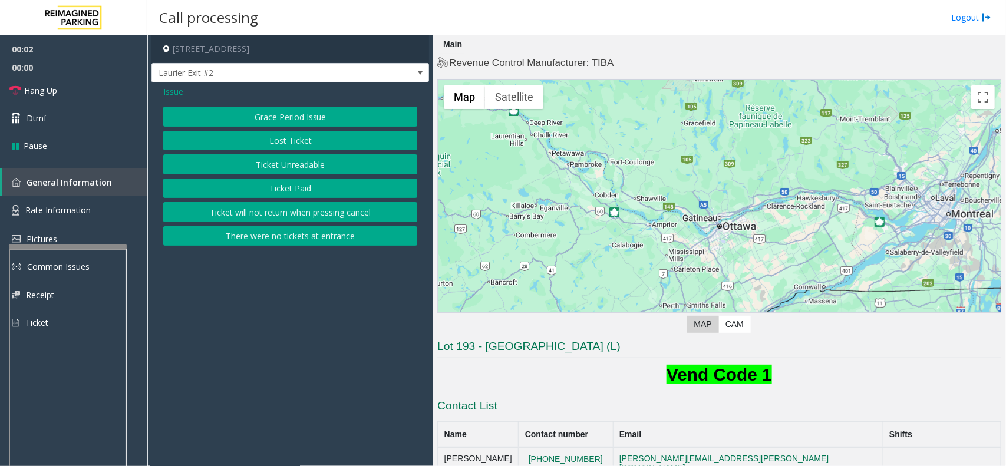
click at [267, 190] on button "Ticket Paid" at bounding box center [290, 189] width 254 height 20
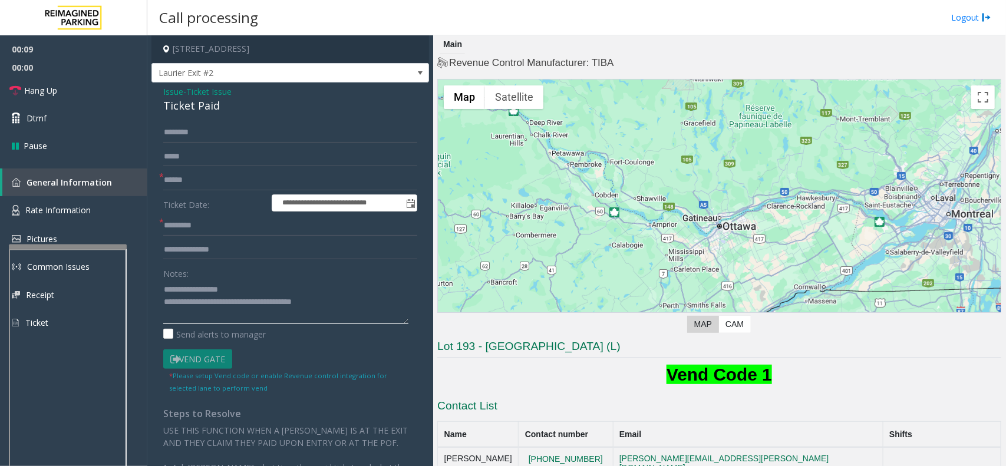
type textarea "**********"
click at [192, 178] on input "text" at bounding box center [290, 180] width 254 height 20
type input "*****"
click at [172, 134] on input "text" at bounding box center [290, 133] width 254 height 20
click at [160, 133] on div "**********" at bounding box center [290, 366] width 272 height 487
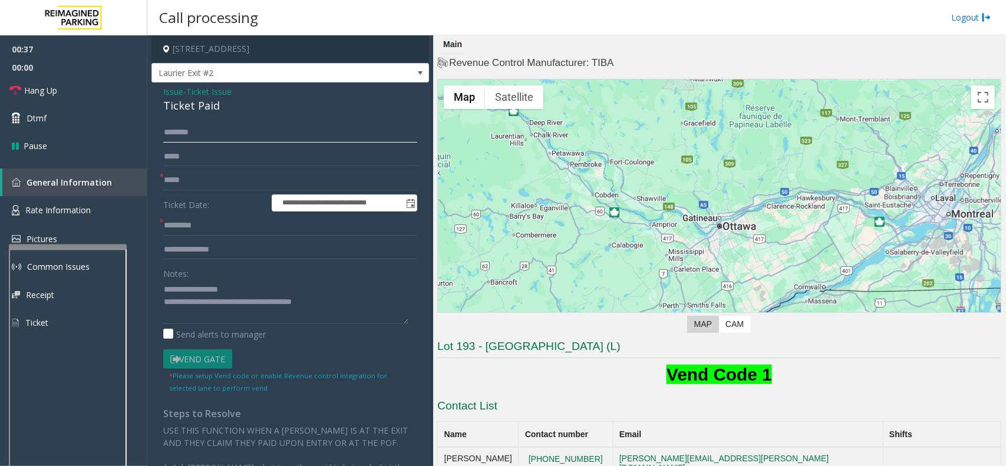
click at [163, 133] on input "********" at bounding box center [290, 133] width 254 height 20
click at [166, 131] on input "*********" at bounding box center [290, 133] width 254 height 20
type input "********"
click at [183, 248] on input "text" at bounding box center [290, 250] width 254 height 20
type input "*"
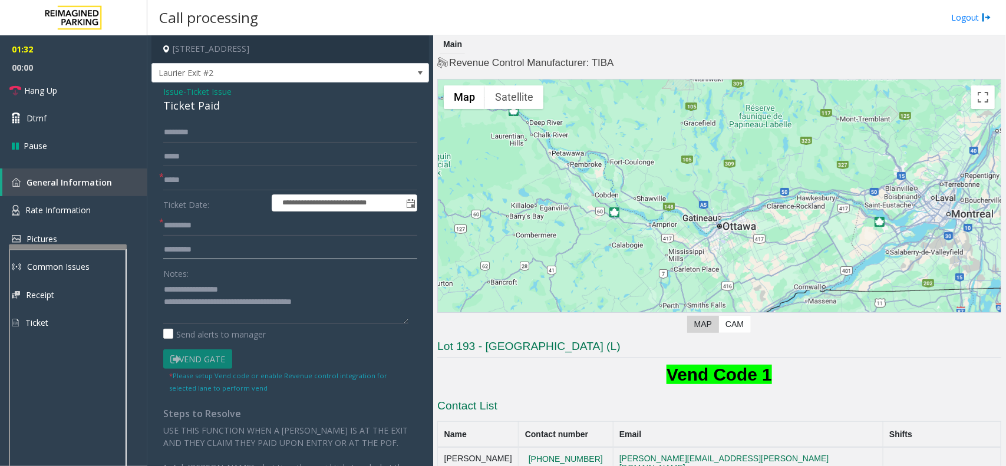
type input "*********"
click at [174, 222] on input "text" at bounding box center [290, 226] width 254 height 20
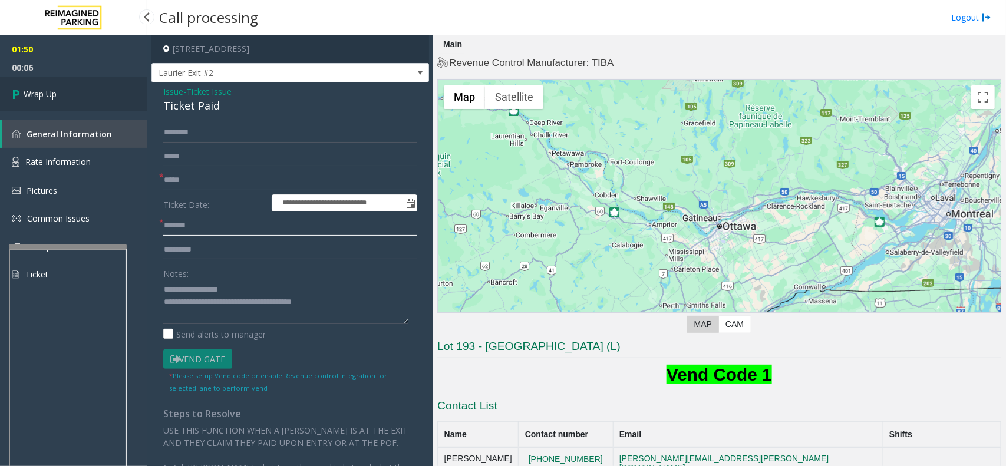
type input "*******"
click at [32, 92] on span "Wrap Up" at bounding box center [40, 94] width 33 height 12
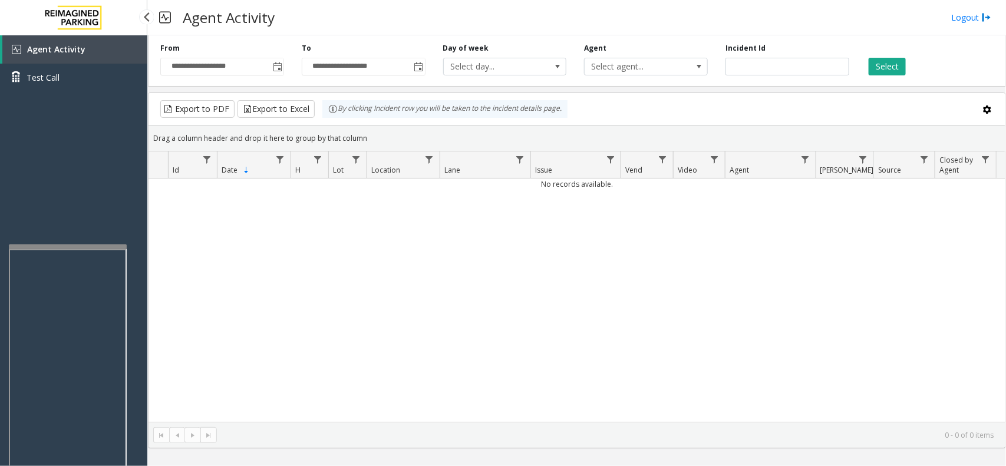
click at [36, 149] on div "Agent Activity Test Call" at bounding box center [73, 268] width 147 height 466
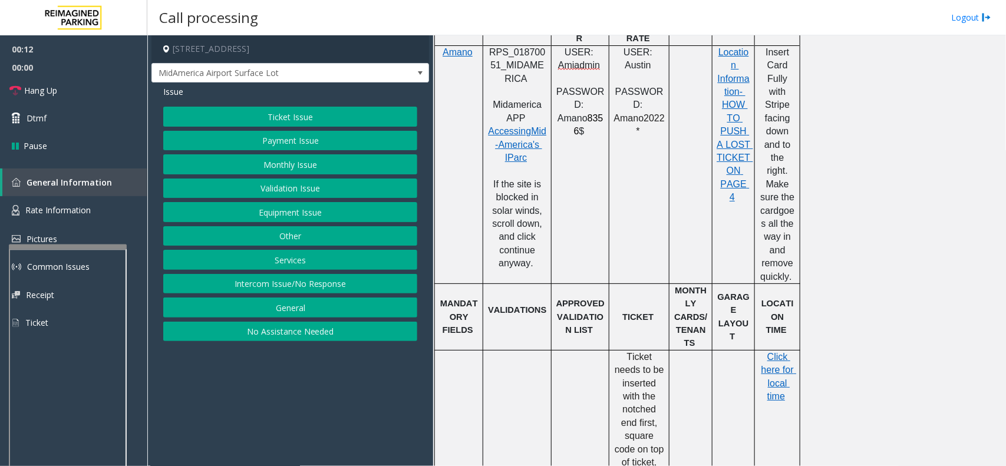
scroll to position [737, 0]
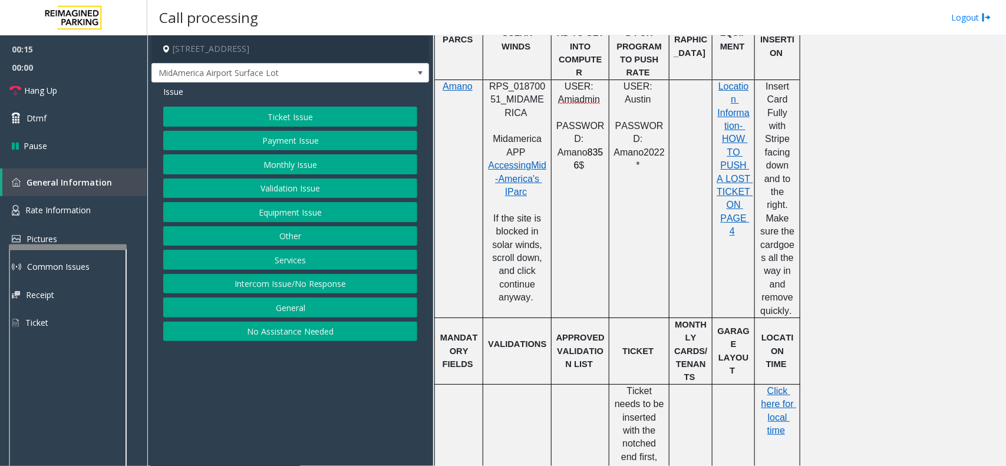
click at [298, 110] on button "Ticket Issue" at bounding box center [290, 117] width 254 height 20
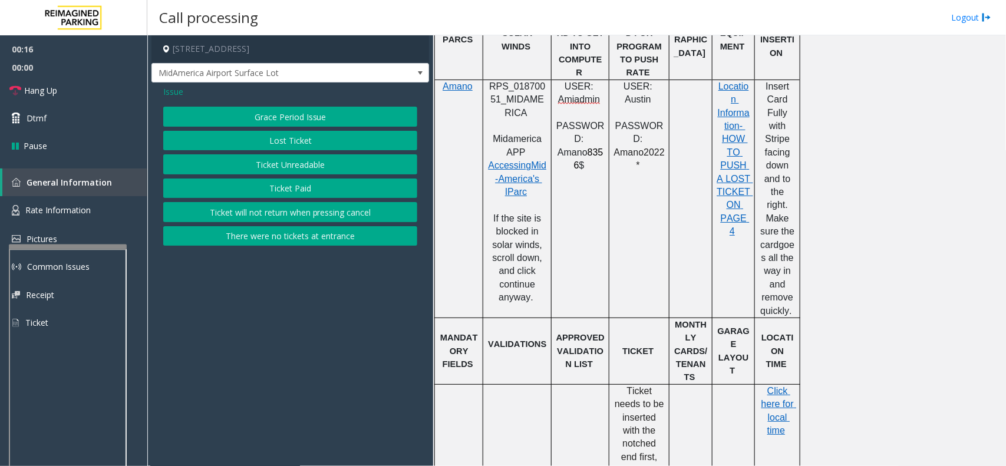
click at [273, 184] on button "Ticket Paid" at bounding box center [290, 189] width 254 height 20
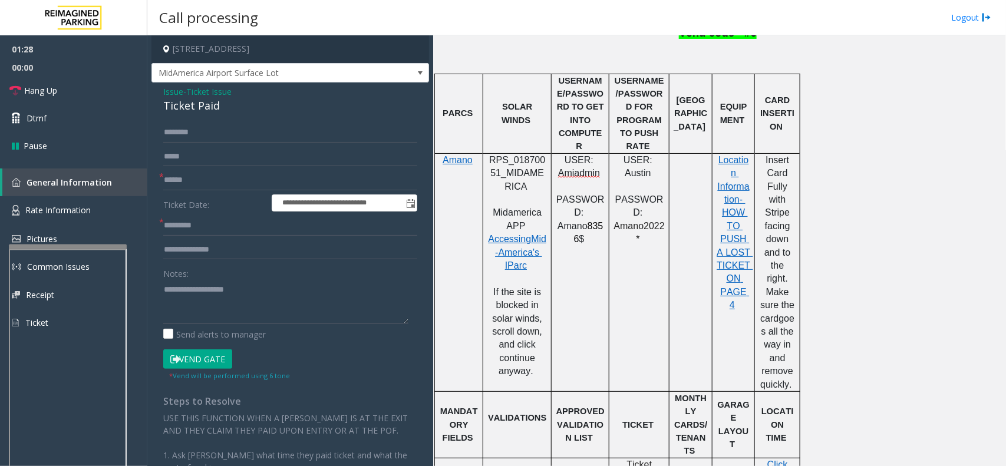
scroll to position [516, 0]
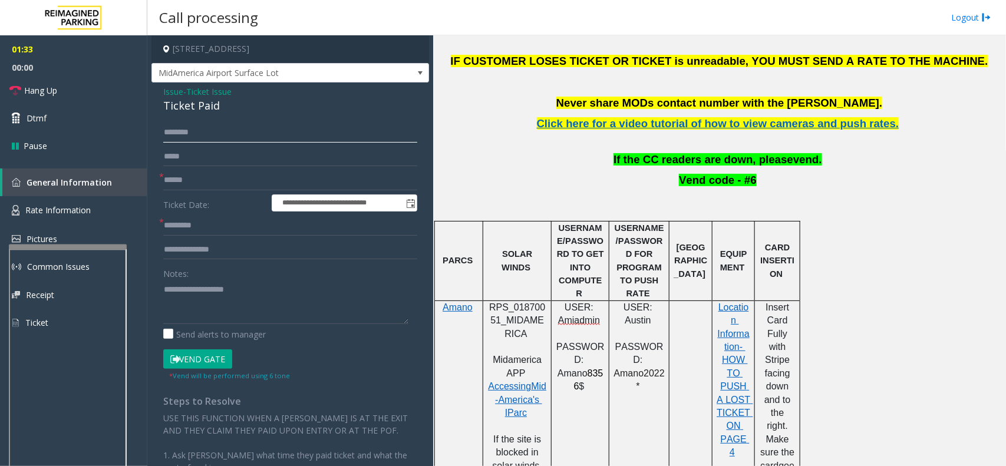
click at [179, 131] on input "text" at bounding box center [290, 133] width 254 height 20
click at [225, 180] on input "text" at bounding box center [290, 180] width 254 height 20
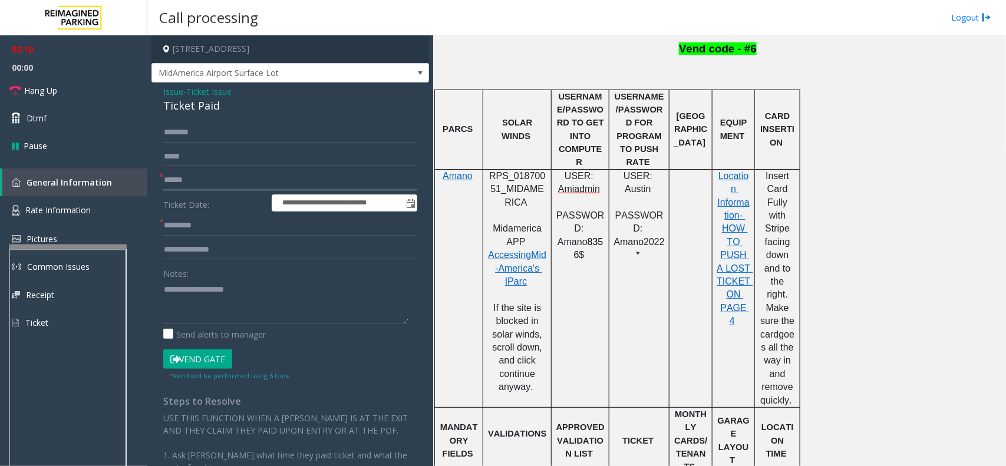
scroll to position [654, 0]
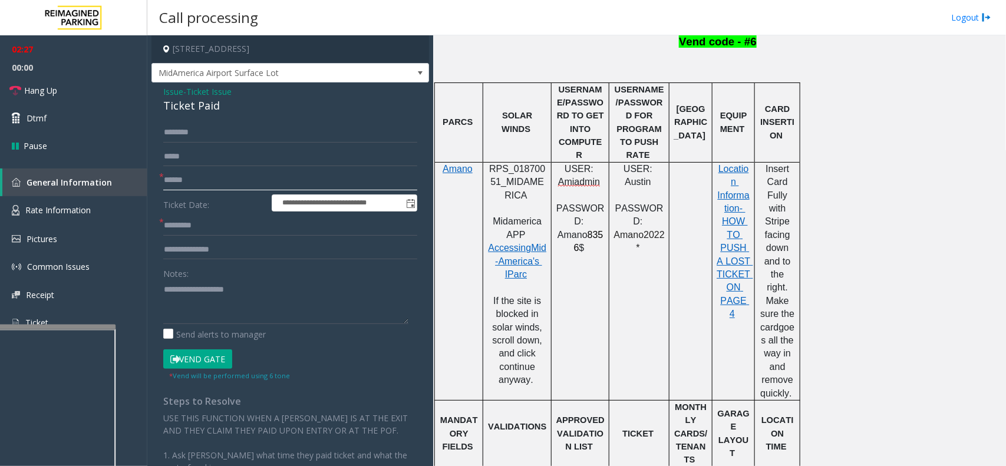
click at [54, 328] on div at bounding box center [57, 327] width 118 height 5
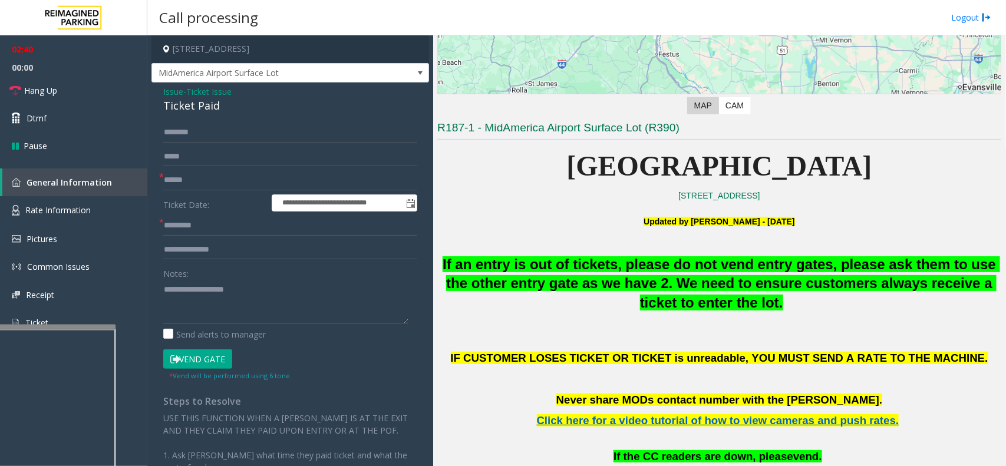
scroll to position [212, 0]
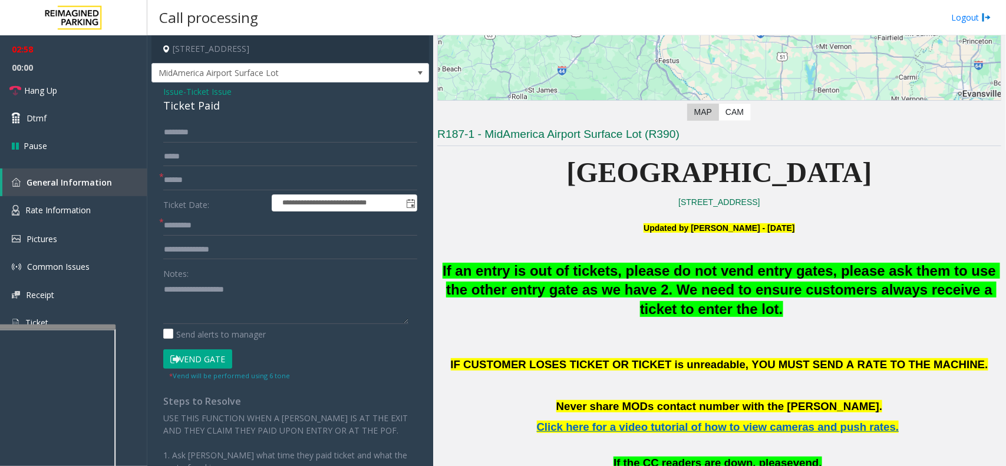
click at [572, 211] on p "Updated by [PERSON_NAME] - [DATE]" at bounding box center [719, 222] width 564 height 27
click at [223, 283] on textarea at bounding box center [285, 302] width 245 height 44
click at [202, 286] on textarea at bounding box center [285, 302] width 245 height 44
click at [215, 253] on input "text" at bounding box center [290, 250] width 254 height 20
click at [189, 254] on input "text" at bounding box center [290, 250] width 254 height 20
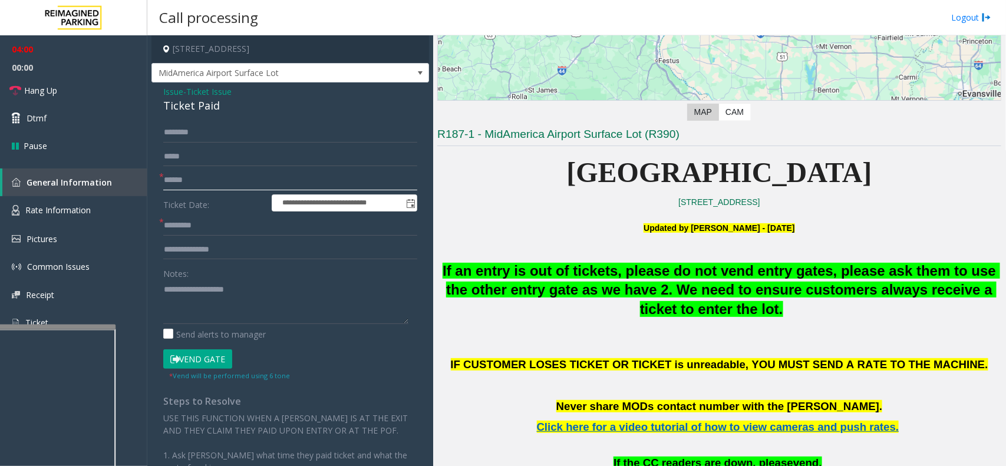
click at [175, 183] on input "text" at bounding box center [290, 180] width 254 height 20
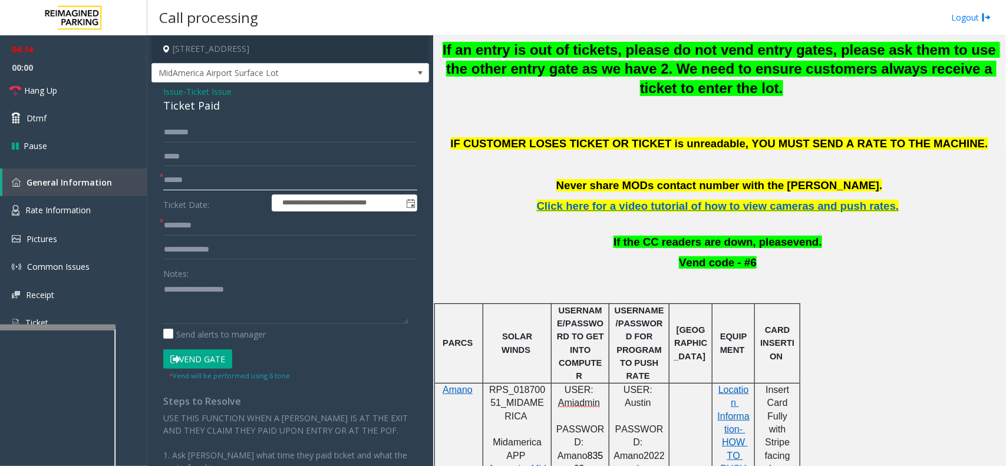
scroll to position [507, 0]
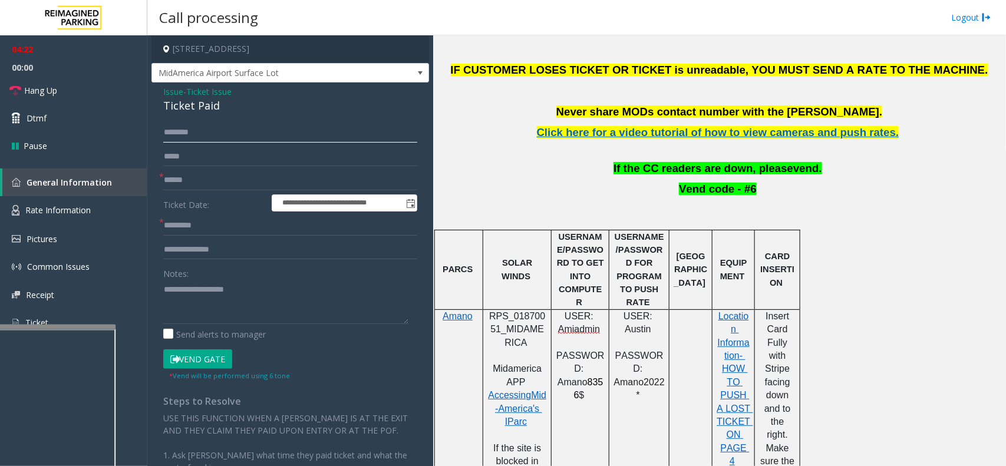
click at [235, 124] on input "text" at bounding box center [290, 133] width 254 height 20
type input "****"
click at [170, 222] on input "text" at bounding box center [290, 226] width 254 height 20
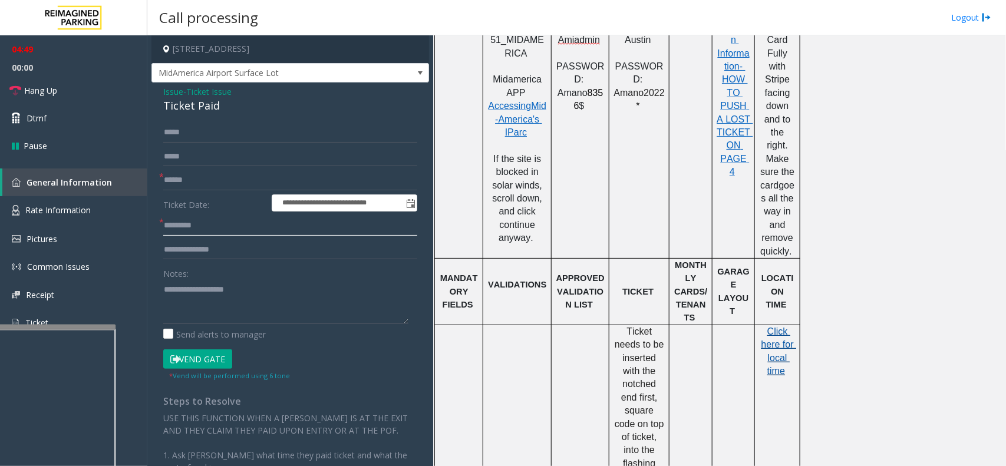
scroll to position [802, 0]
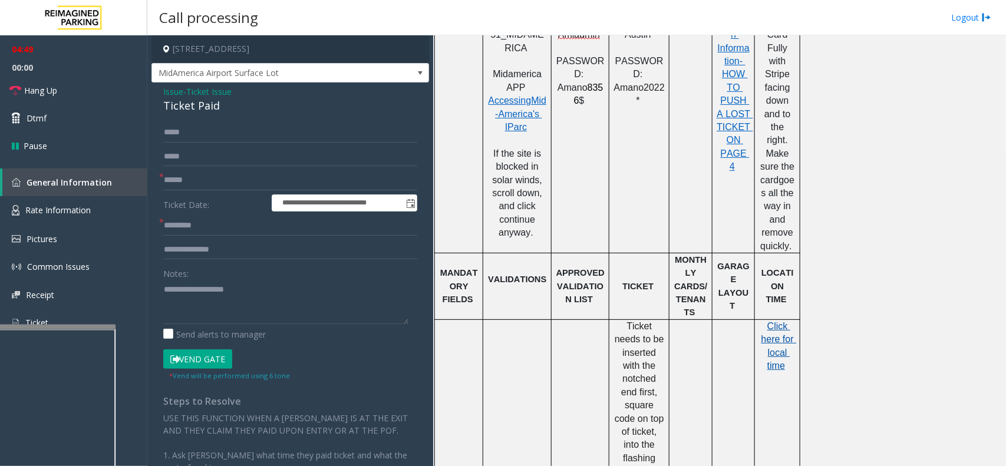
click at [787, 321] on span "Click here for local time" at bounding box center [779, 346] width 35 height 50
click at [215, 180] on input "text" at bounding box center [290, 180] width 254 height 20
click at [195, 223] on input "text" at bounding box center [290, 226] width 254 height 20
click at [198, 176] on input "****" at bounding box center [290, 180] width 254 height 20
type input "*"
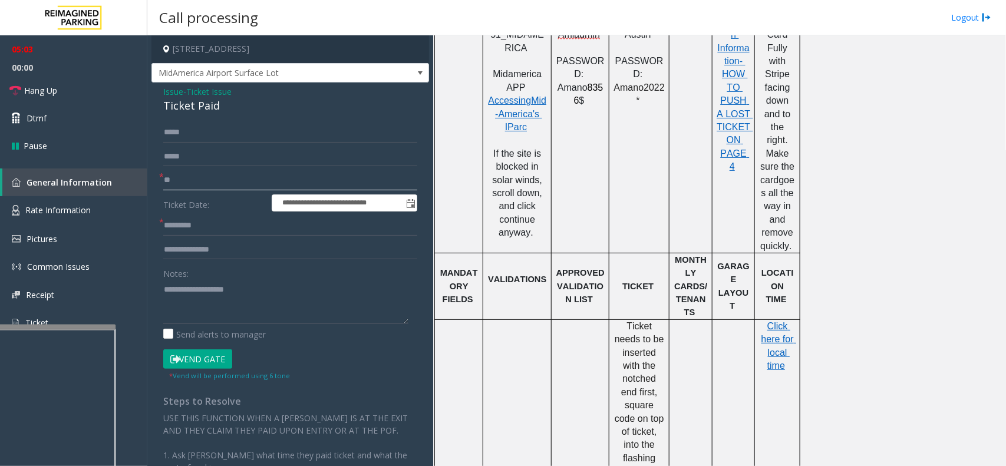
type input "**"
click at [176, 222] on input "text" at bounding box center [290, 226] width 254 height 20
type input "*"
type input "****"
click at [177, 249] on input "text" at bounding box center [290, 250] width 254 height 20
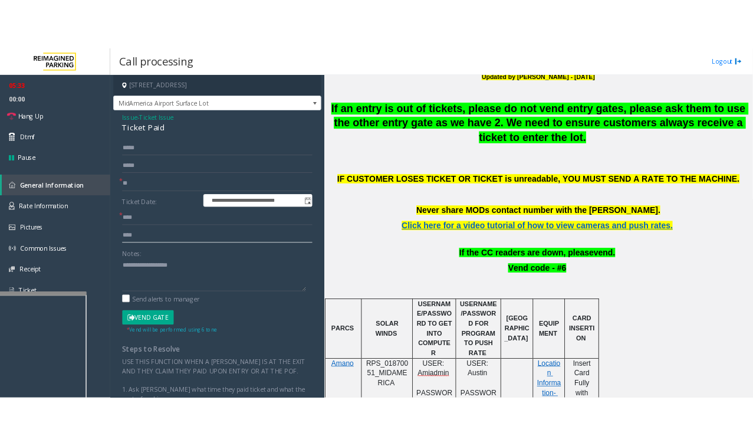
scroll to position [286, 0]
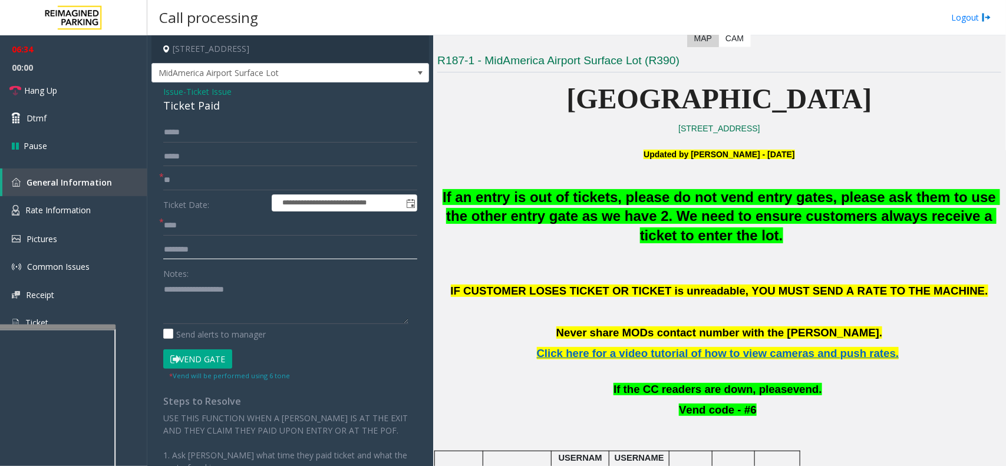
type input "********"
click at [183, 360] on button "Vend Gate" at bounding box center [197, 360] width 69 height 20
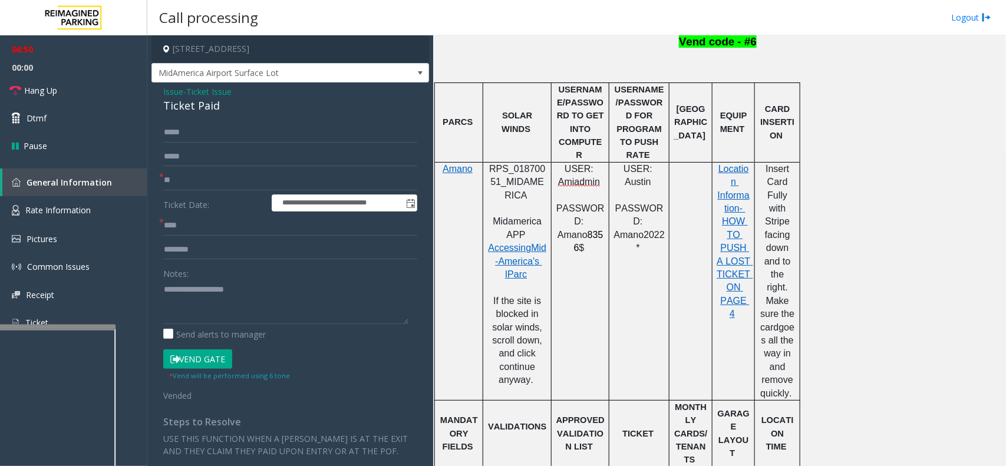
scroll to position [507, 0]
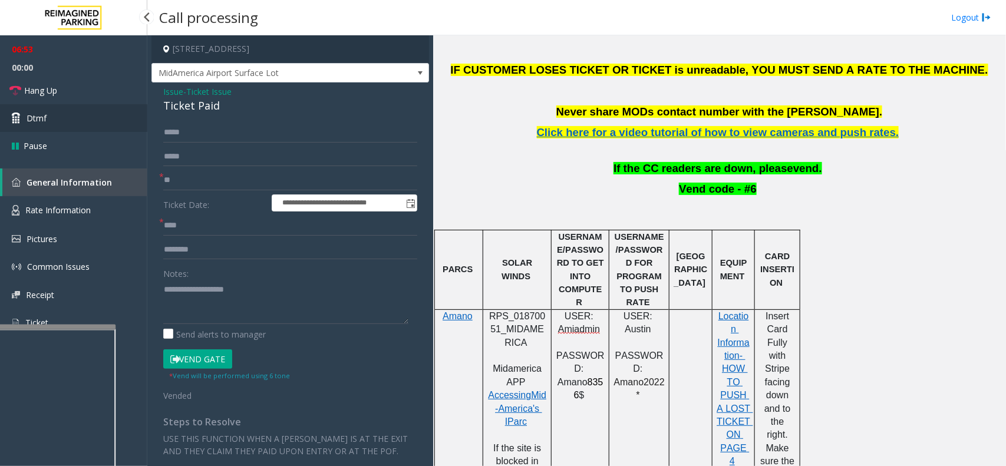
click at [59, 110] on link "Dtmf" at bounding box center [73, 118] width 147 height 28
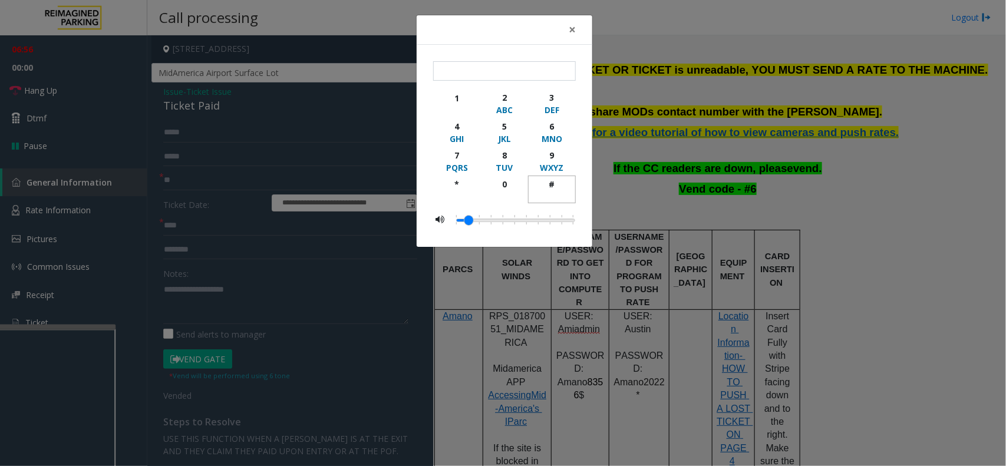
click at [551, 182] on div "#" at bounding box center [552, 184] width 32 height 12
click at [550, 126] on div "6" at bounding box center [552, 126] width 32 height 12
type input "**"
click at [571, 33] on span "×" at bounding box center [572, 29] width 7 height 17
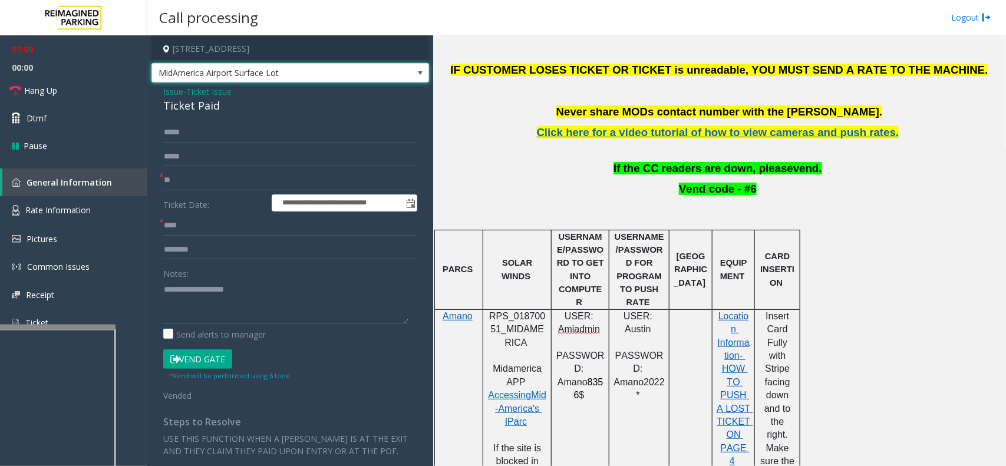
click at [317, 69] on span "MidAmerica Airport Surface Lot" at bounding box center [262, 73] width 221 height 19
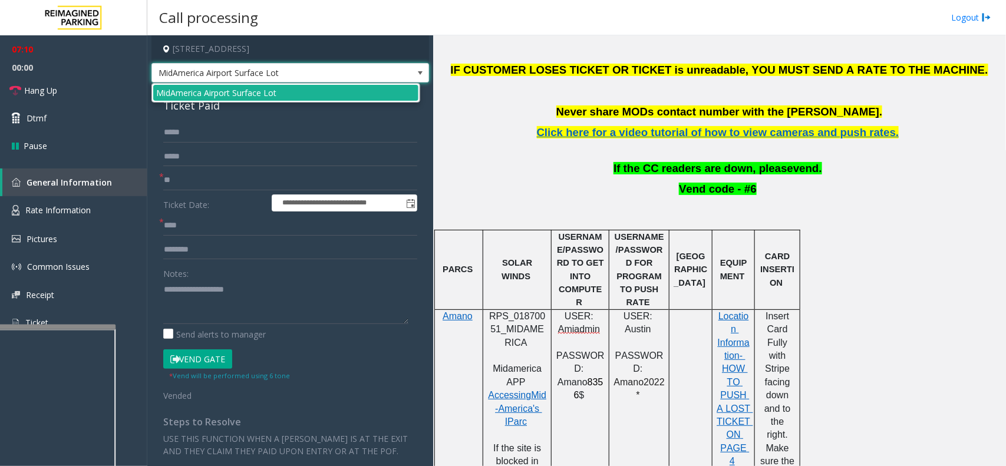
click at [460, 108] on p "Never share MODs contact number with the [PERSON_NAME]." at bounding box center [719, 112] width 564 height 15
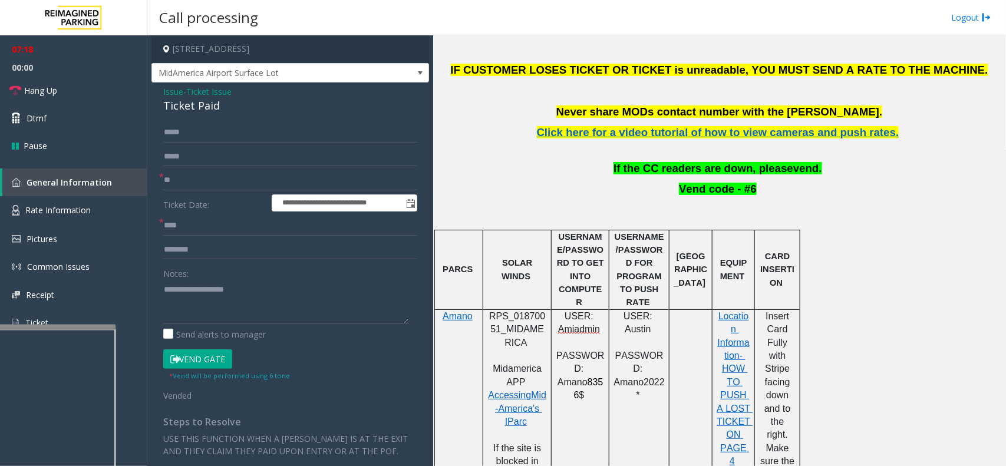
scroll to position [581, 0]
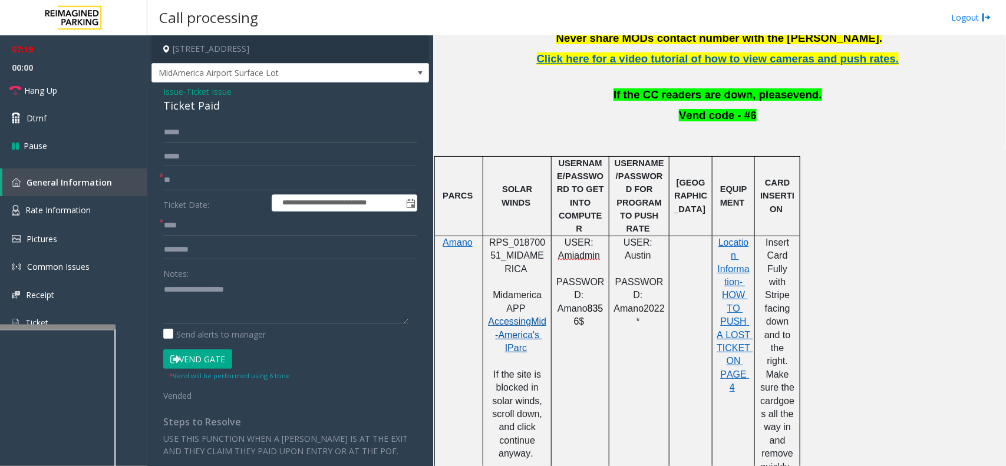
click at [510, 317] on span "Mid-America's" at bounding box center [520, 328] width 51 height 23
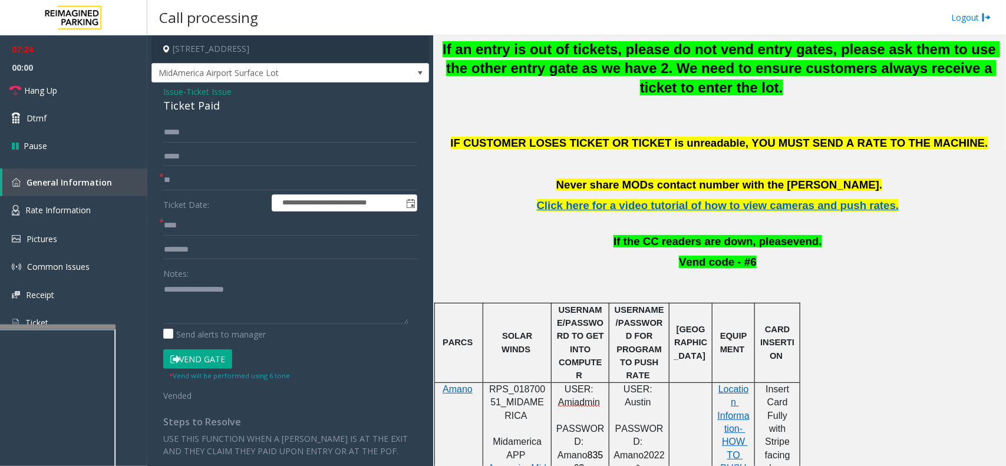
scroll to position [433, 0]
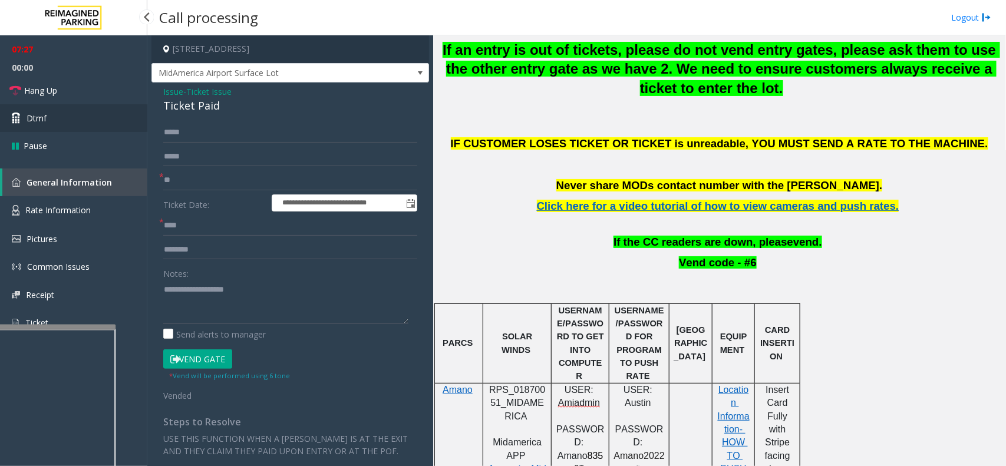
click at [44, 114] on span "Dtmf" at bounding box center [37, 118] width 20 height 12
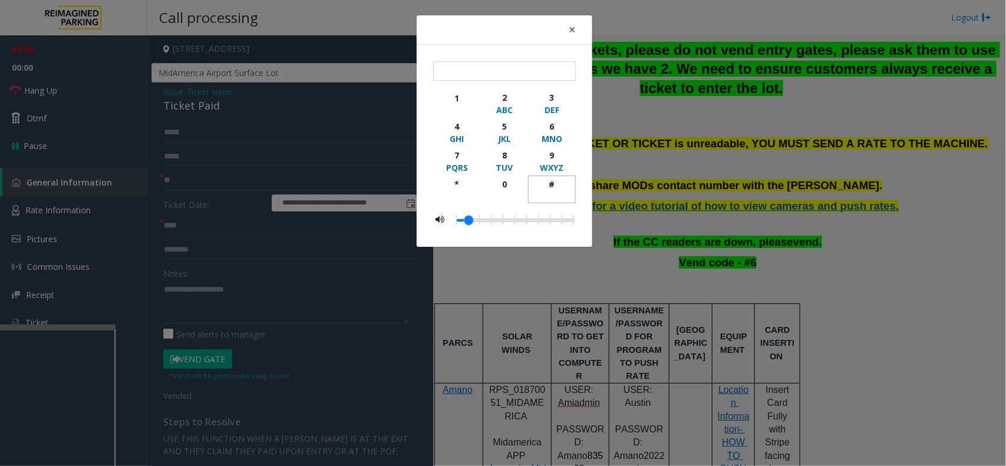
click at [553, 187] on div "#" at bounding box center [552, 184] width 32 height 12
click at [554, 125] on div "6" at bounding box center [552, 126] width 32 height 12
type input "**"
click at [569, 21] on span "×" at bounding box center [572, 29] width 7 height 17
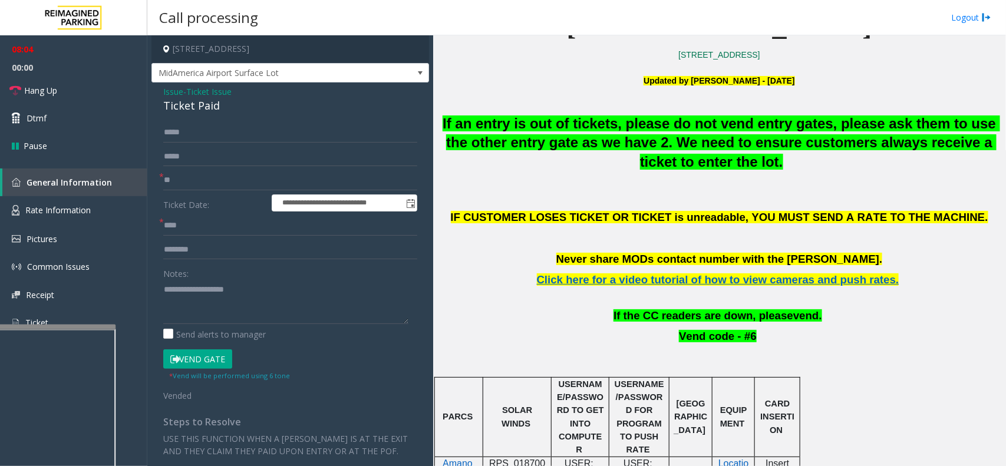
scroll to position [728, 0]
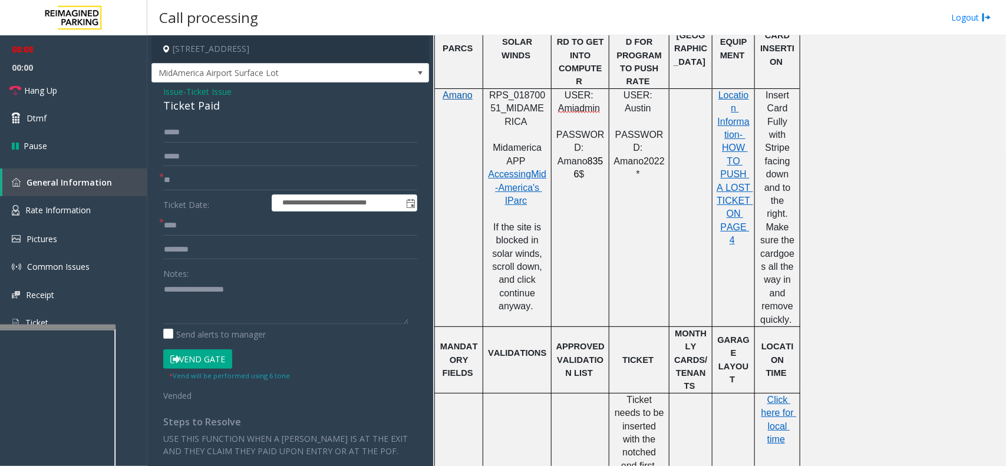
click at [460, 90] on span "Amano" at bounding box center [458, 95] width 30 height 10
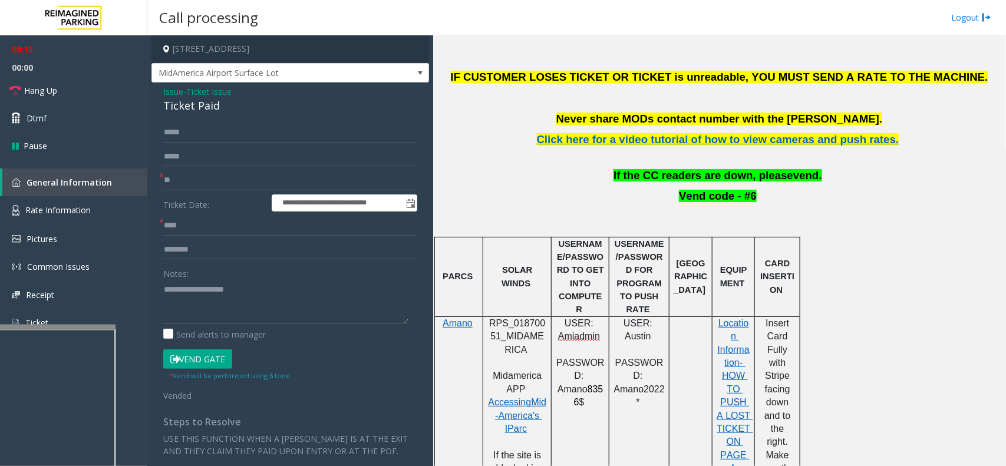
scroll to position [433, 0]
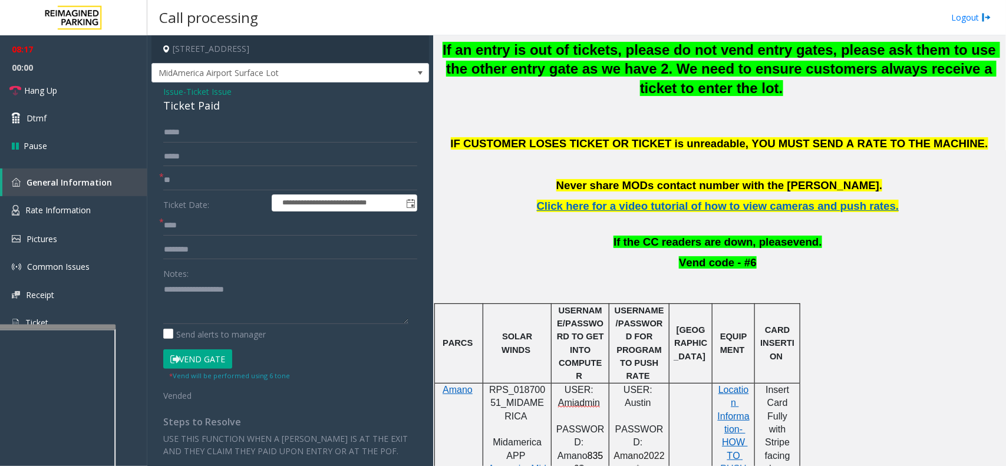
click at [208, 357] on button "Vend Gate" at bounding box center [197, 360] width 69 height 20
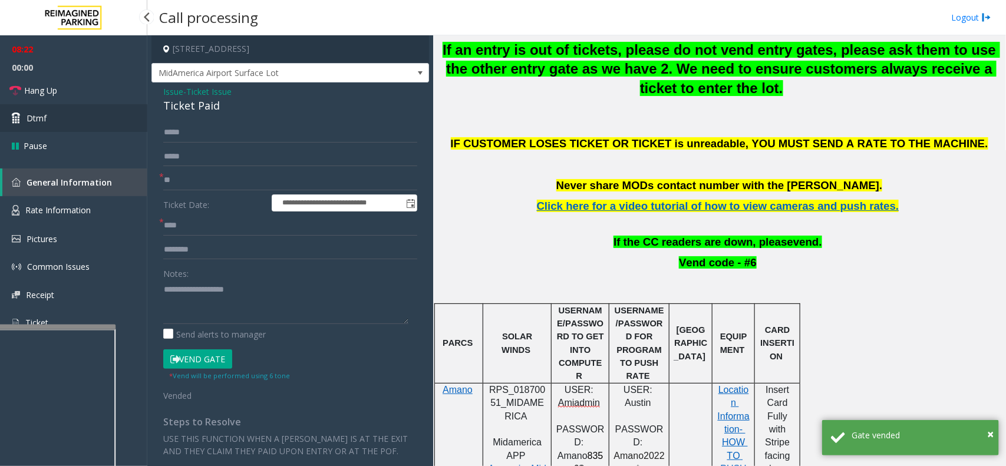
click at [80, 124] on link "Dtmf" at bounding box center [73, 118] width 147 height 28
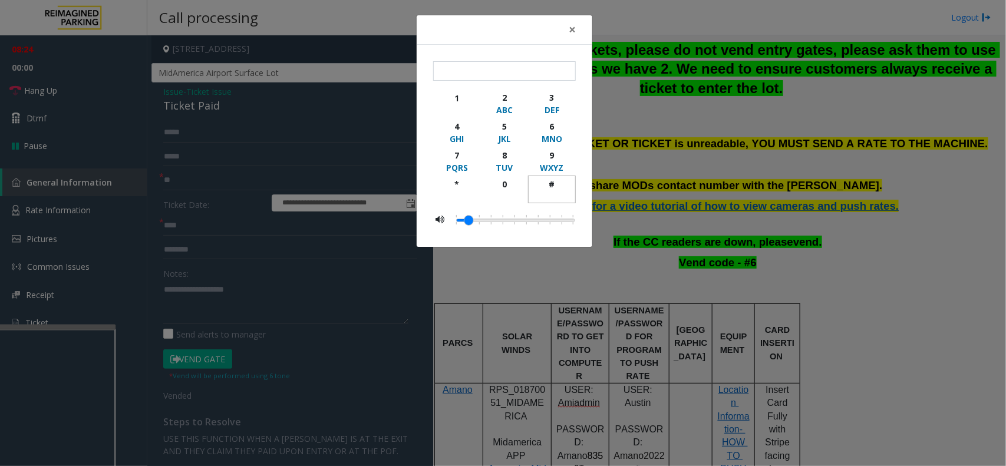
click at [553, 180] on div "#" at bounding box center [552, 184] width 32 height 12
click at [551, 121] on div "6" at bounding box center [552, 126] width 32 height 12
type input "**"
click at [840, 167] on div "× ** 1 2 ABC 3 DEF 4 GHI 5 JKL 6 MNO 7 PQRS 8 TUV 9 WXYZ * 0 #" at bounding box center [503, 233] width 1006 height 466
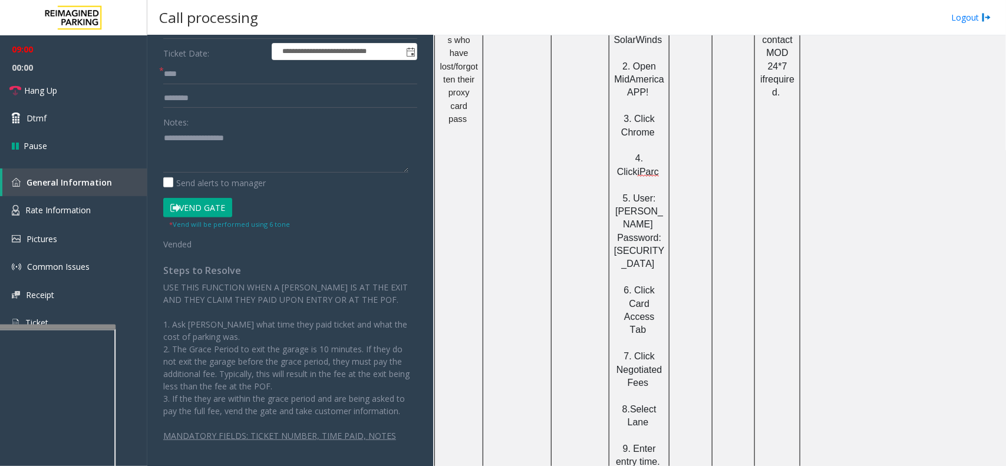
scroll to position [1465, 0]
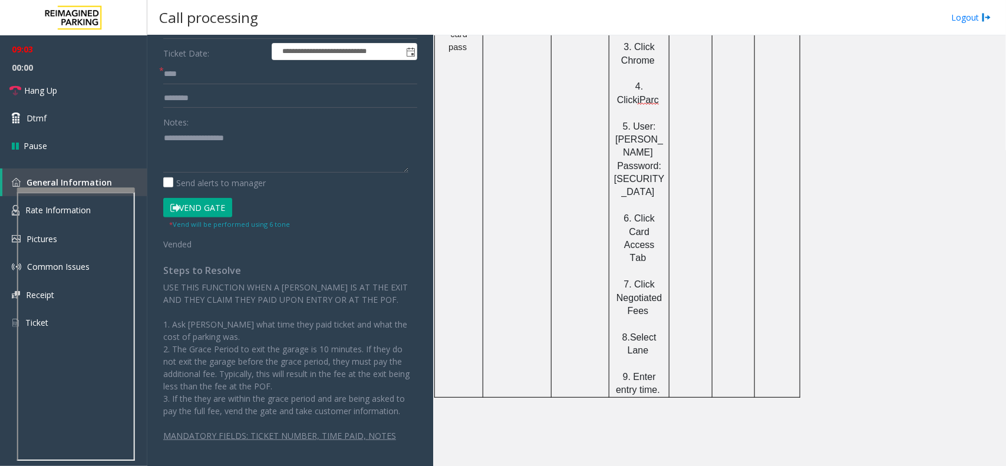
click at [71, 190] on div at bounding box center [76, 189] width 118 height 5
drag, startPoint x: 643, startPoint y: 440, endPoint x: 584, endPoint y: 436, distance: 59.1
copy button "[PHONE_NUMBER]"
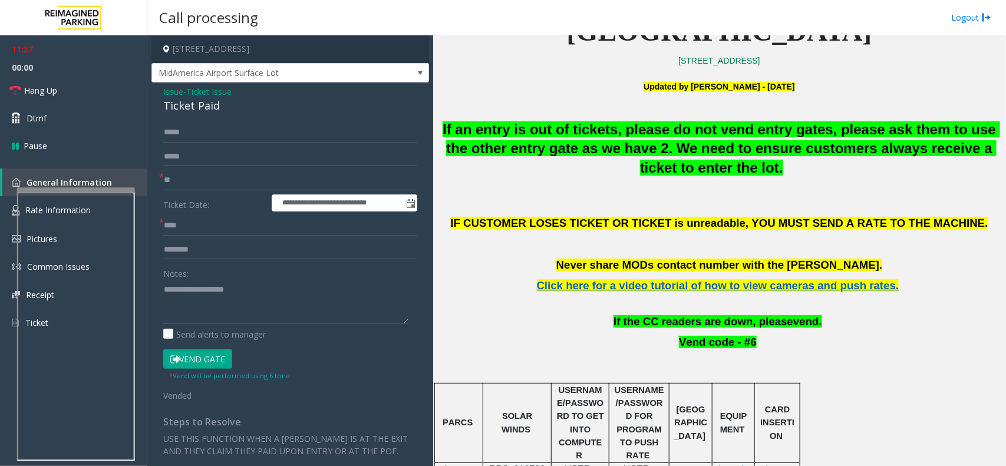
scroll to position [360, 0]
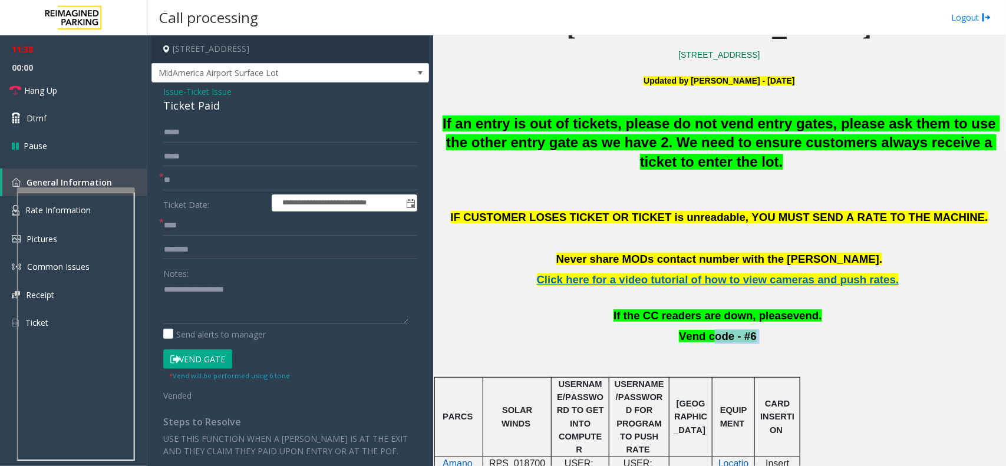
click at [768, 337] on p "Vend code - #6" at bounding box center [719, 337] width 564 height 15
click at [65, 124] on link "Dtmf" at bounding box center [73, 118] width 147 height 28
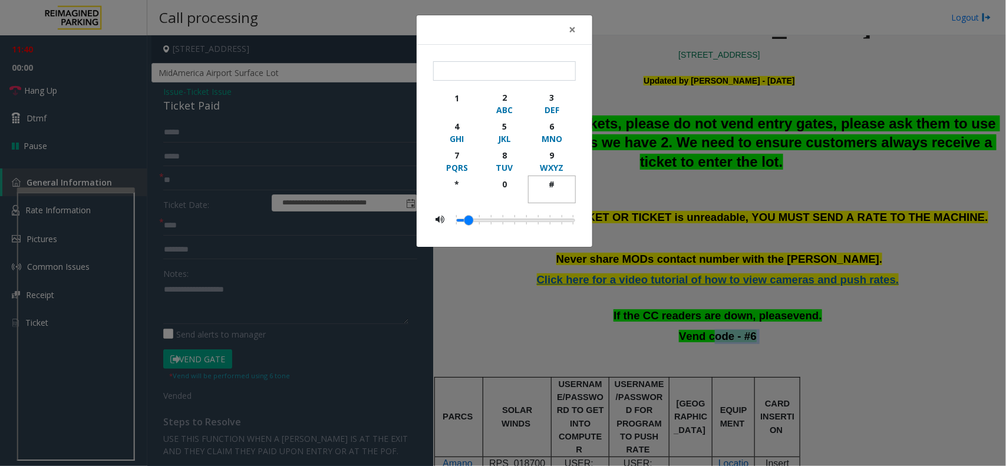
click at [545, 184] on div "#" at bounding box center [552, 184] width 32 height 12
click at [551, 118] on button "6 MNO" at bounding box center [552, 132] width 48 height 29
type input "**"
click at [570, 29] on span "×" at bounding box center [572, 29] width 7 height 17
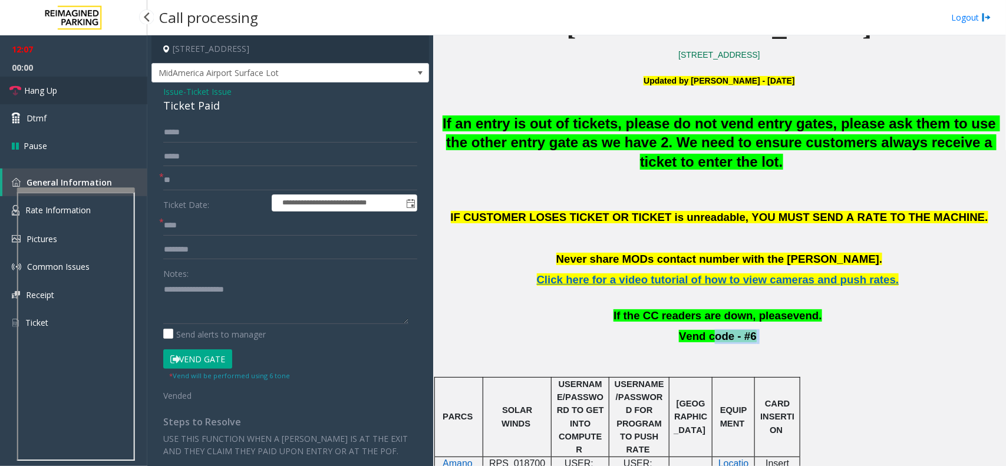
click at [94, 96] on link "Hang Up" at bounding box center [73, 91] width 147 height 28
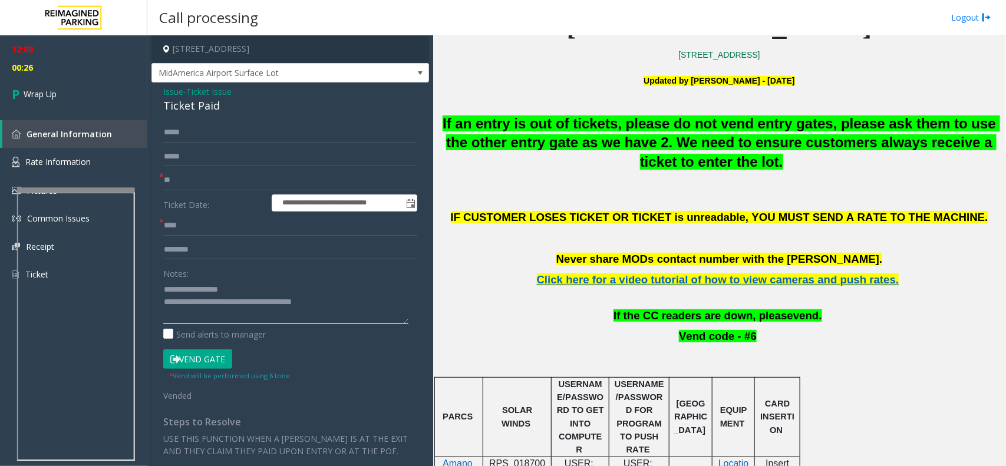
click at [281, 284] on textarea at bounding box center [285, 302] width 245 height 44
click at [357, 302] on textarea at bounding box center [285, 302] width 245 height 44
type textarea "**********"
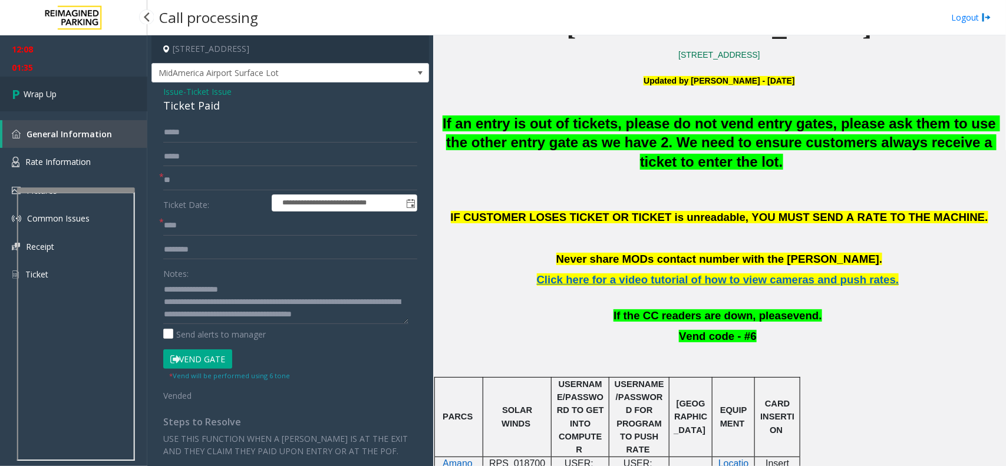
click at [55, 96] on span "Wrap Up" at bounding box center [40, 94] width 33 height 12
